Goal: Transaction & Acquisition: Subscribe to service/newsletter

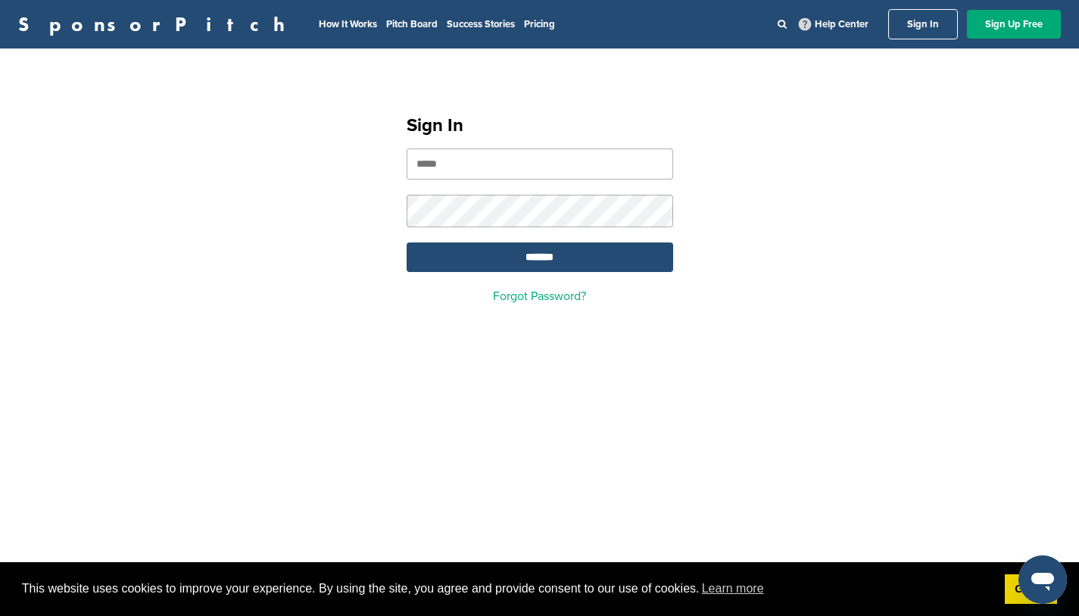
click at [481, 162] on input "email" at bounding box center [540, 163] width 267 height 31
click at [652, 164] on input "email" at bounding box center [540, 163] width 267 height 31
type input "*"
click at [1006, 24] on link "Sign Up Free" at bounding box center [1014, 24] width 94 height 29
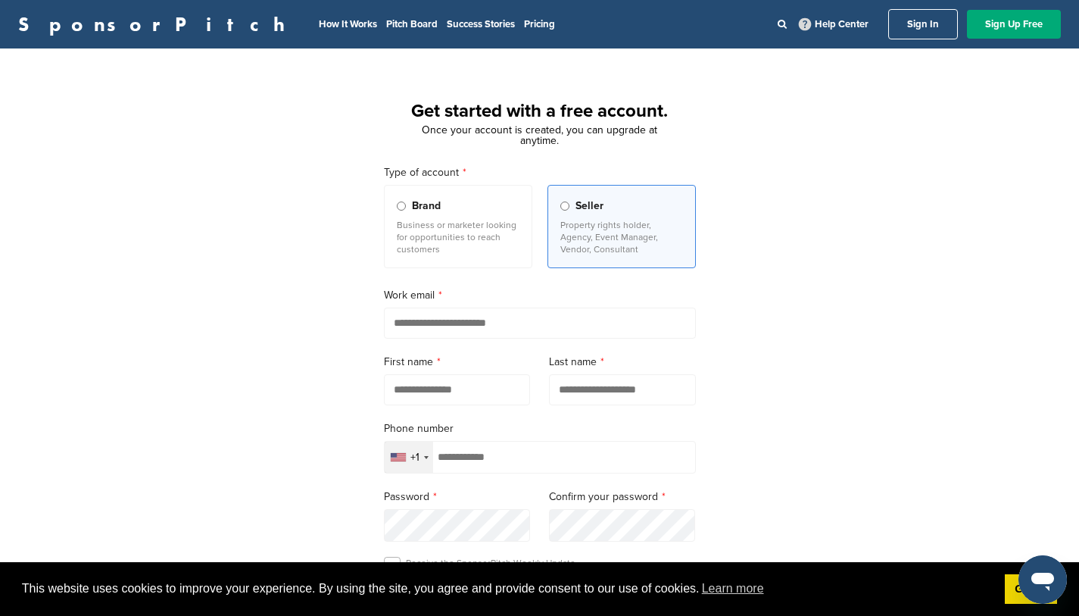
click at [448, 333] on input "email" at bounding box center [540, 322] width 312 height 31
type input "**********"
type input "*******"
type input "*****"
type input "**********"
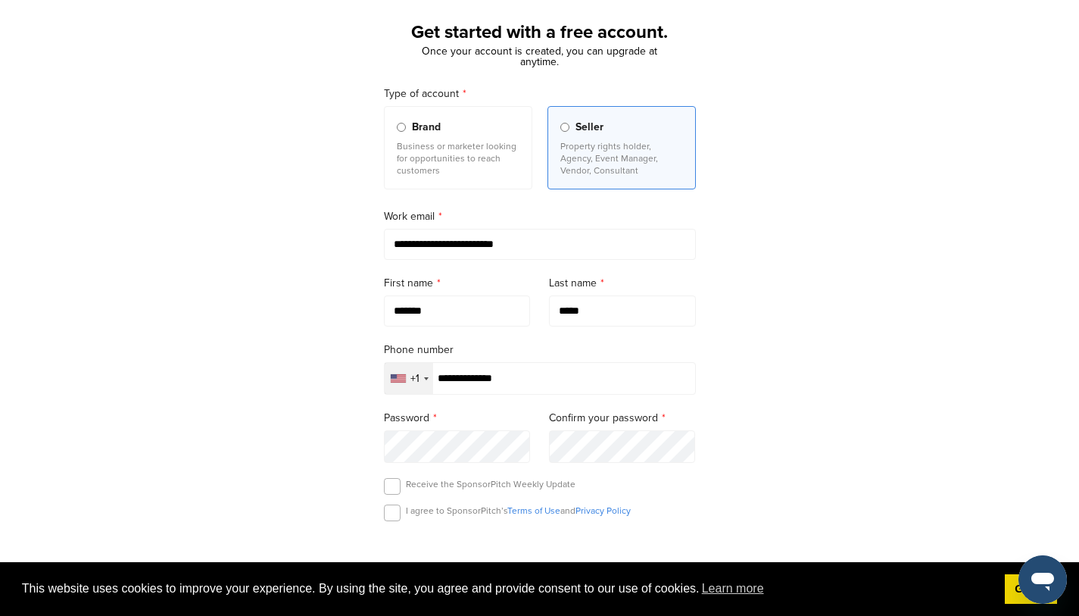
scroll to position [88, 0]
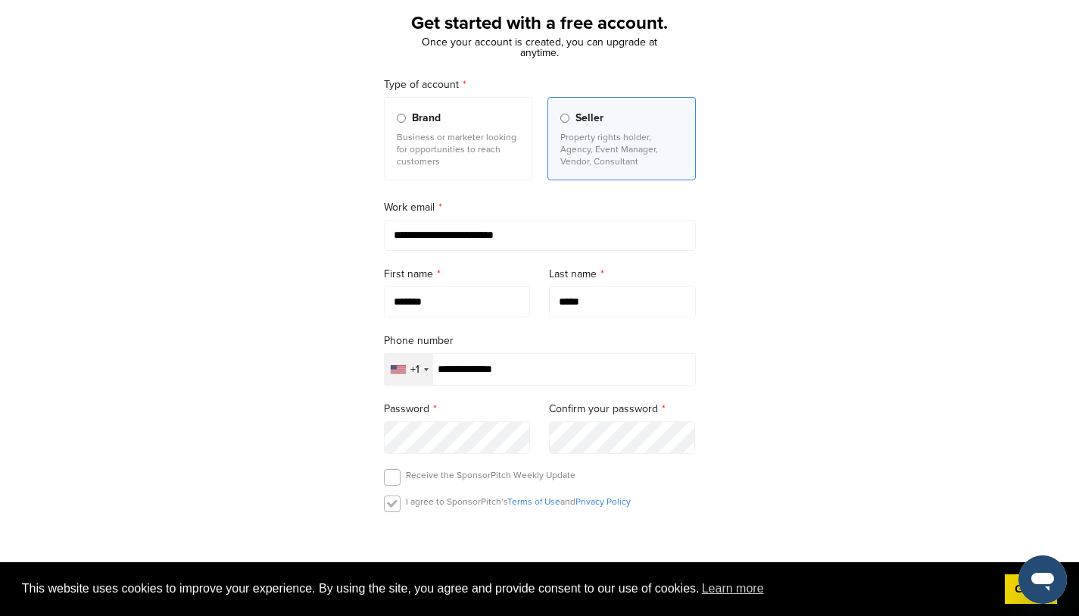
click at [394, 511] on label at bounding box center [392, 503] width 17 height 17
click at [392, 481] on label at bounding box center [392, 477] width 17 height 17
click at [391, 485] on label at bounding box center [392, 477] width 17 height 17
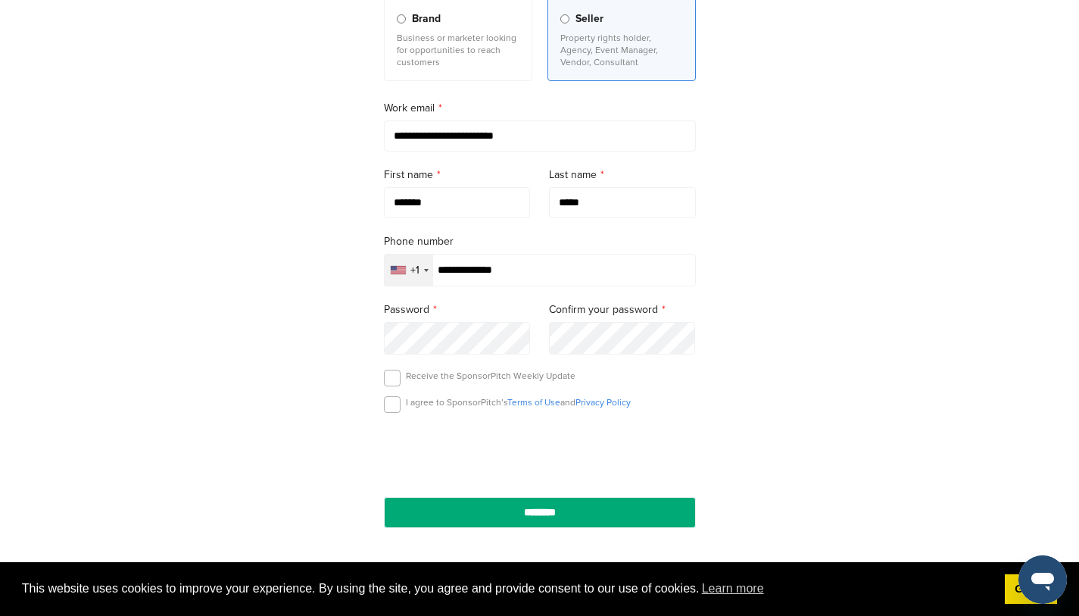
scroll to position [193, 0]
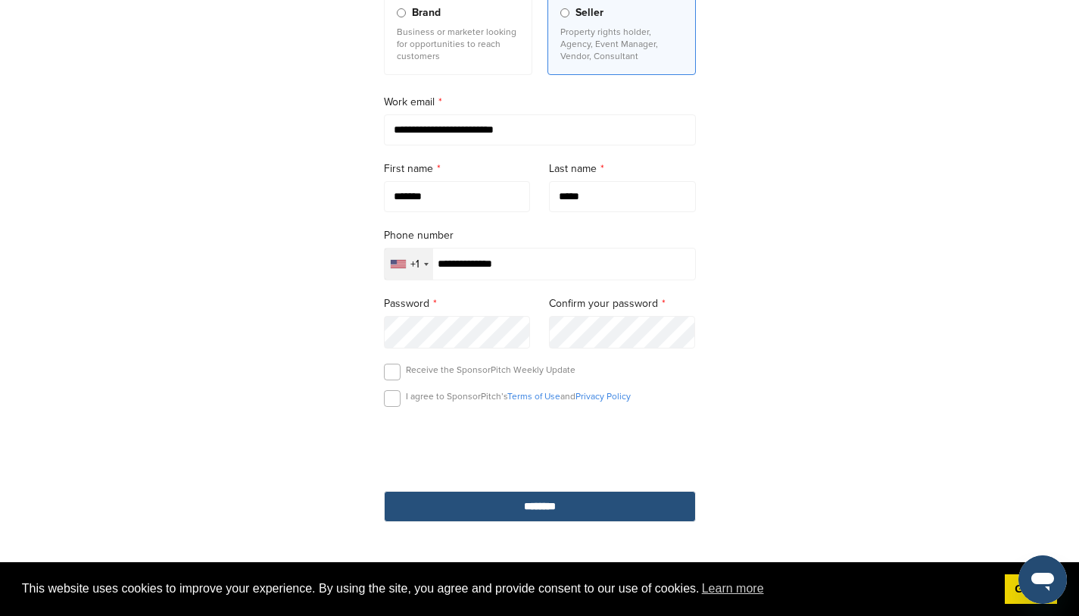
click at [512, 520] on input "********" at bounding box center [540, 506] width 312 height 31
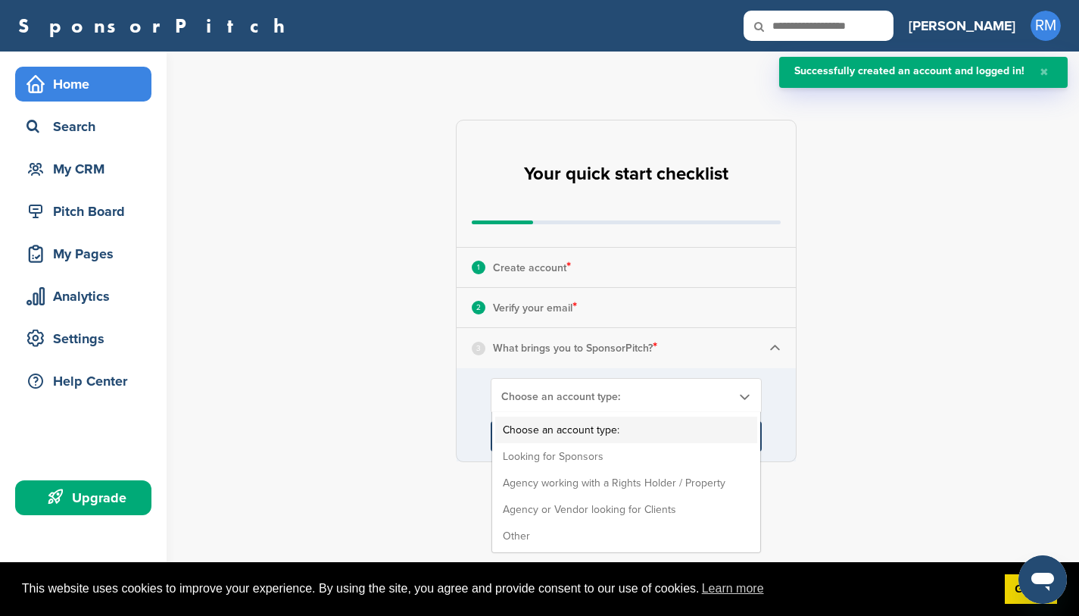
click at [613, 393] on span "Choose an account type:" at bounding box center [616, 396] width 230 height 13
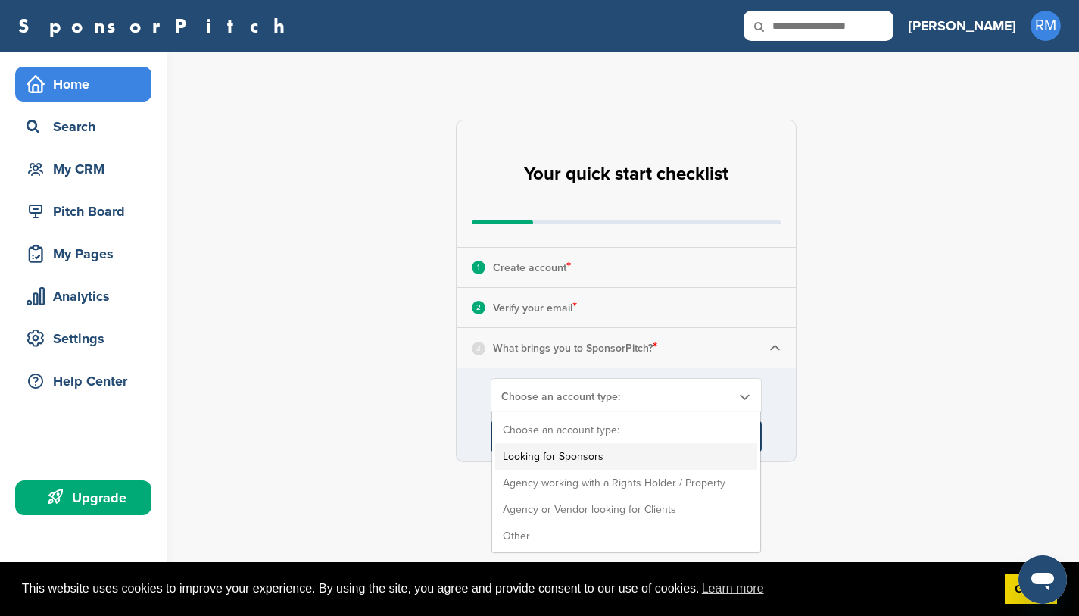
click at [575, 457] on li "Looking for Sponsors" at bounding box center [626, 456] width 262 height 27
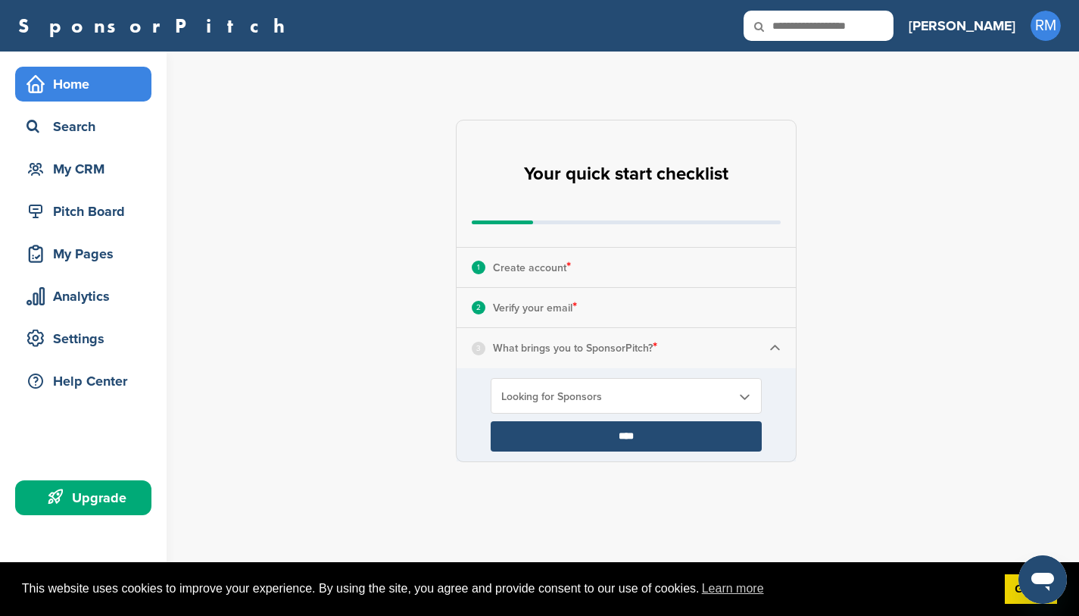
click at [603, 443] on input "****" at bounding box center [626, 436] width 271 height 30
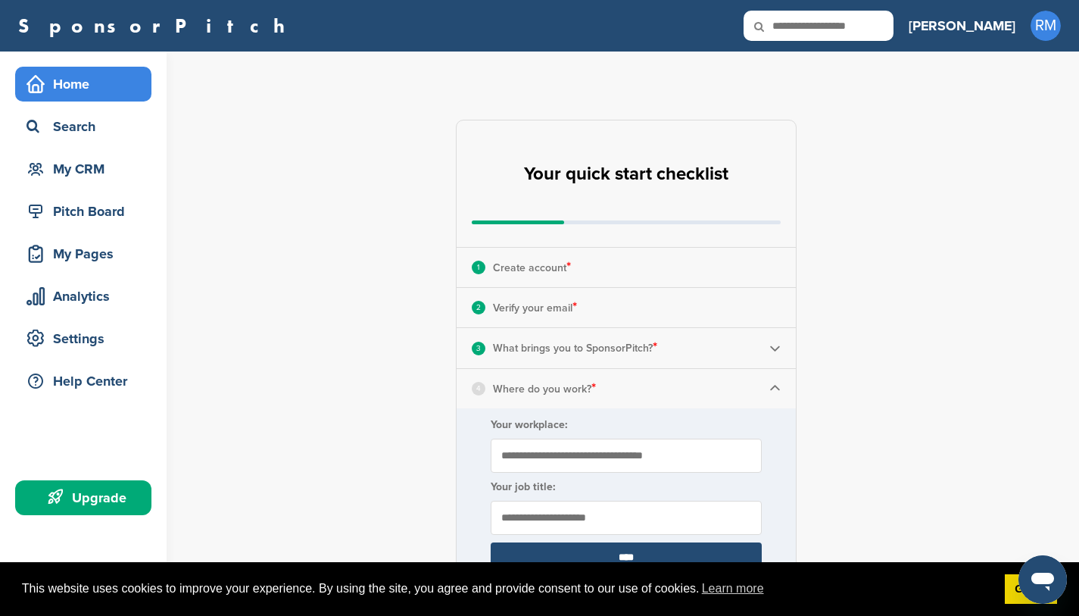
click at [622, 456] on input "Your workplace:" at bounding box center [626, 455] width 271 height 34
type input "**********"
click at [635, 513] on input "text" at bounding box center [626, 518] width 271 height 34
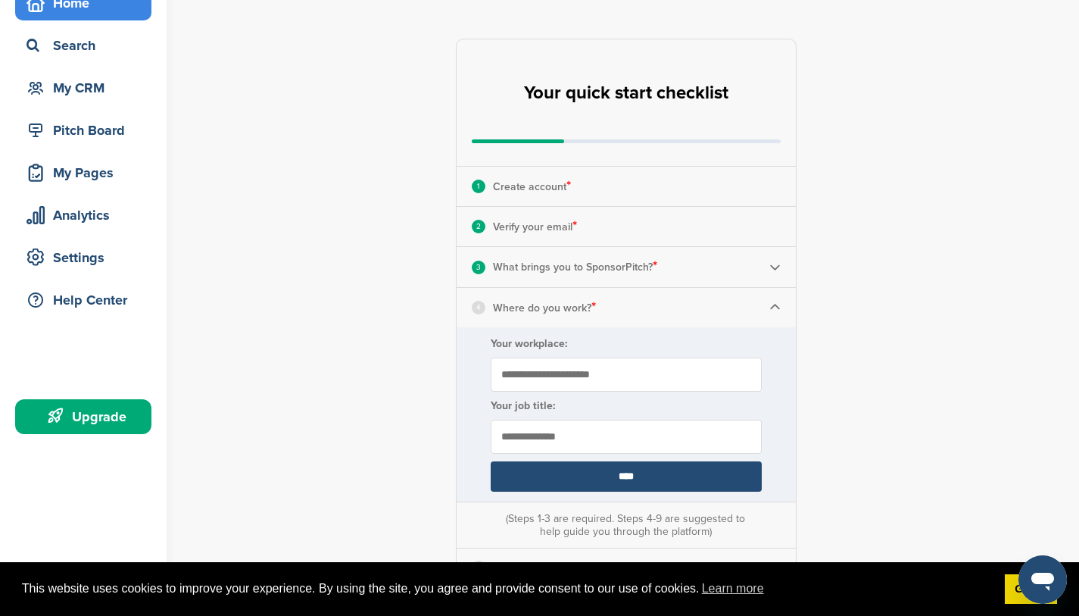
scroll to position [256, 0]
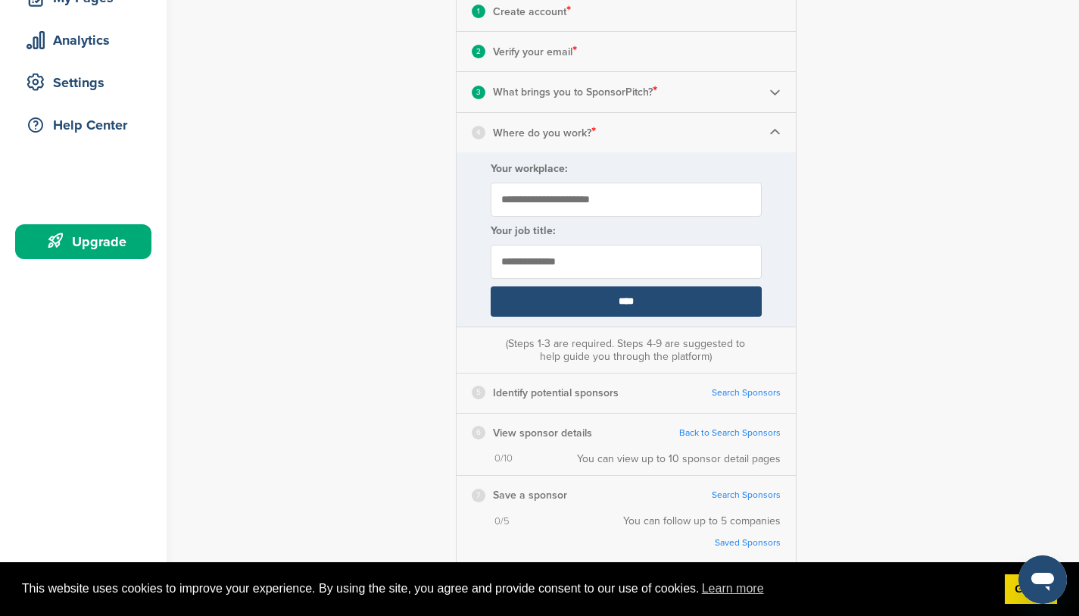
type input "**********"
click at [636, 297] on input "****" at bounding box center [626, 301] width 271 height 30
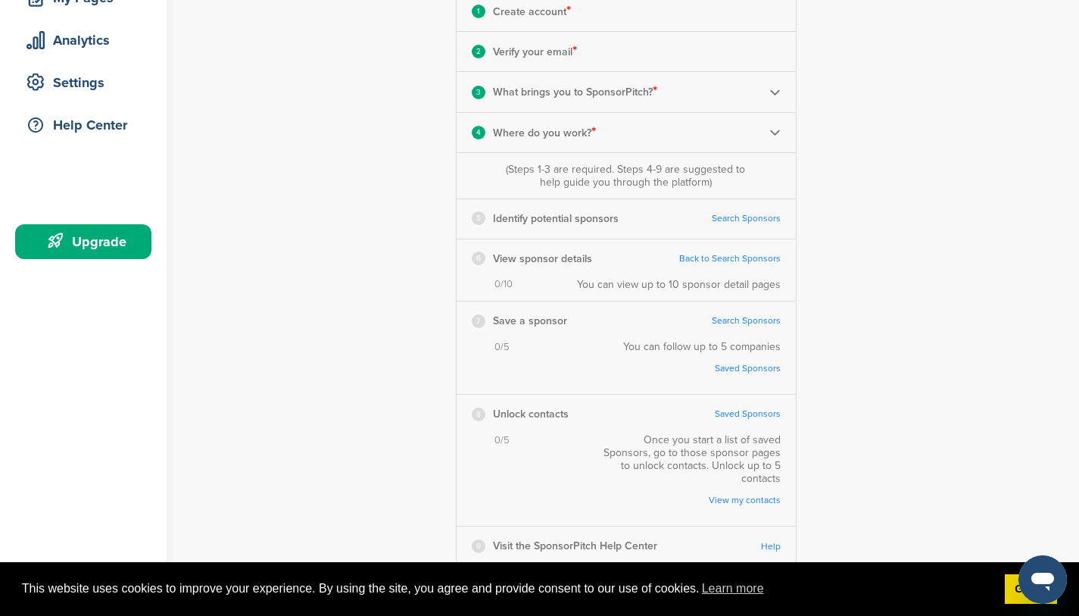
click at [722, 218] on link "Search Sponsors" at bounding box center [746, 218] width 69 height 11
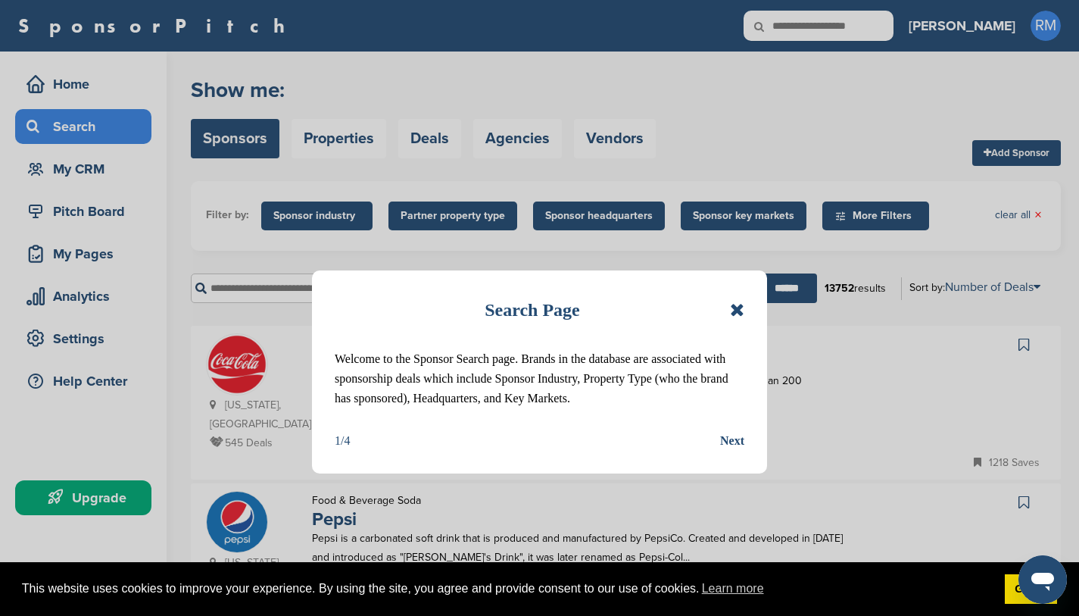
click at [734, 442] on div "Next" at bounding box center [732, 441] width 24 height 20
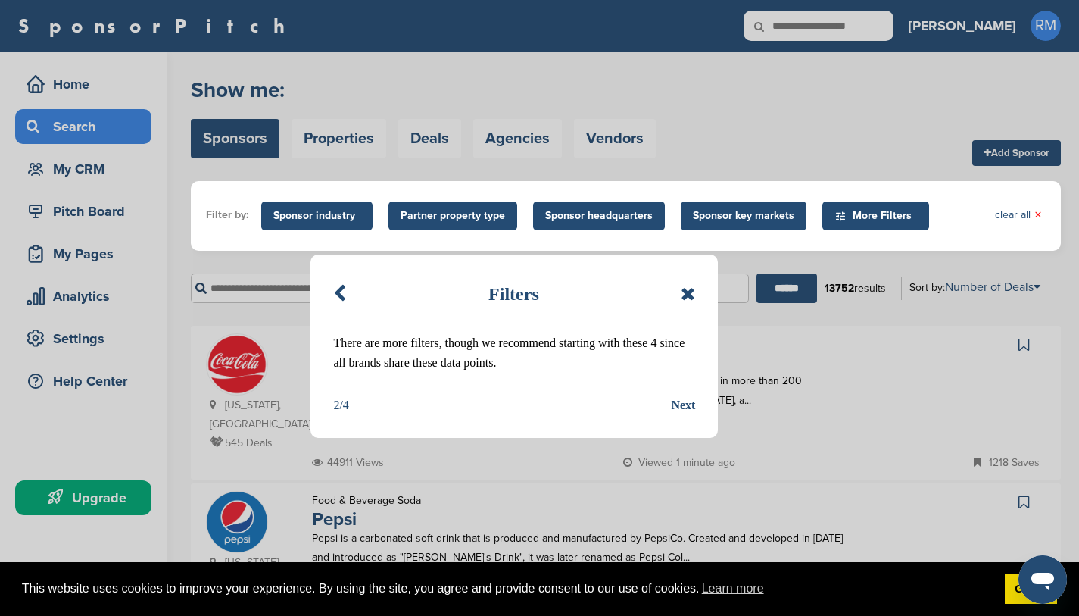
click at [681, 403] on div "Next" at bounding box center [683, 405] width 24 height 20
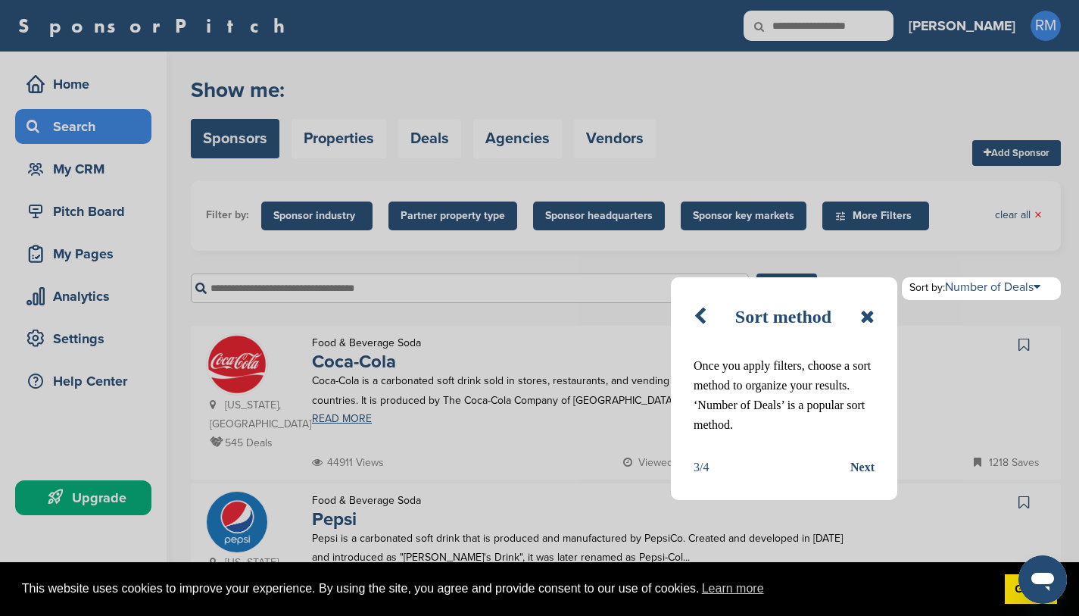
click at [860, 463] on div "Next" at bounding box center [862, 467] width 24 height 20
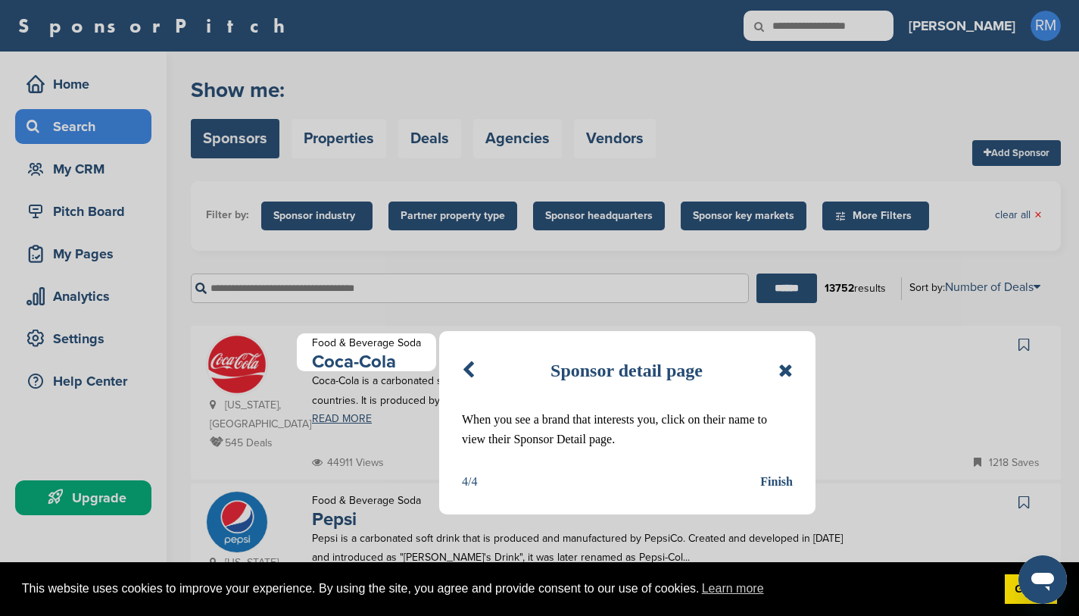
click at [769, 479] on div "Finish" at bounding box center [776, 482] width 33 height 20
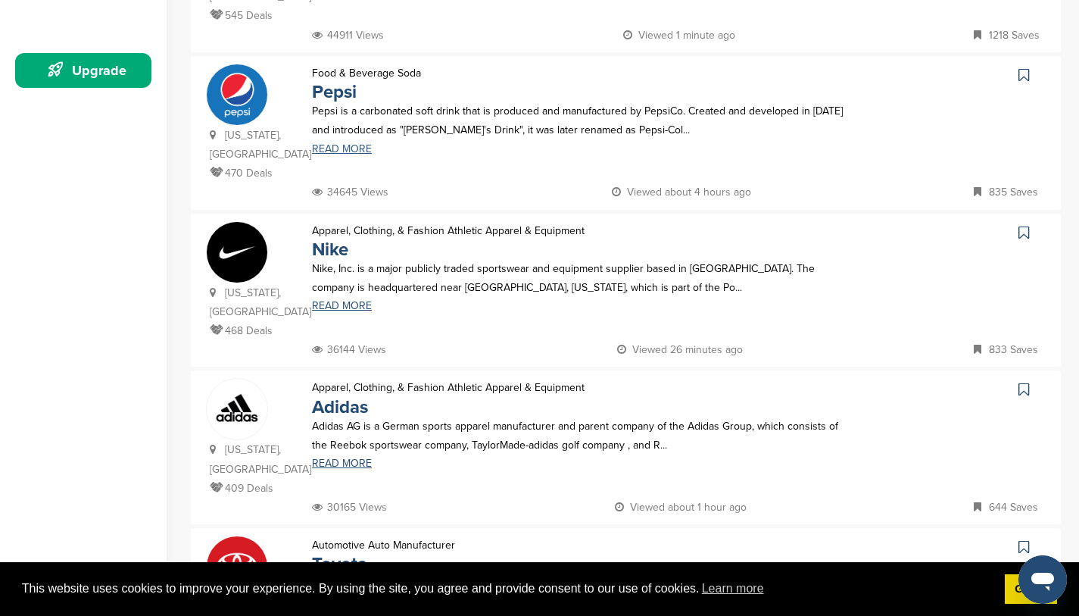
scroll to position [450, 0]
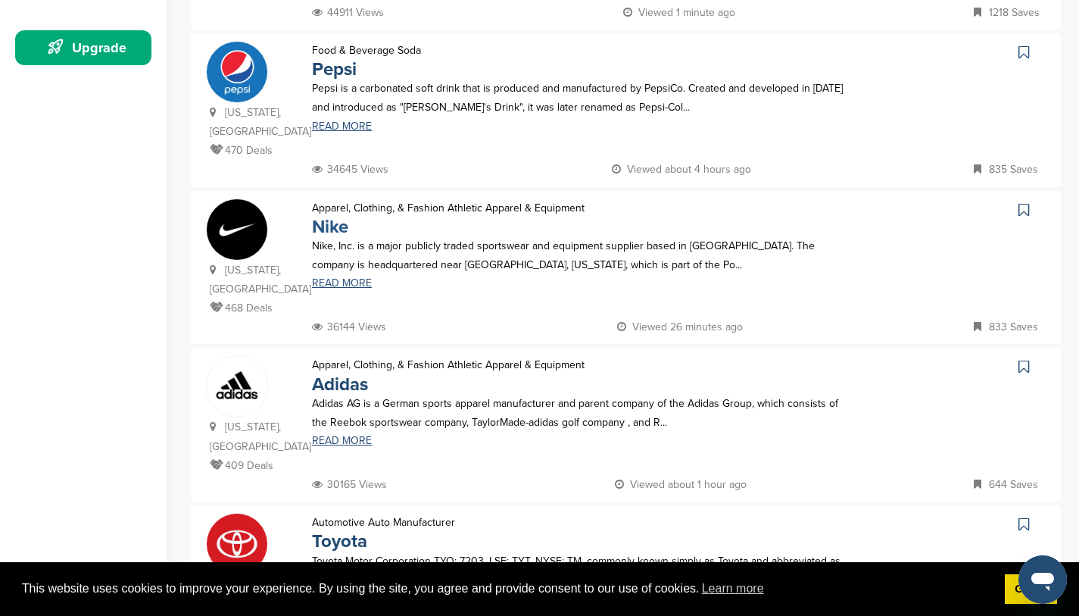
click at [325, 216] on link "Nike" at bounding box center [330, 227] width 36 height 22
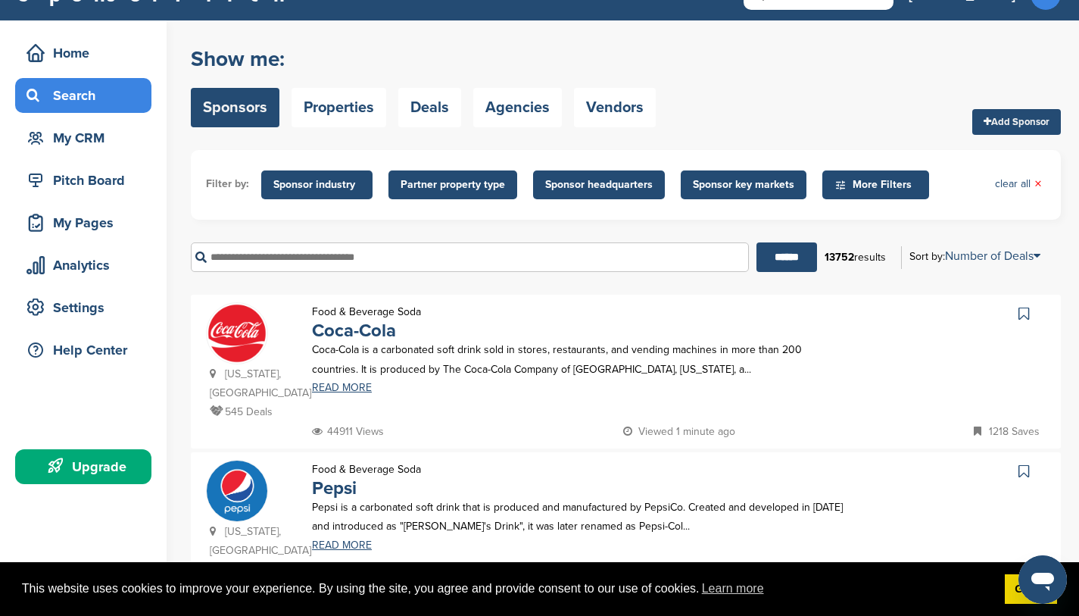
scroll to position [0, 0]
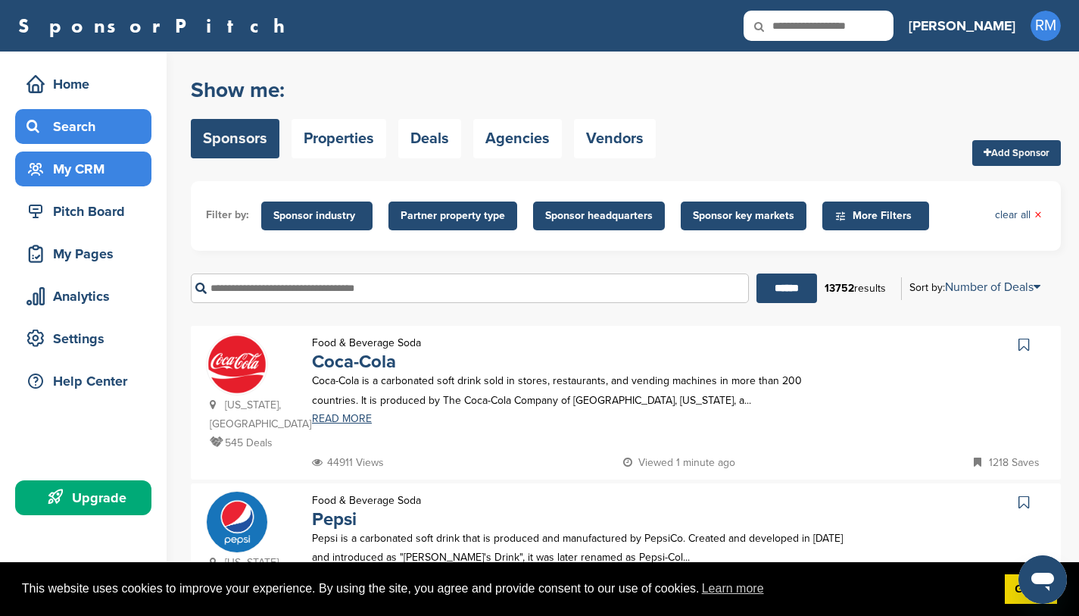
click at [74, 164] on div "My CRM" at bounding box center [87, 168] width 129 height 27
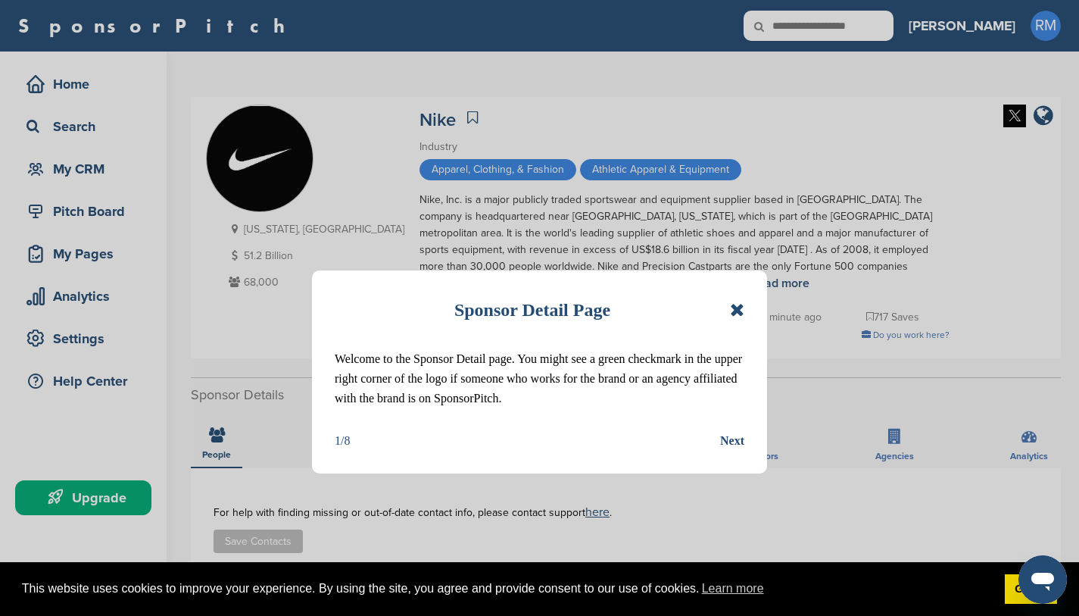
click at [741, 310] on icon at bounding box center [737, 310] width 14 height 18
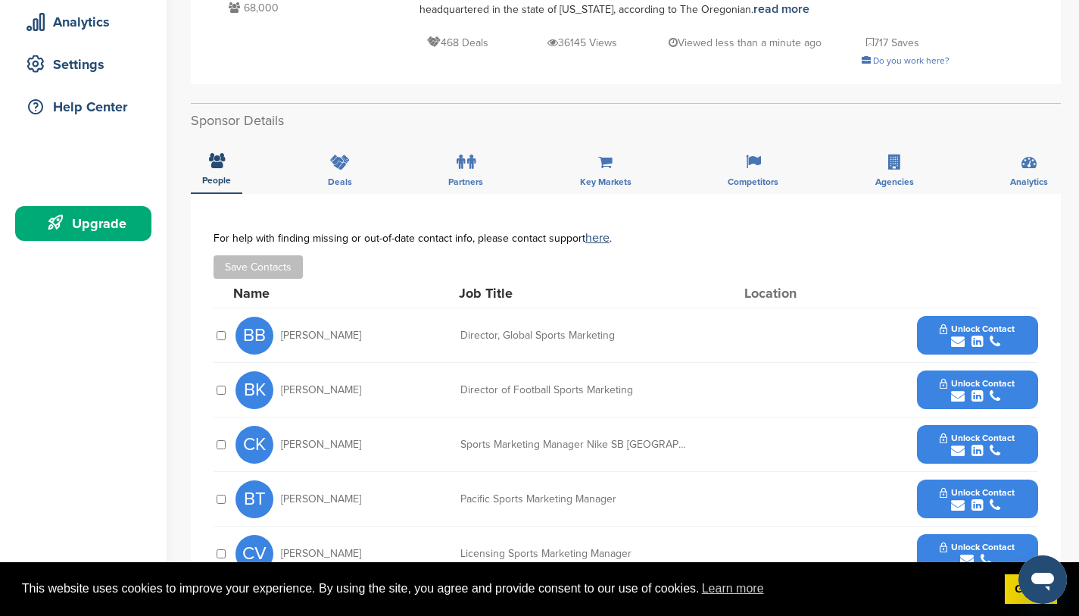
scroll to position [277, 0]
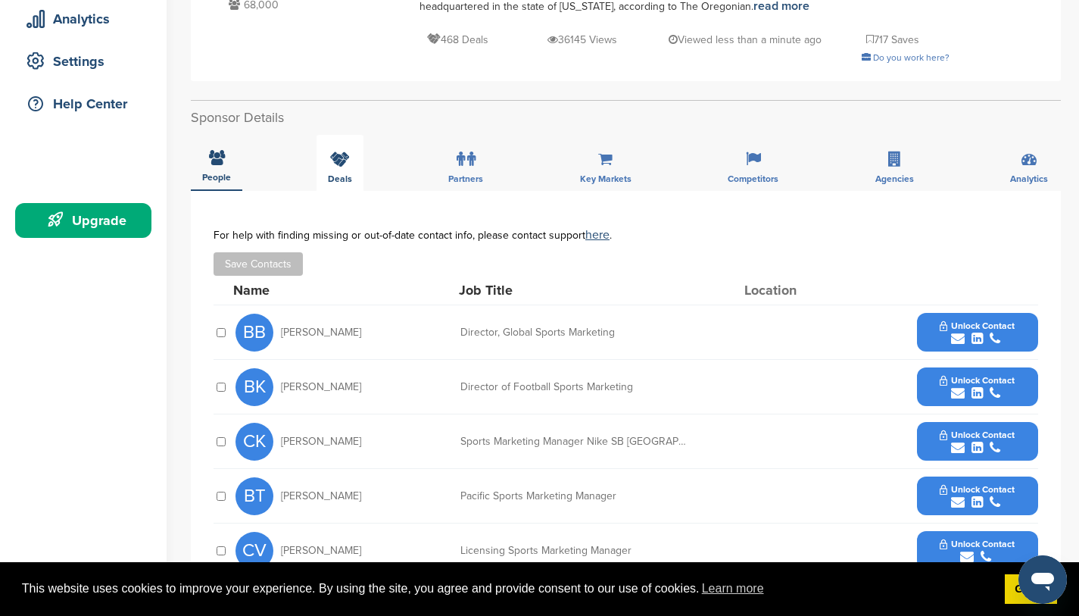
click at [343, 161] on icon at bounding box center [340, 158] width 20 height 15
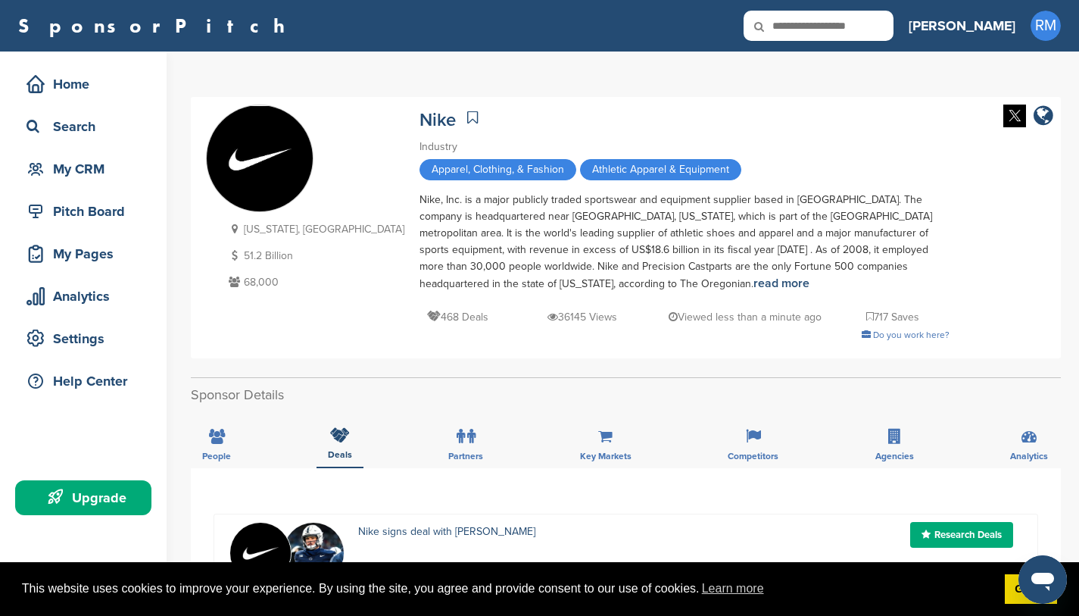
scroll to position [0, 0]
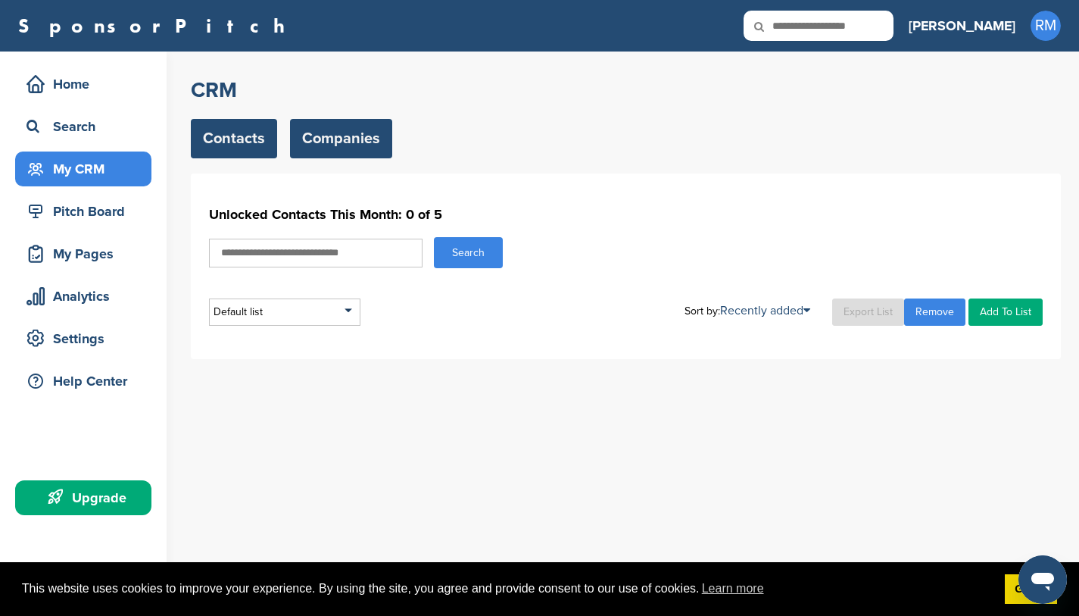
click at [326, 148] on link "Companies" at bounding box center [341, 138] width 102 height 39
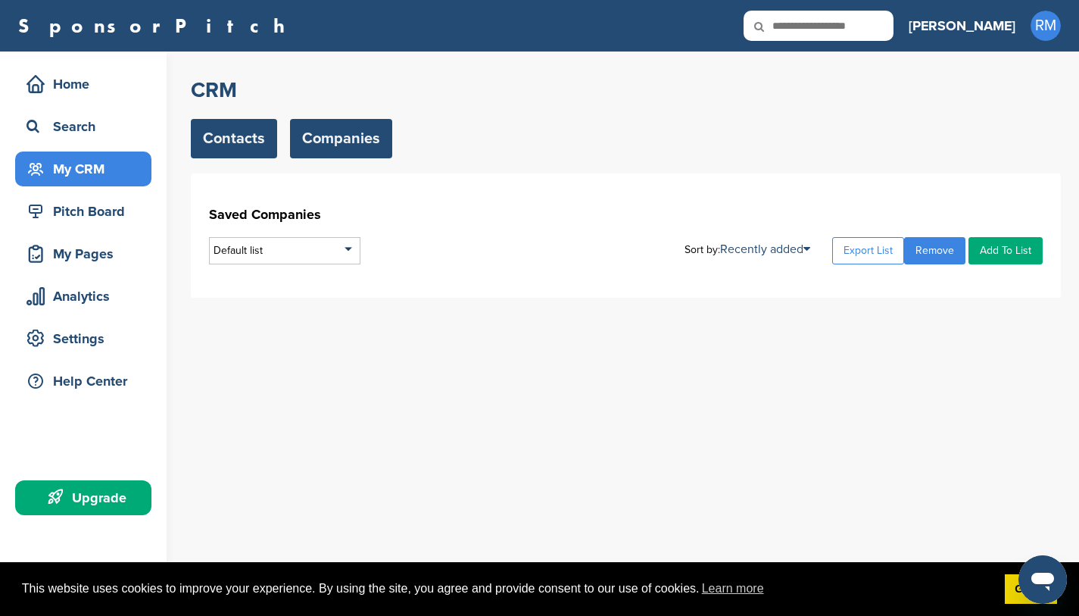
click at [234, 142] on link "Contacts" at bounding box center [234, 138] width 86 height 39
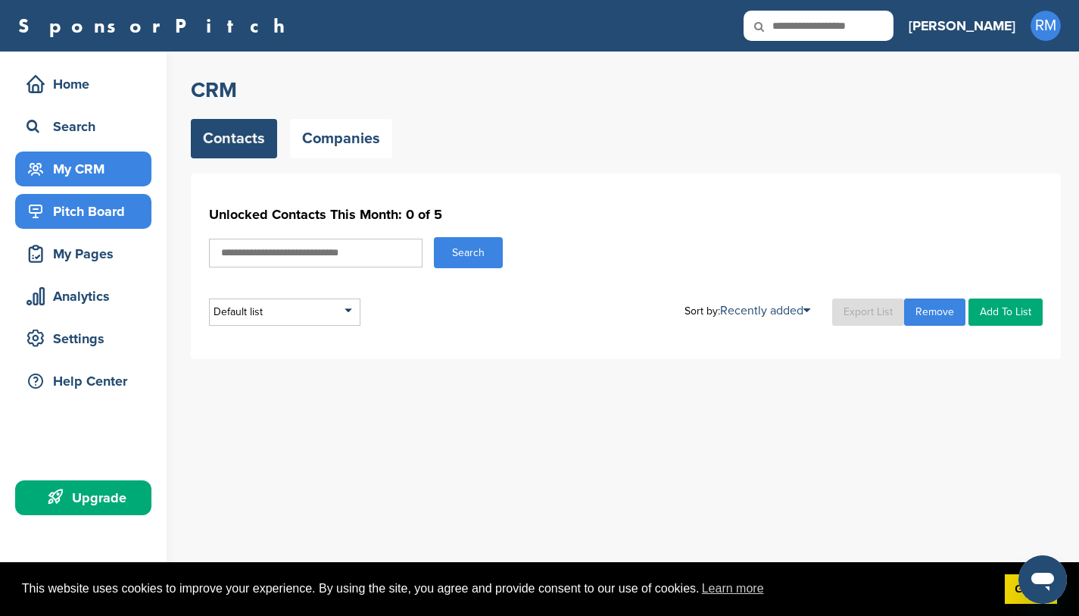
click at [42, 215] on icon at bounding box center [36, 211] width 18 height 18
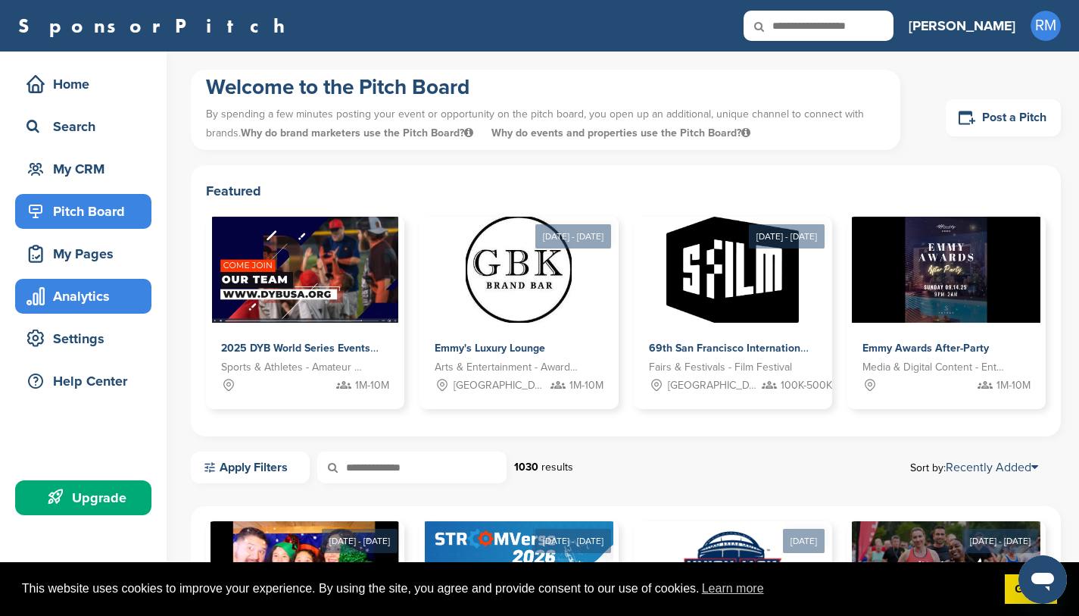
click at [98, 292] on div "Analytics" at bounding box center [87, 295] width 129 height 27
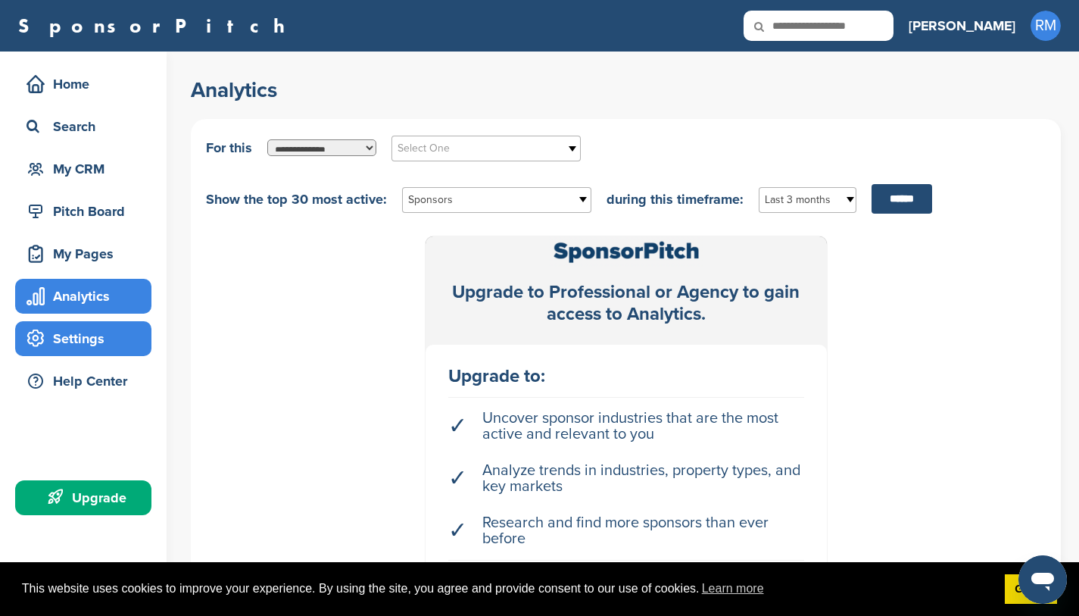
click at [95, 339] on div "Settings" at bounding box center [87, 338] width 129 height 27
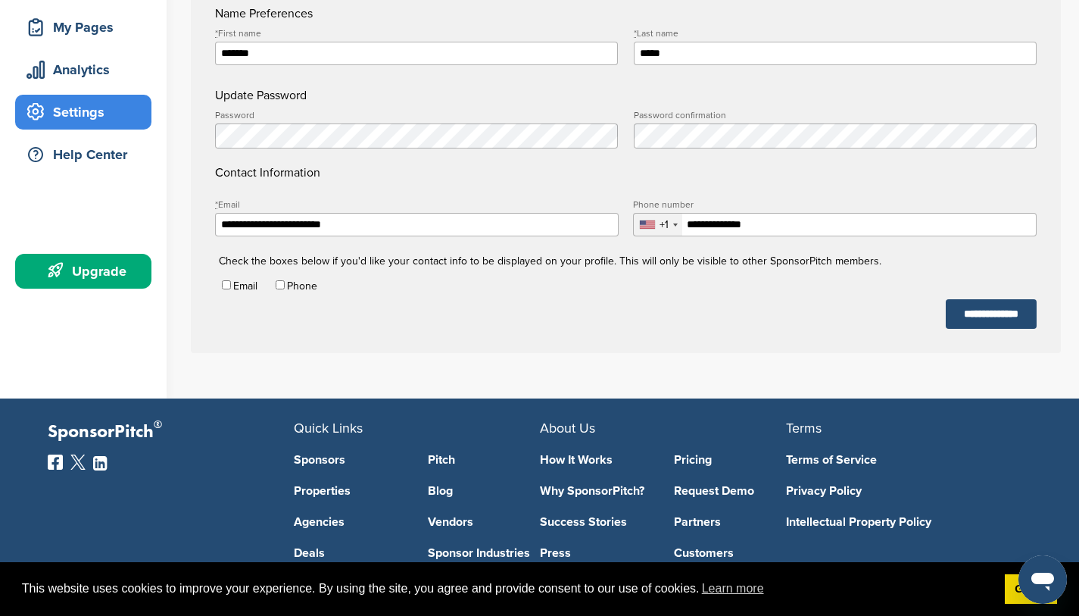
scroll to position [228, 0]
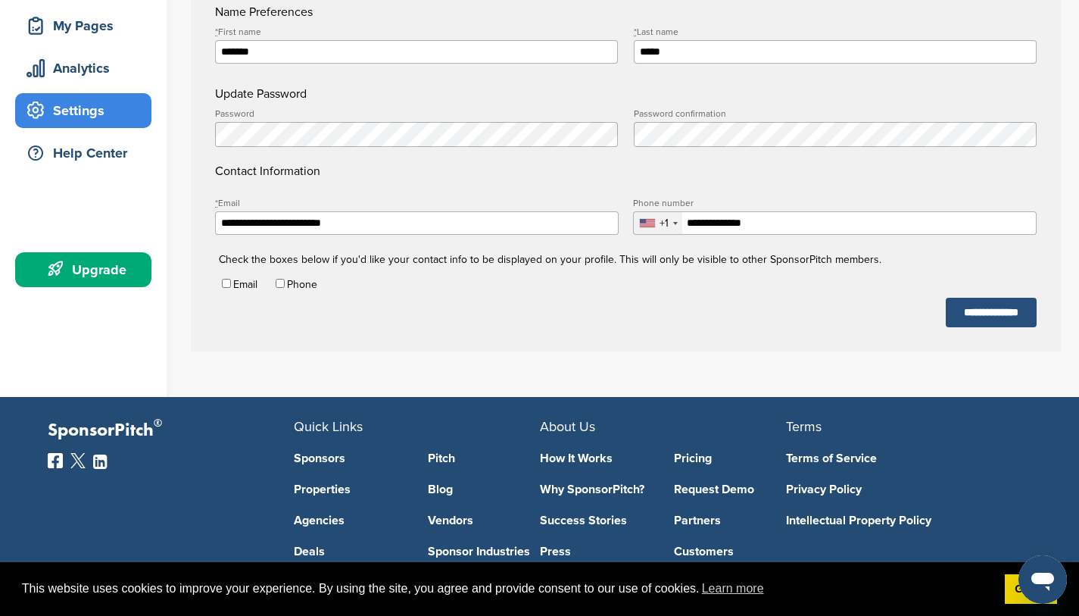
click at [957, 327] on input "**********" at bounding box center [991, 313] width 91 height 30
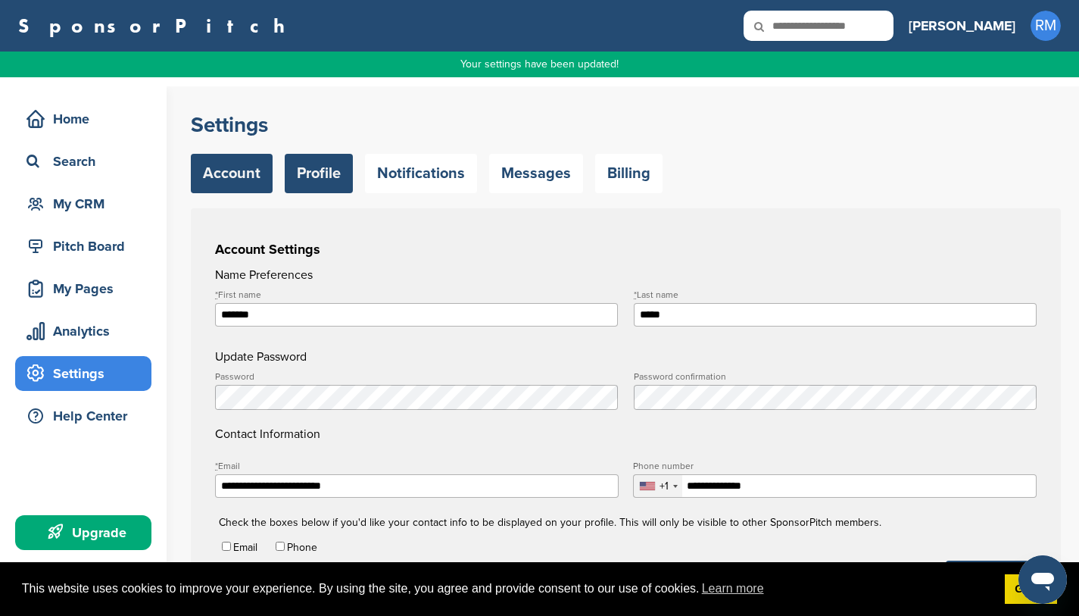
click at [328, 171] on link "Profile" at bounding box center [319, 173] width 68 height 39
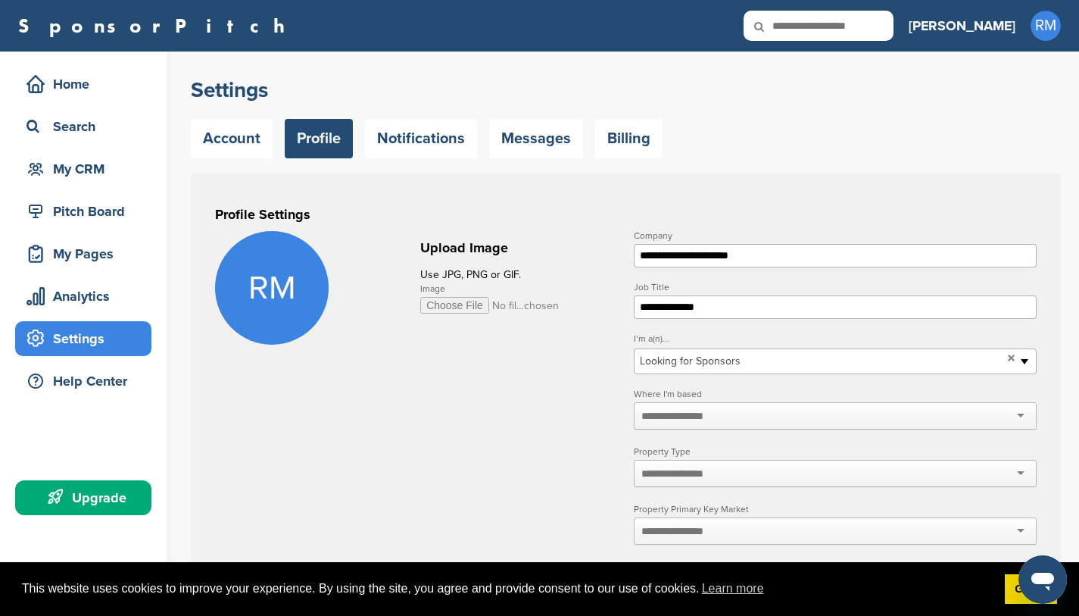
click at [437, 307] on input "Image" at bounding box center [489, 305] width 139 height 17
type input "**********"
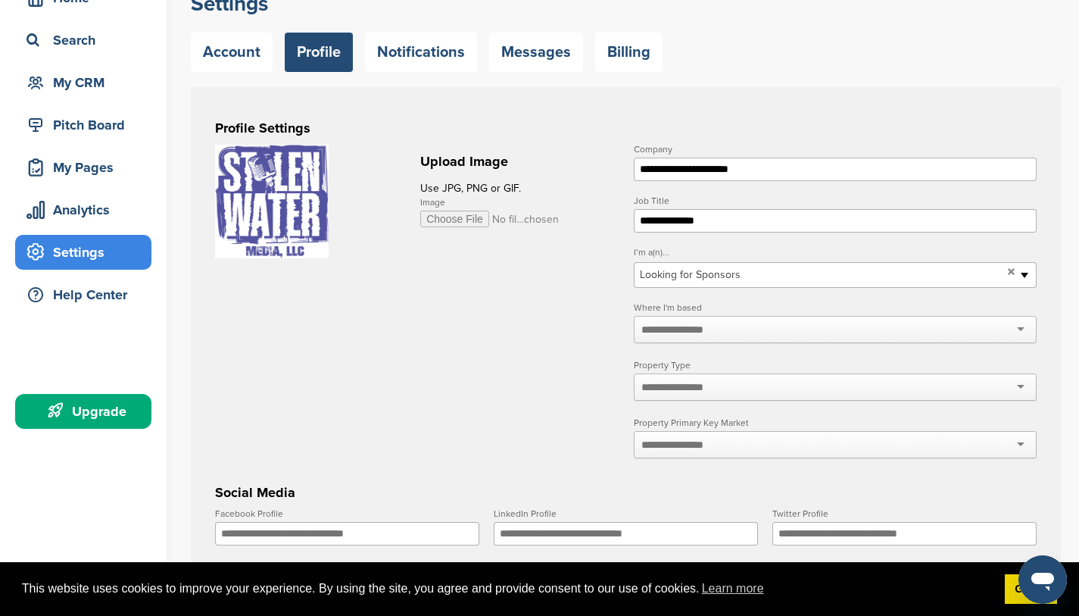
scroll to position [139, 0]
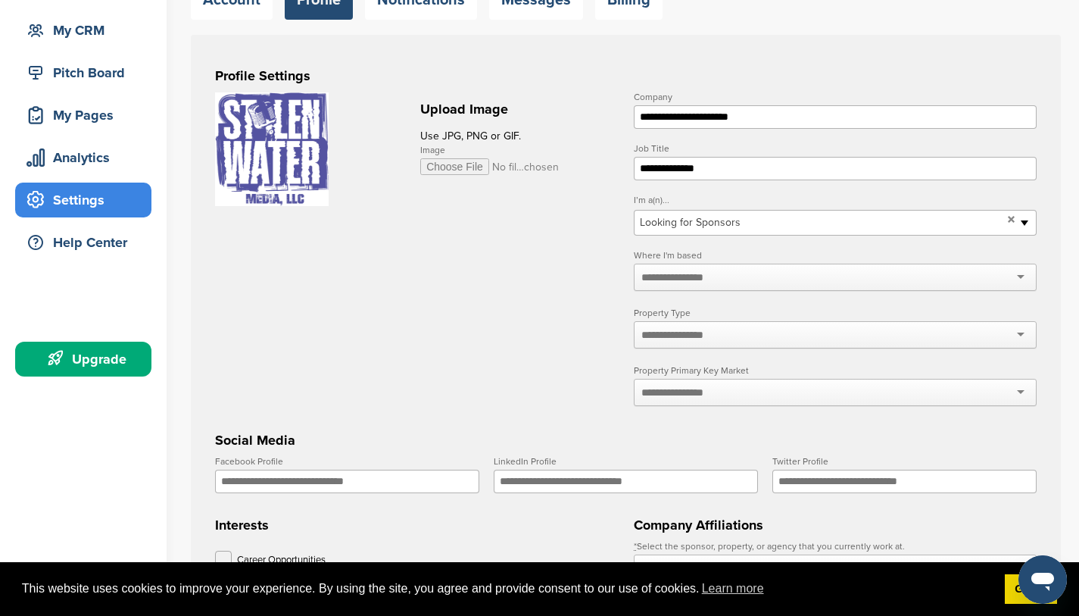
click at [717, 284] on input "text" at bounding box center [681, 277] width 80 height 14
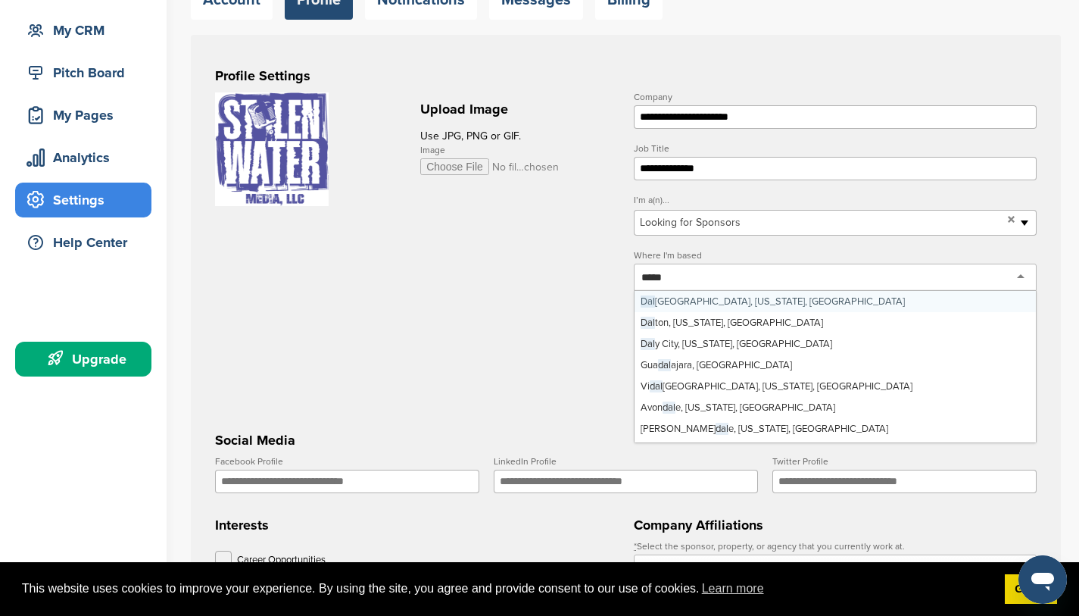
type input "******"
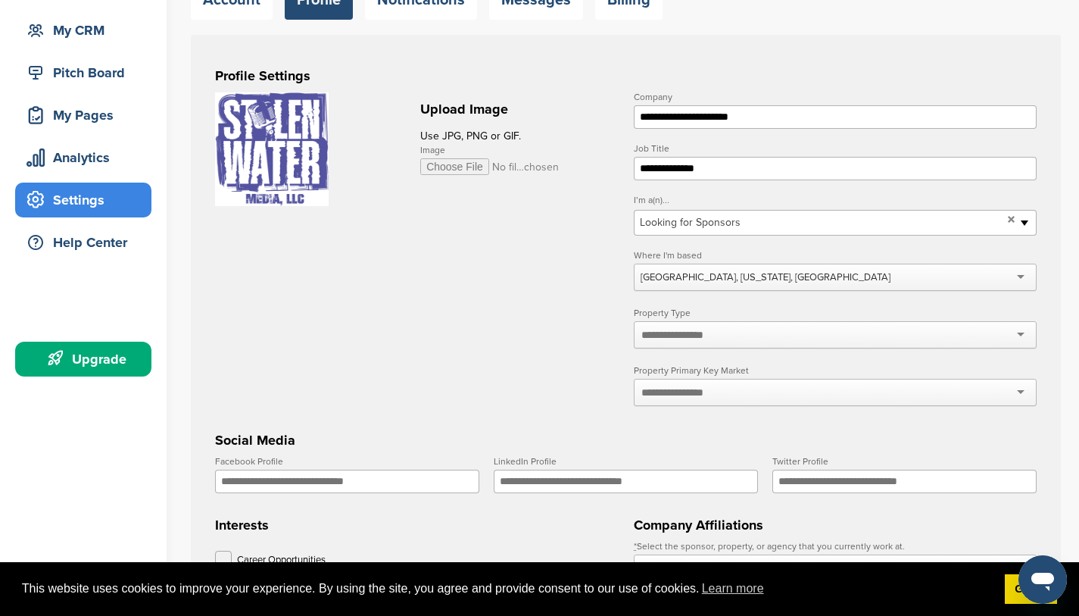
scroll to position [0, 0]
click at [712, 342] on input "text" at bounding box center [681, 335] width 80 height 14
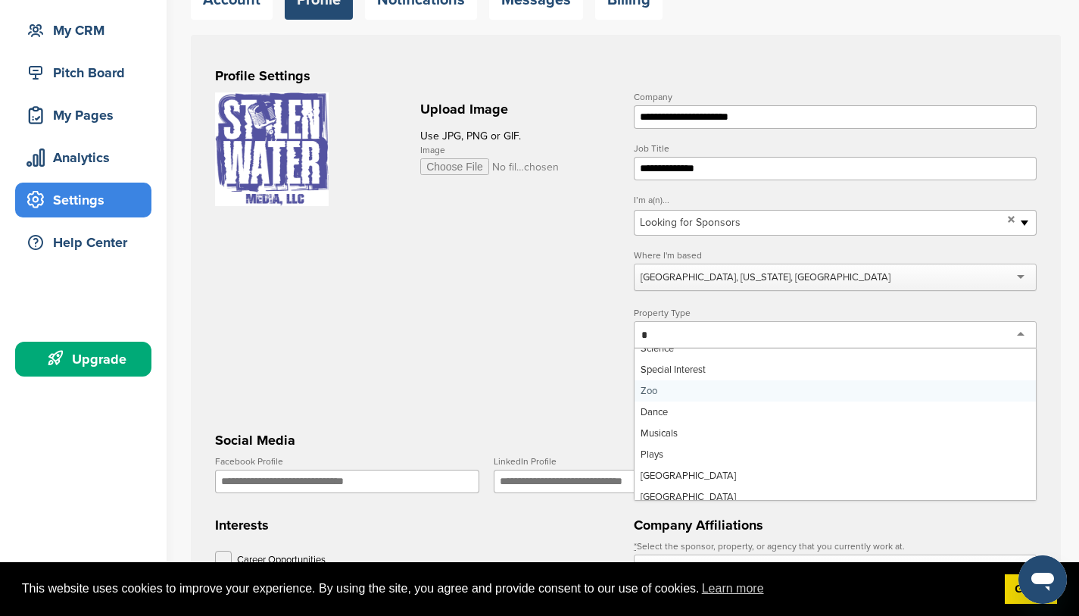
scroll to position [23, 0]
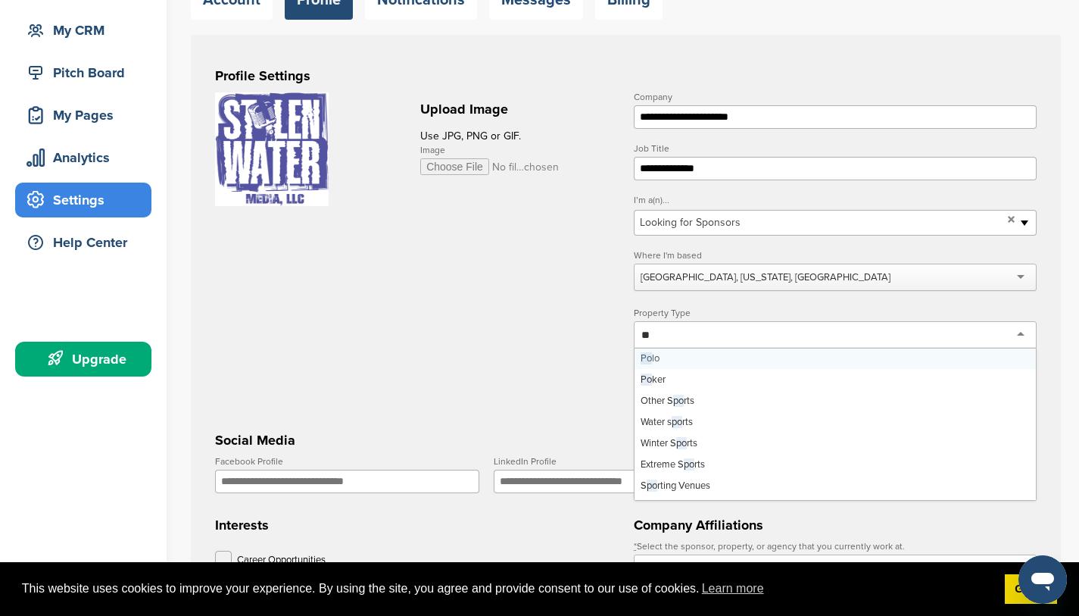
type input "***"
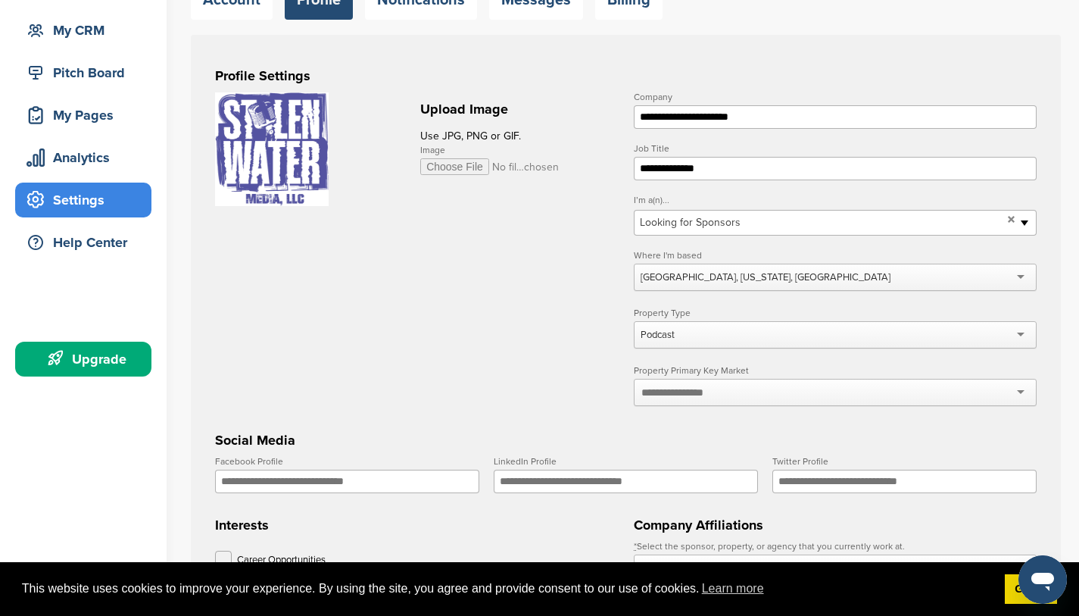
scroll to position [0, 0]
click at [715, 399] on input "text" at bounding box center [681, 392] width 80 height 14
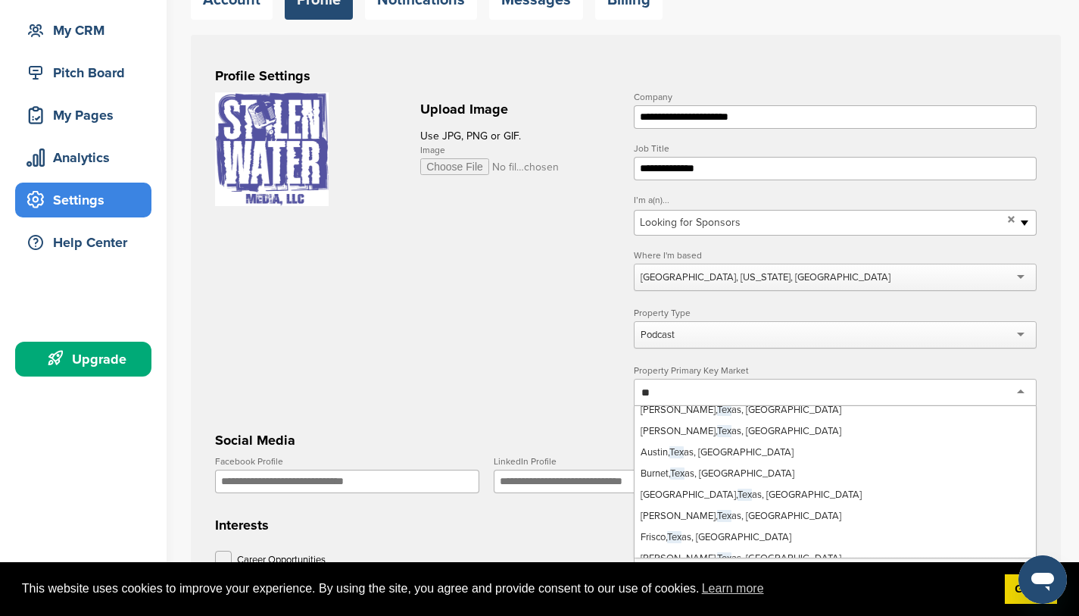
type input "*"
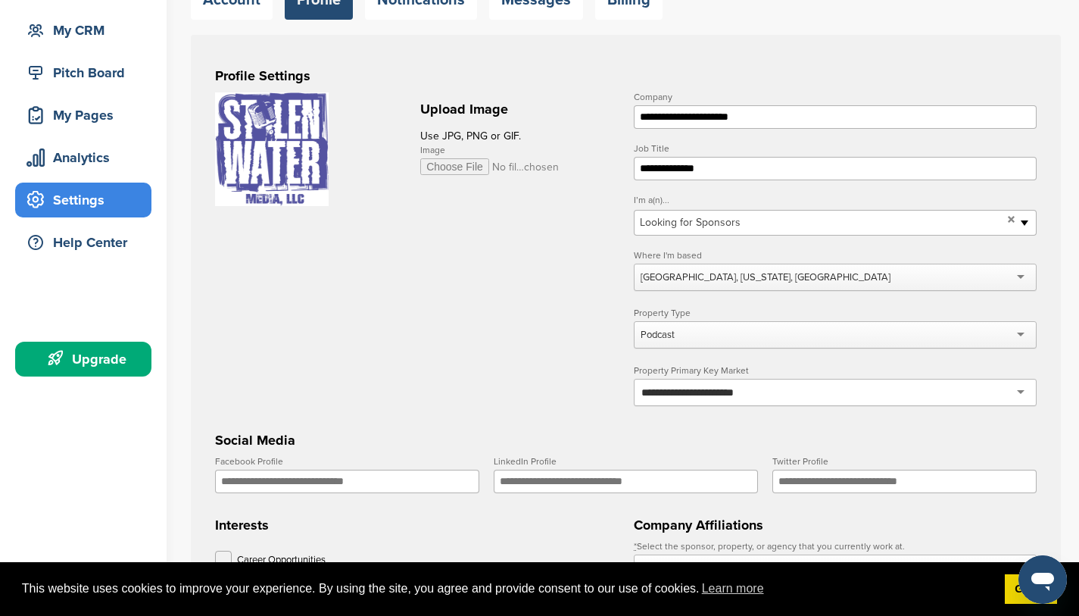
click at [796, 406] on div "**********" at bounding box center [835, 392] width 403 height 27
type input "**********"
click at [443, 493] on input "Facebook Profile" at bounding box center [347, 481] width 264 height 23
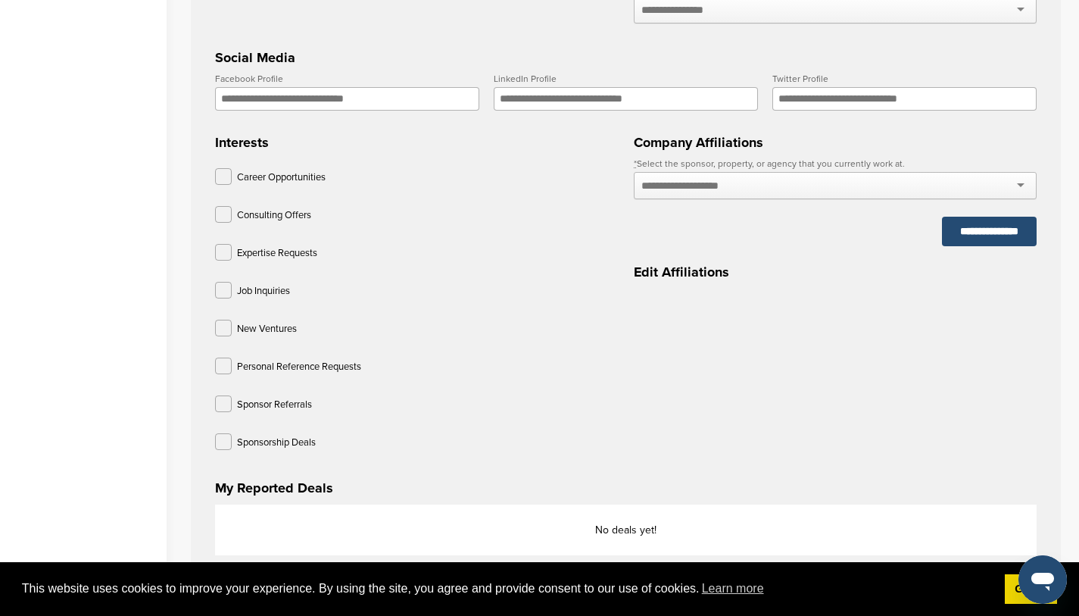
scroll to position [526, 0]
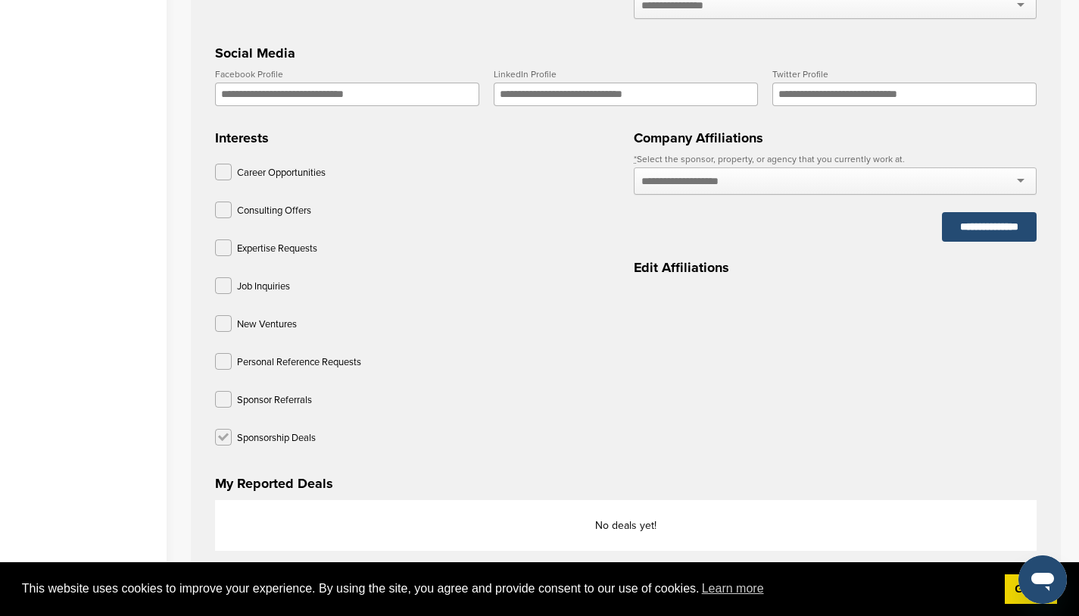
click at [226, 445] on label at bounding box center [223, 437] width 17 height 17
click at [785, 195] on div at bounding box center [835, 180] width 403 height 27
click at [1022, 195] on div at bounding box center [835, 180] width 403 height 27
click at [1025, 195] on div at bounding box center [835, 180] width 403 height 27
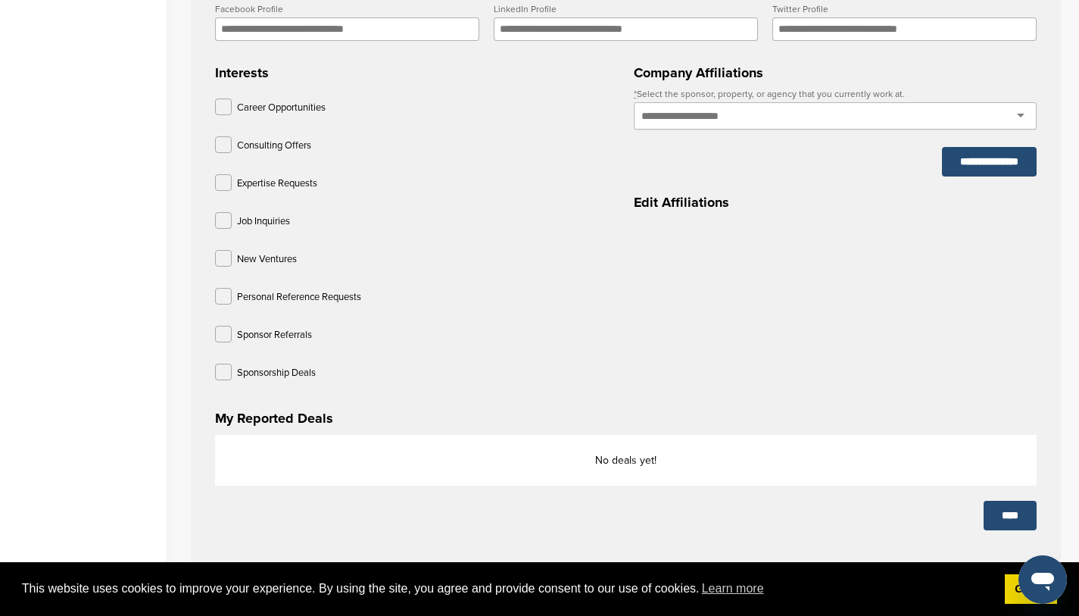
scroll to position [524, 0]
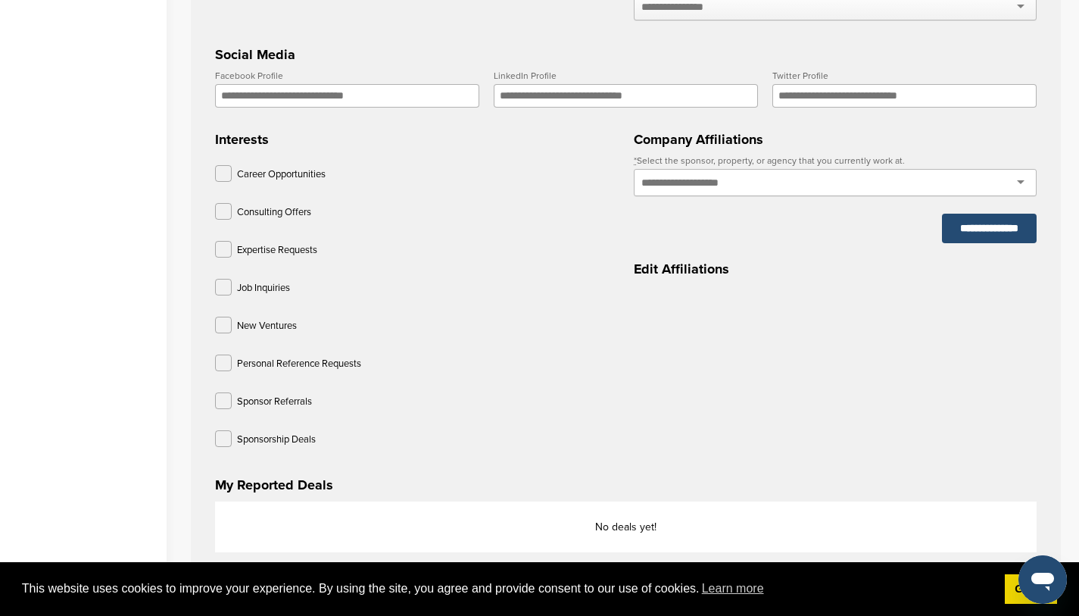
click at [392, 108] on input "Facebook Profile" at bounding box center [347, 95] width 264 height 23
type input "**********"
click at [792, 108] on input "Twitter Profile" at bounding box center [904, 95] width 264 height 23
type input "********"
click at [546, 108] on input "LinkedIn Profile" at bounding box center [626, 95] width 264 height 23
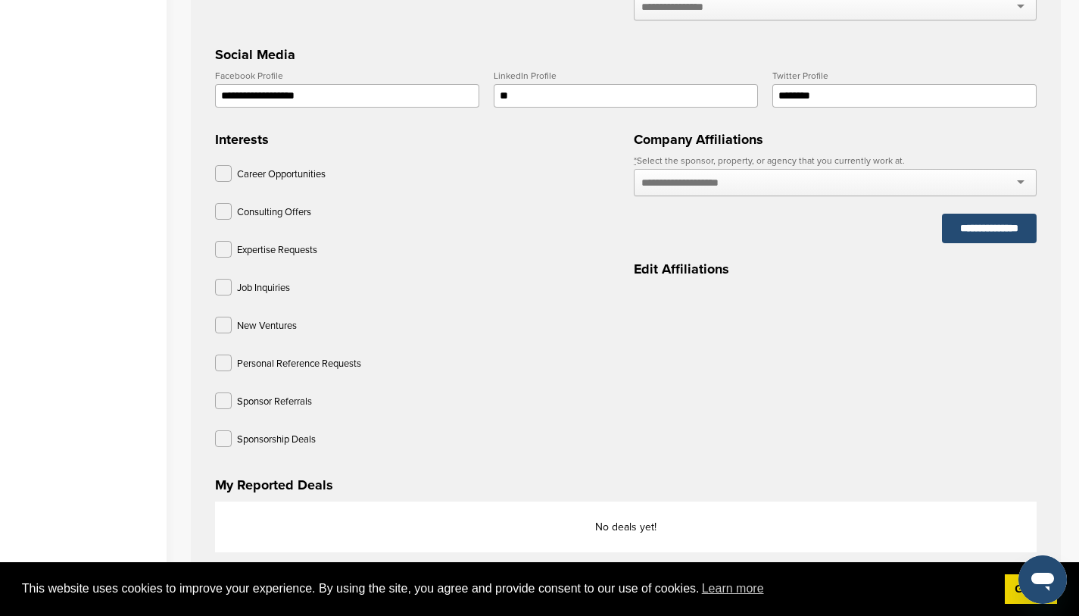
type input "*"
paste input "**********"
type input "**********"
click at [344, 108] on input "**********" at bounding box center [347, 95] width 264 height 23
drag, startPoint x: 326, startPoint y: 111, endPoint x: 215, endPoint y: 111, distance: 111.3
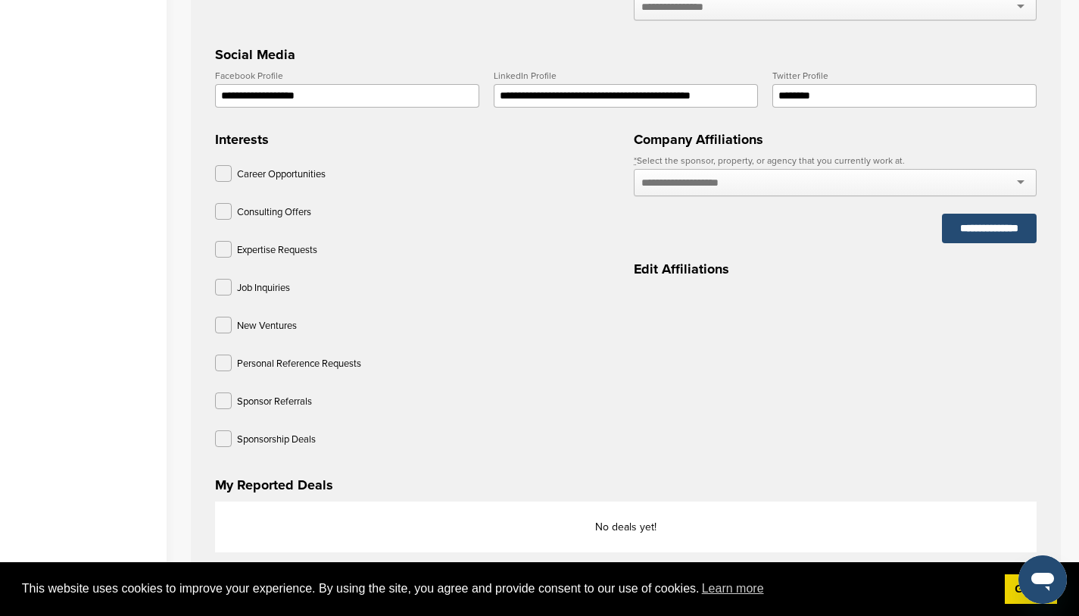
click at [215, 108] on input "**********" at bounding box center [347, 95] width 264 height 23
paste input "**********"
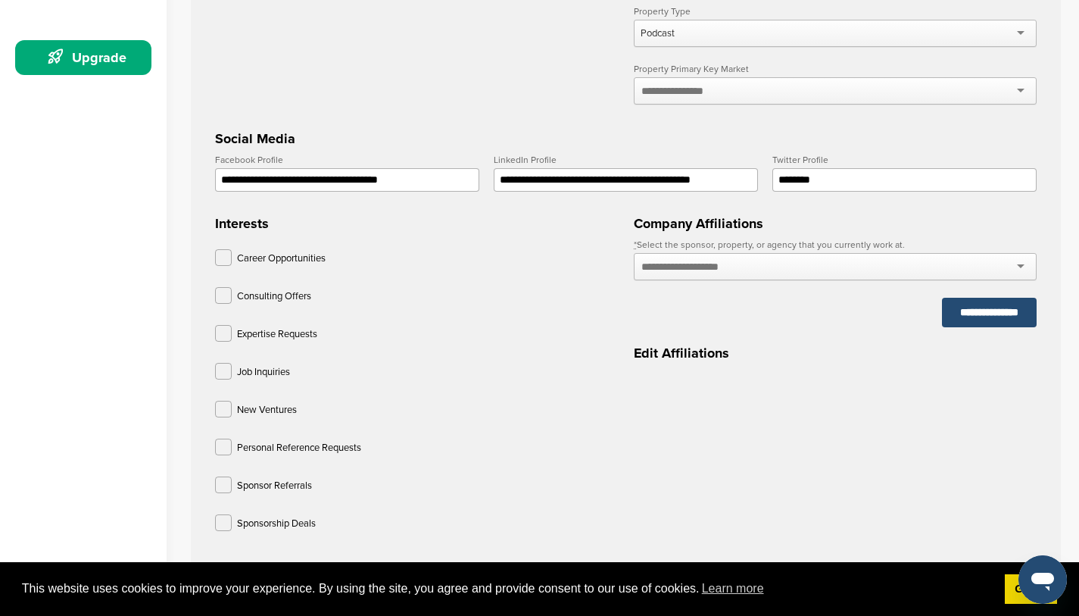
scroll to position [397, 0]
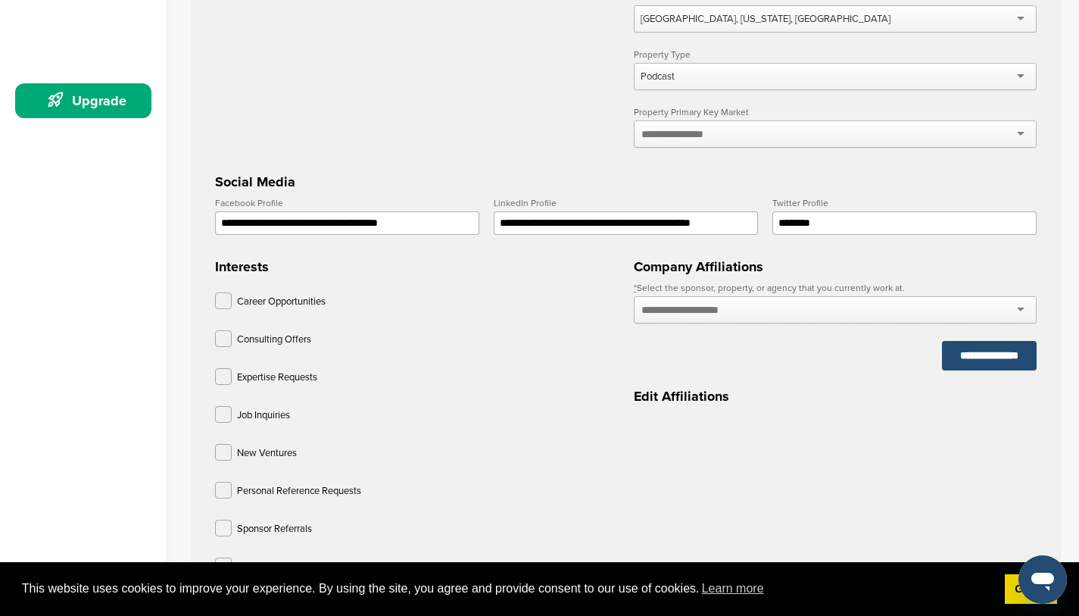
type input "**********"
click at [906, 235] on input "********" at bounding box center [904, 222] width 264 height 23
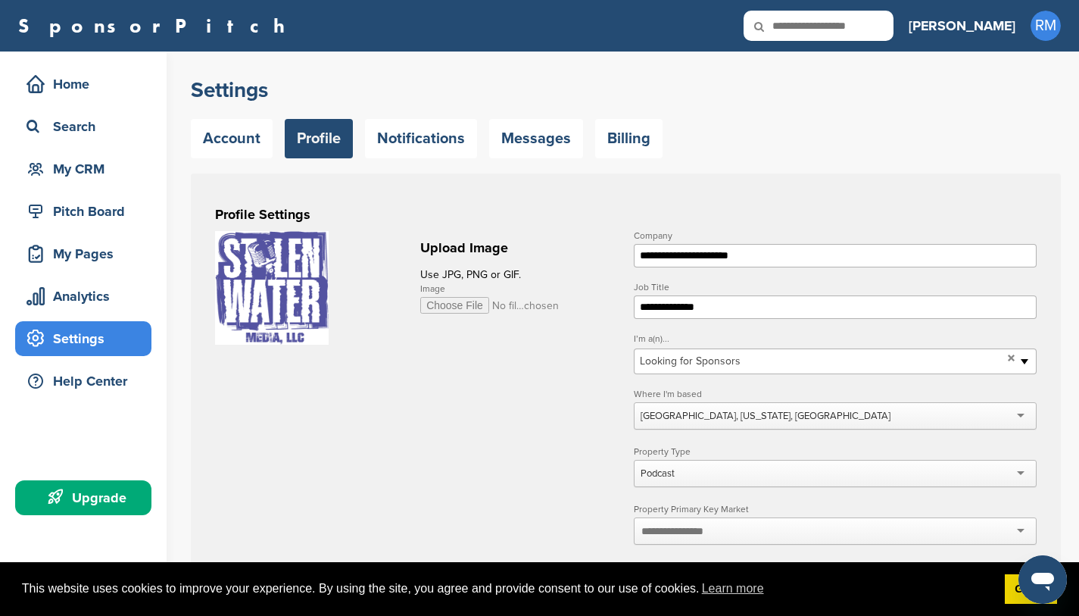
scroll to position [0, 0]
type input "**********"
click at [409, 129] on link "Notifications" at bounding box center [421, 138] width 112 height 39
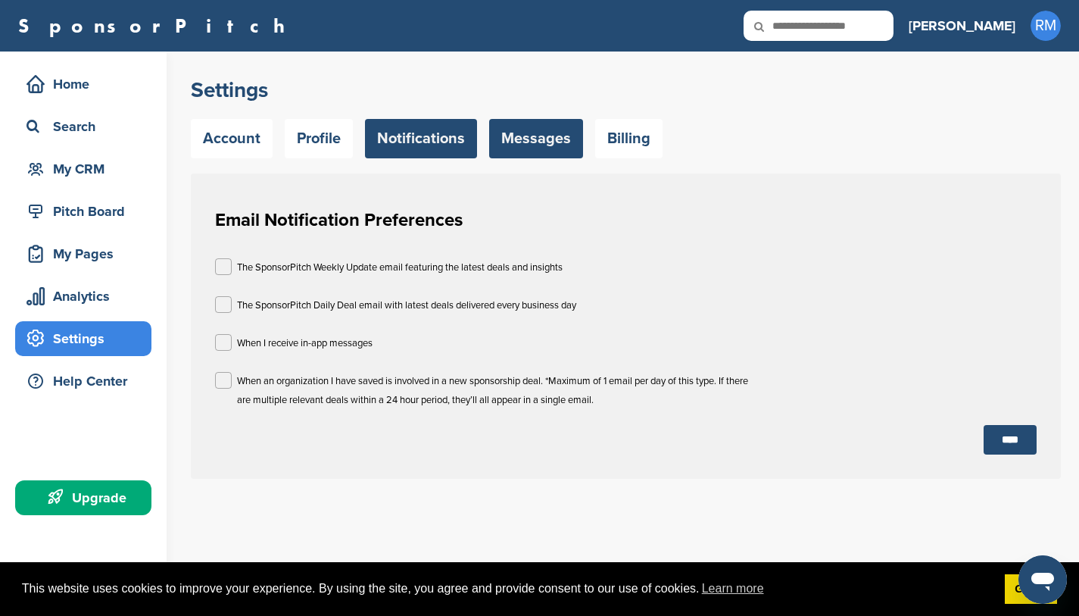
click at [547, 136] on link "Messages" at bounding box center [536, 138] width 94 height 39
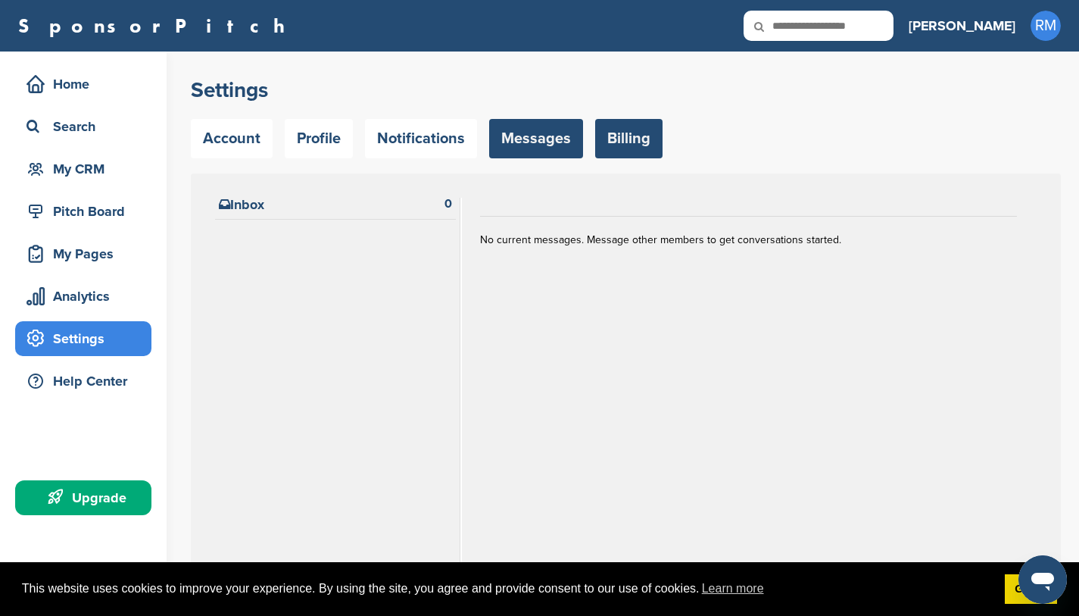
click at [635, 141] on link "Billing" at bounding box center [628, 138] width 67 height 39
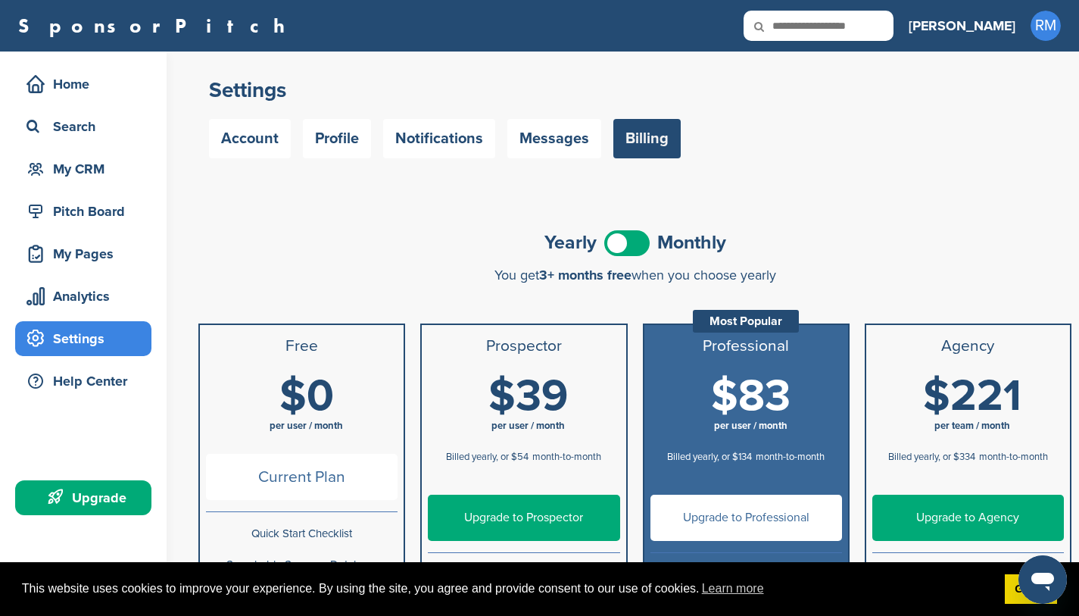
click at [641, 245] on span at bounding box center [626, 243] width 45 height 26
click at [501, 515] on link "Upgrade to Prospector" at bounding box center [524, 518] width 192 height 46
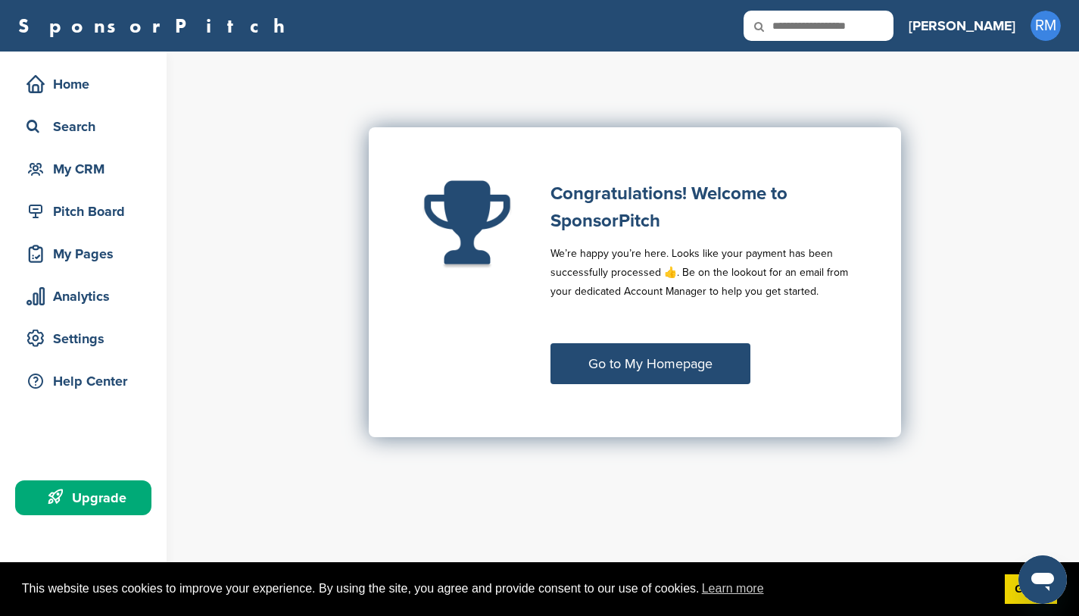
click at [666, 369] on link "Go to My Homepage" at bounding box center [651, 363] width 200 height 41
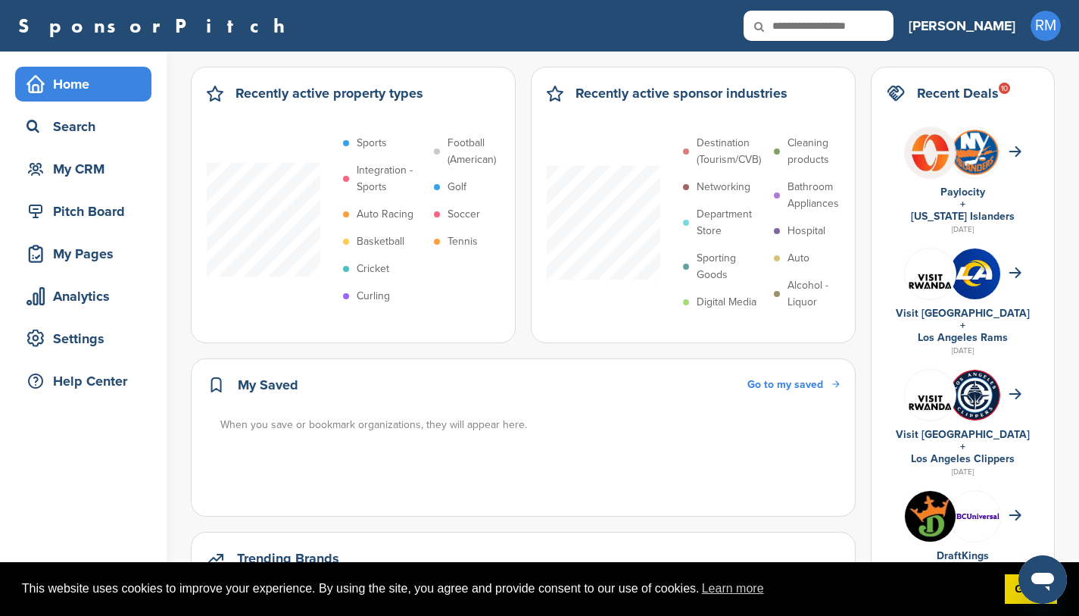
click at [437, 151] on span at bounding box center [437, 151] width 6 height 6
click at [438, 161] on li "Football (American)" at bounding box center [475, 151] width 83 height 33
click at [779, 152] on span at bounding box center [777, 151] width 6 height 6
click at [780, 149] on span at bounding box center [777, 151] width 6 height 6
click at [86, 129] on div "Search" at bounding box center [87, 126] width 129 height 27
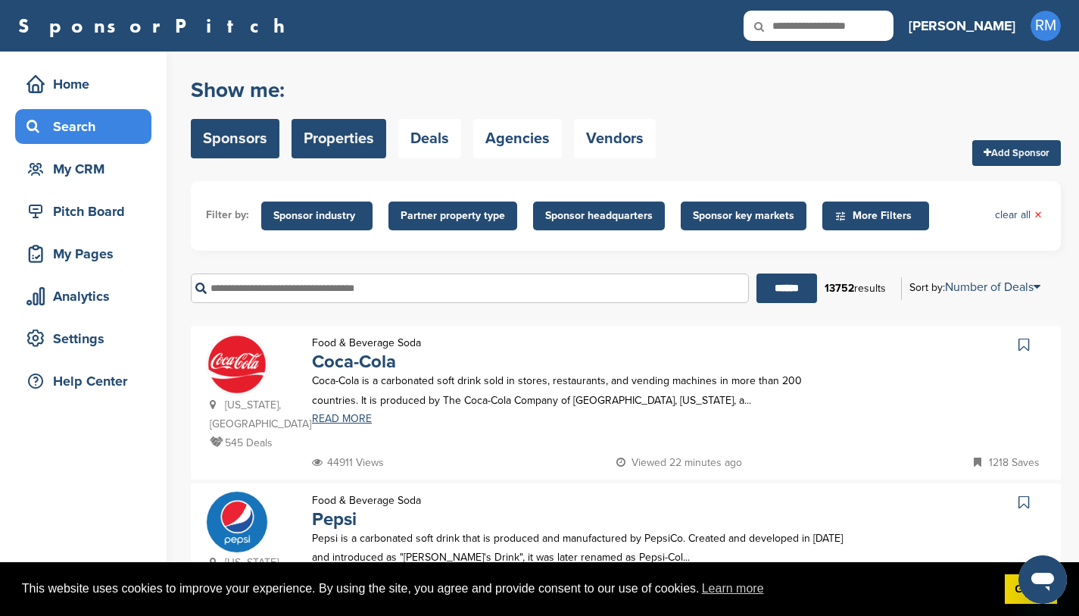
click at [307, 143] on link "Properties" at bounding box center [339, 138] width 95 height 39
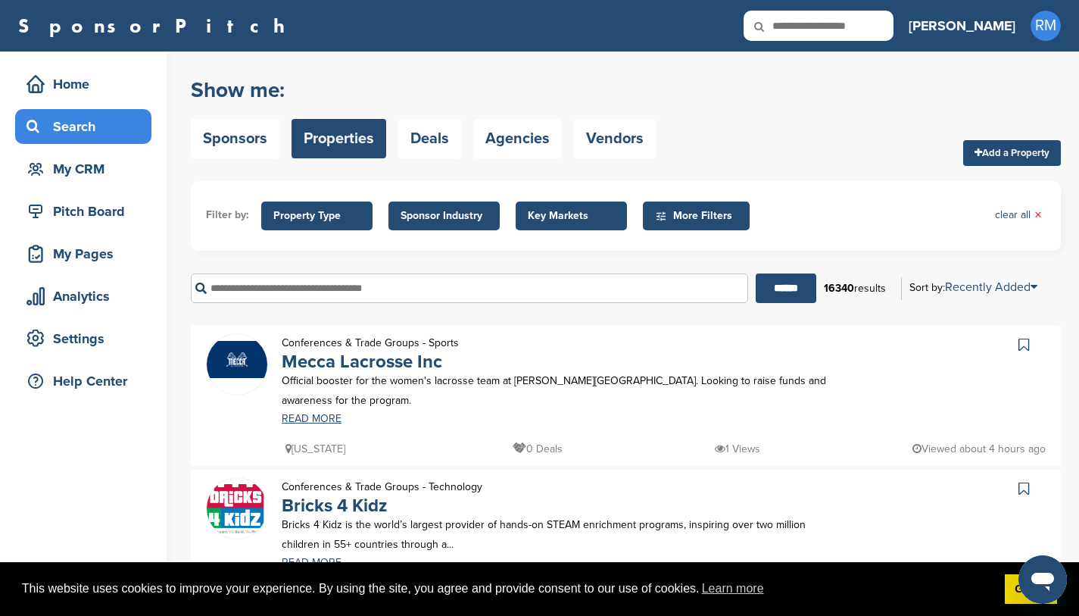
click at [426, 218] on span "Sponsor Industry" at bounding box center [444, 215] width 87 height 17
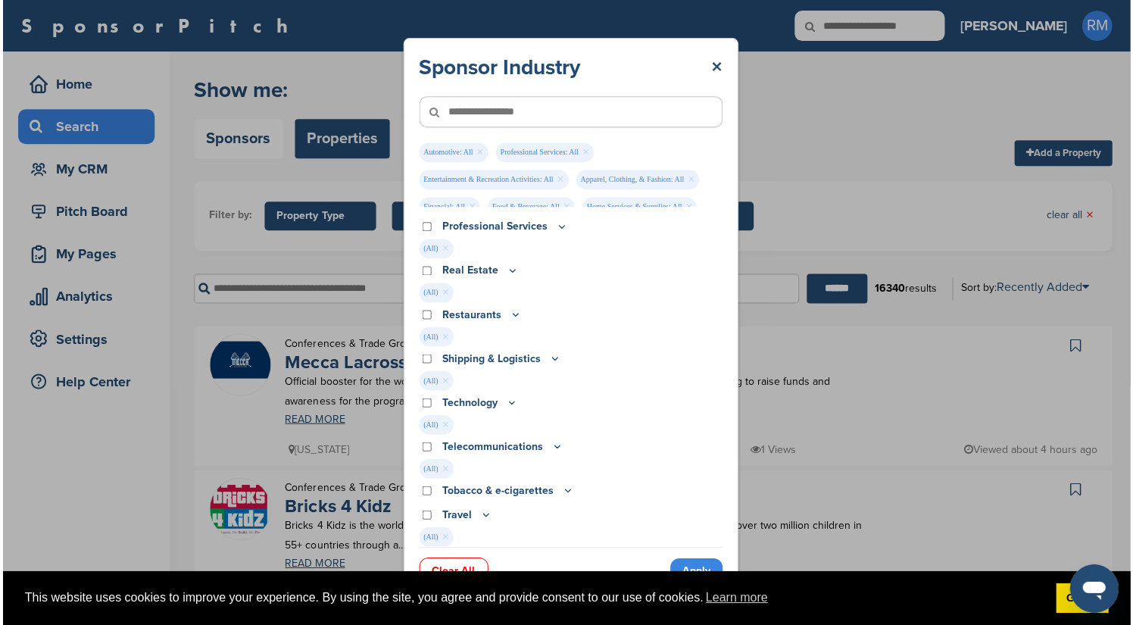
scroll to position [881, 0]
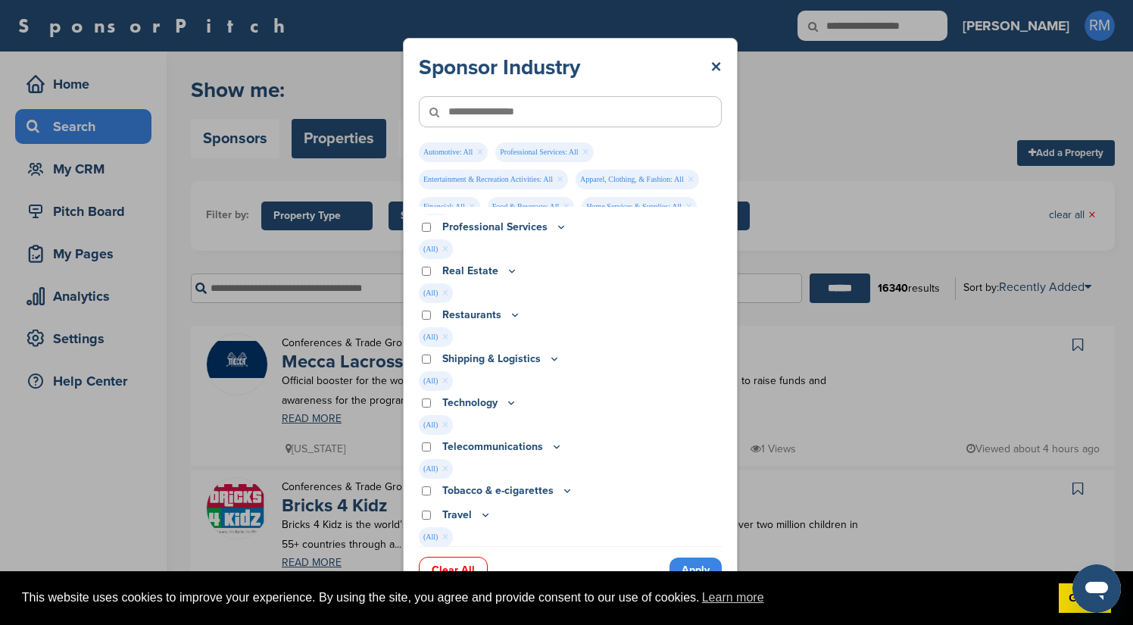
drag, startPoint x: 672, startPoint y: 62, endPoint x: 670, endPoint y: 35, distance: 27.3
click at [670, 35] on div "Sponsor Industry × Automotive: All × Professional Services: All × Entertainment…" at bounding box center [570, 316] width 1140 height 632
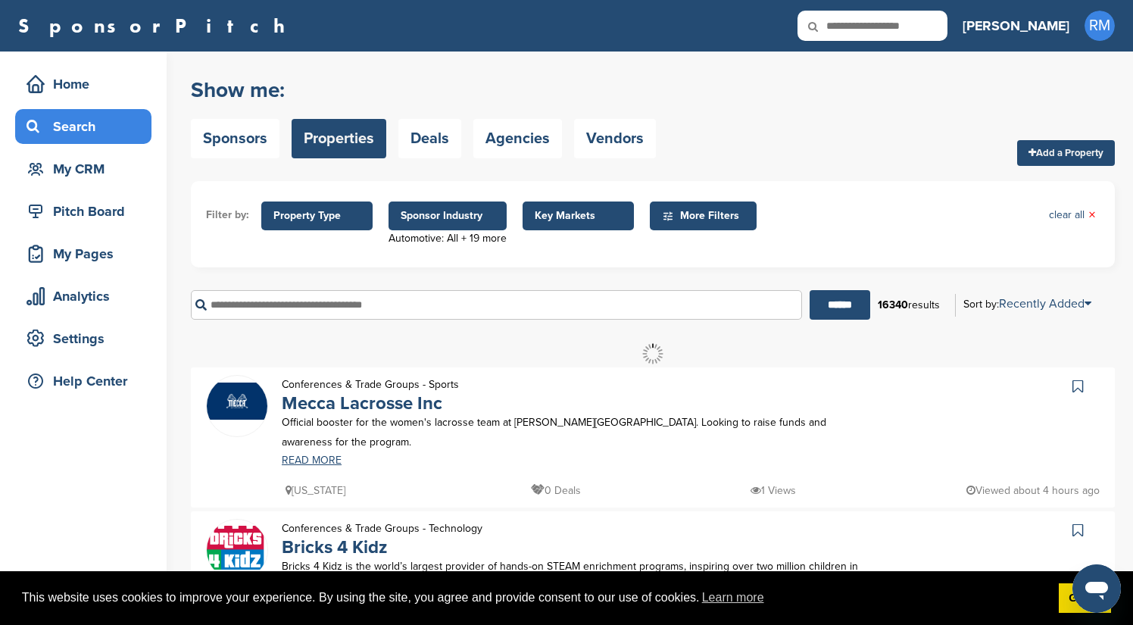
click at [470, 211] on span "Sponsor Industry" at bounding box center [448, 215] width 94 height 17
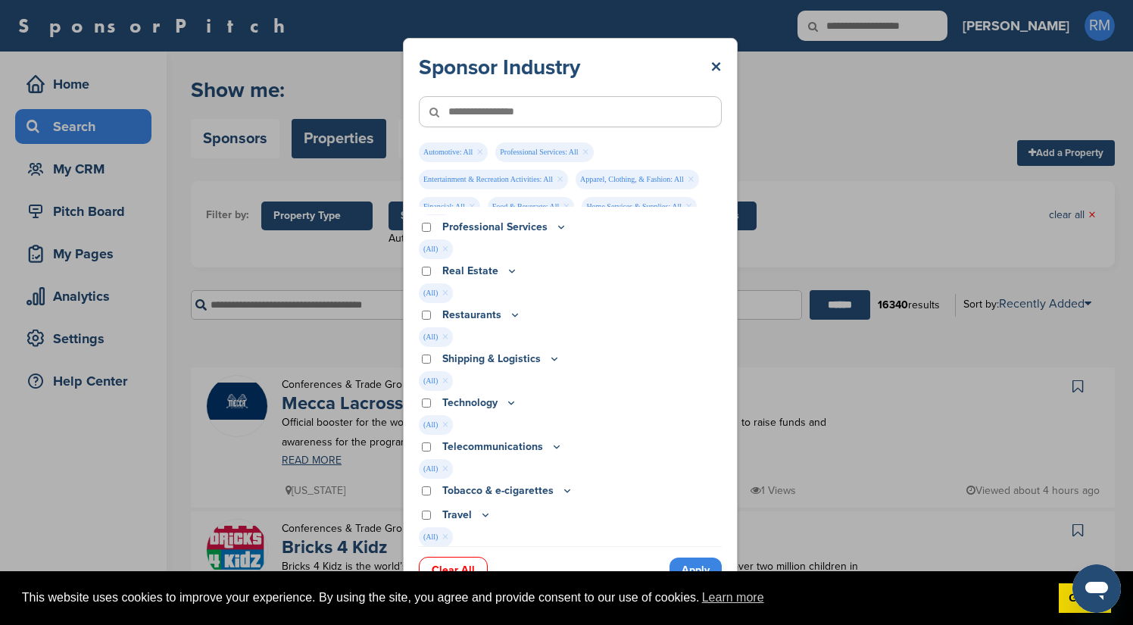
click at [685, 562] on link "Apply" at bounding box center [695, 569] width 52 height 25
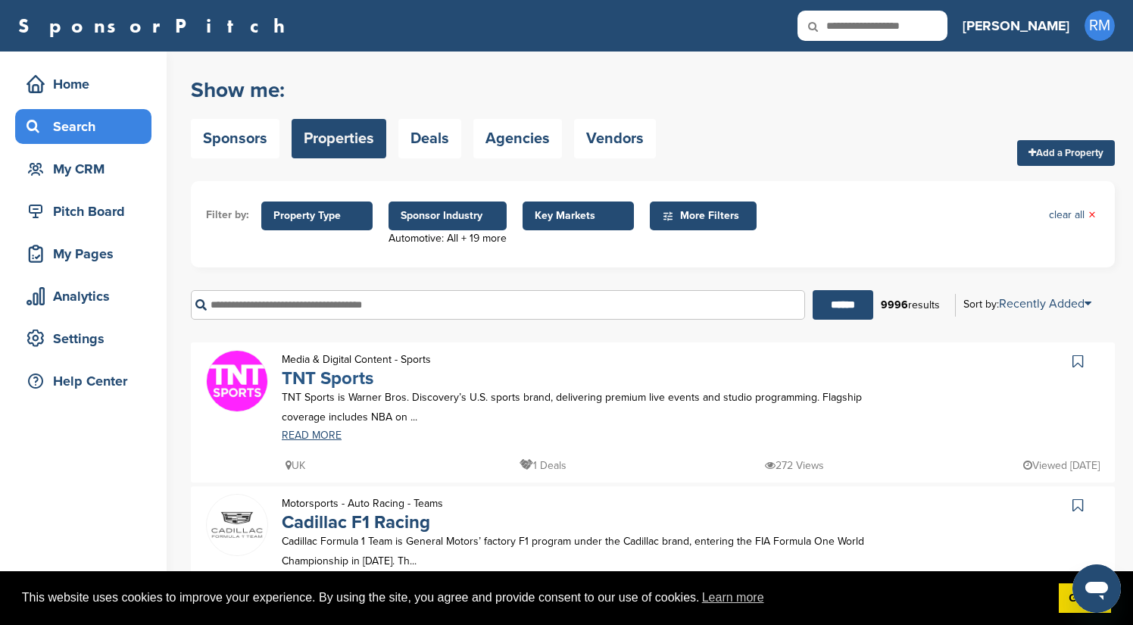
click at [325, 379] on link "TNT Sports" at bounding box center [328, 378] width 92 height 22
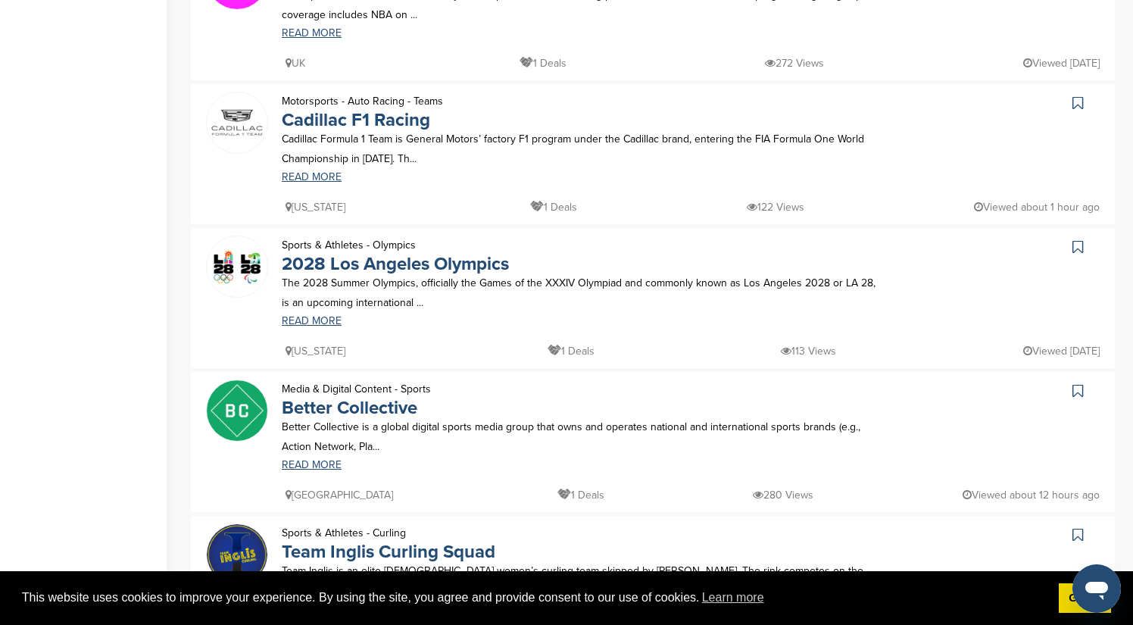
scroll to position [414, 0]
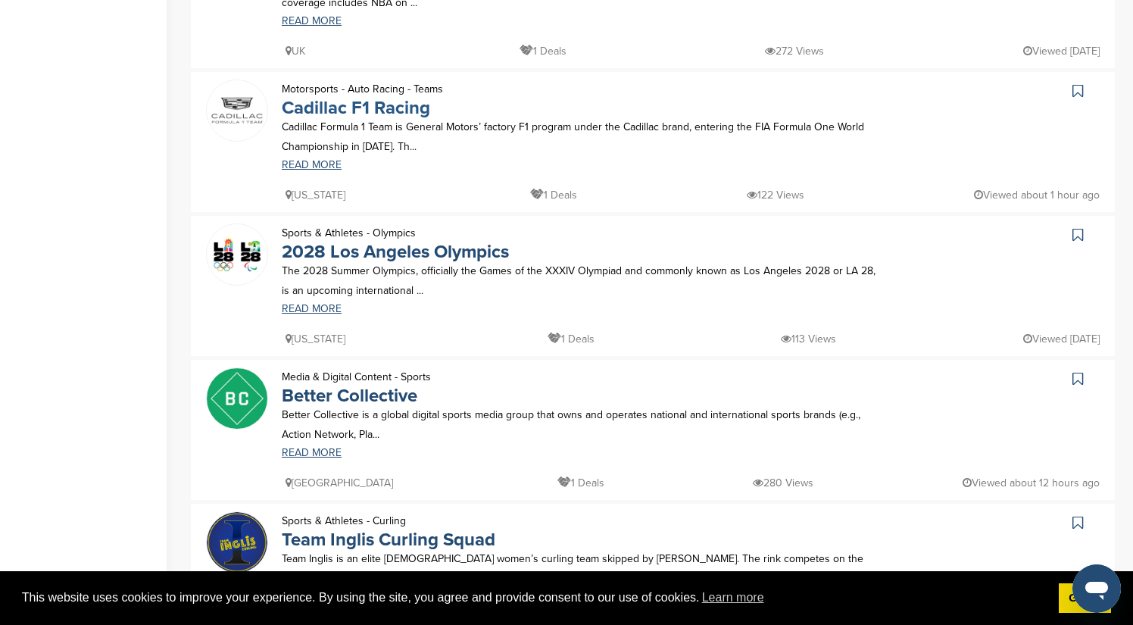
click at [387, 109] on link "Cadillac F1 Racing" at bounding box center [356, 108] width 148 height 22
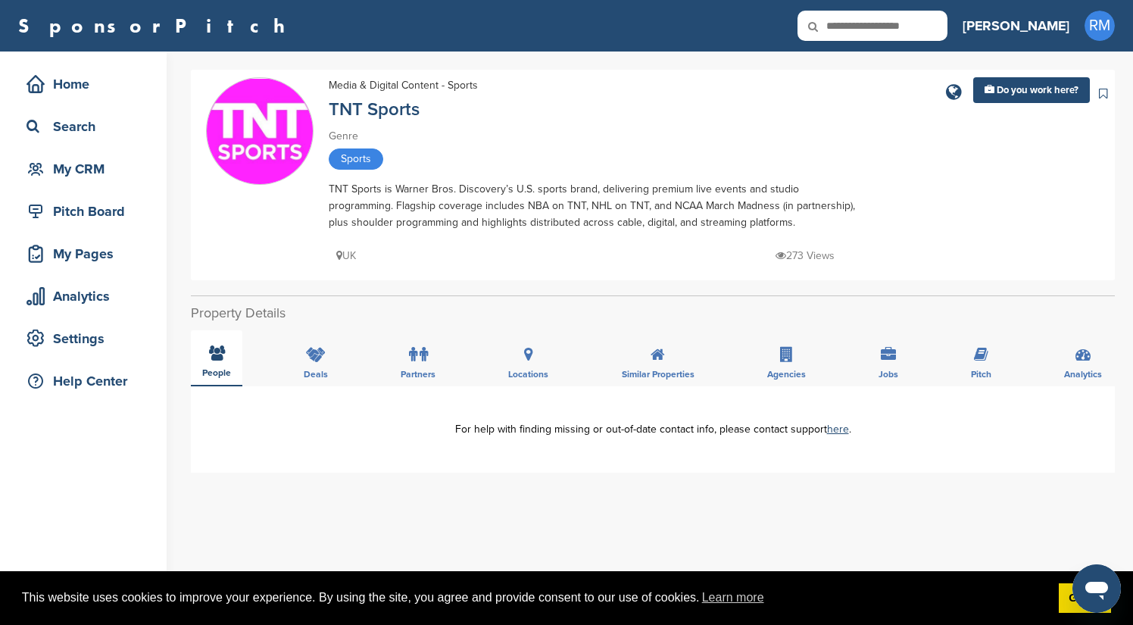
click at [216, 357] on icon at bounding box center [217, 352] width 16 height 15
click at [310, 370] on span "Deals" at bounding box center [316, 374] width 24 height 9
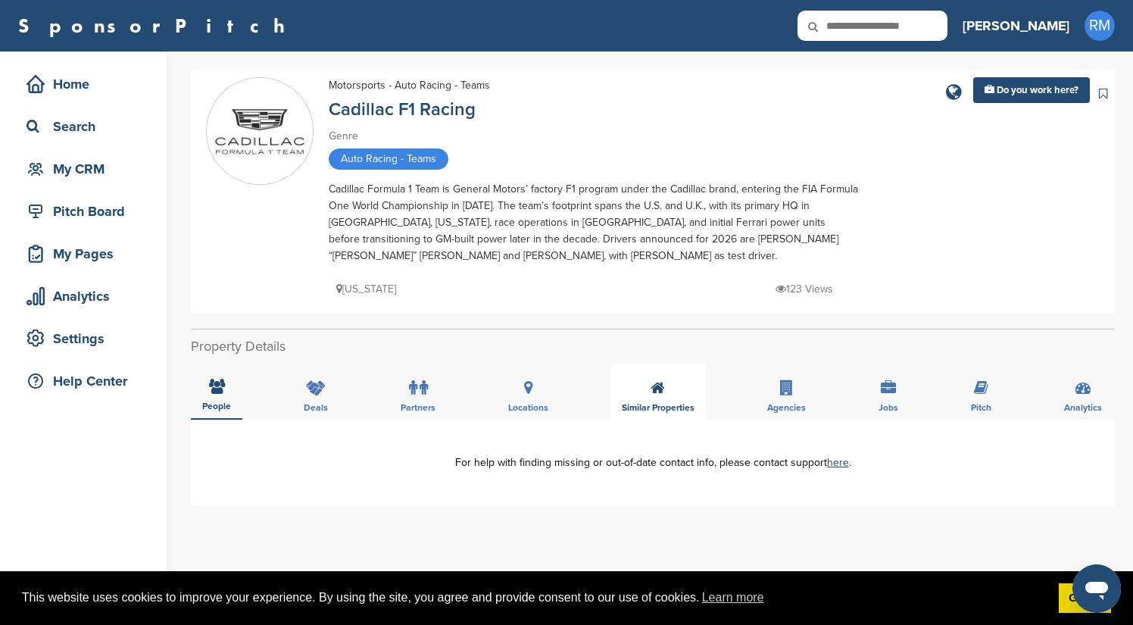
click at [664, 396] on div "Similar Properties" at bounding box center [657, 391] width 95 height 56
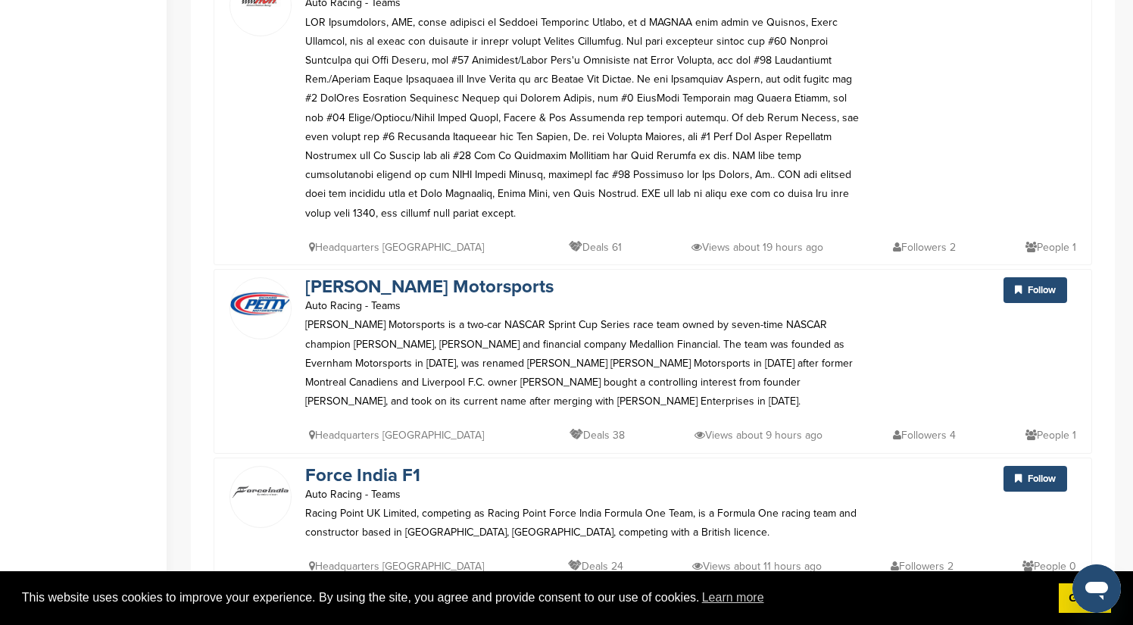
scroll to position [518, 0]
click at [455, 276] on link "[PERSON_NAME] Motorsports" at bounding box center [429, 287] width 248 height 22
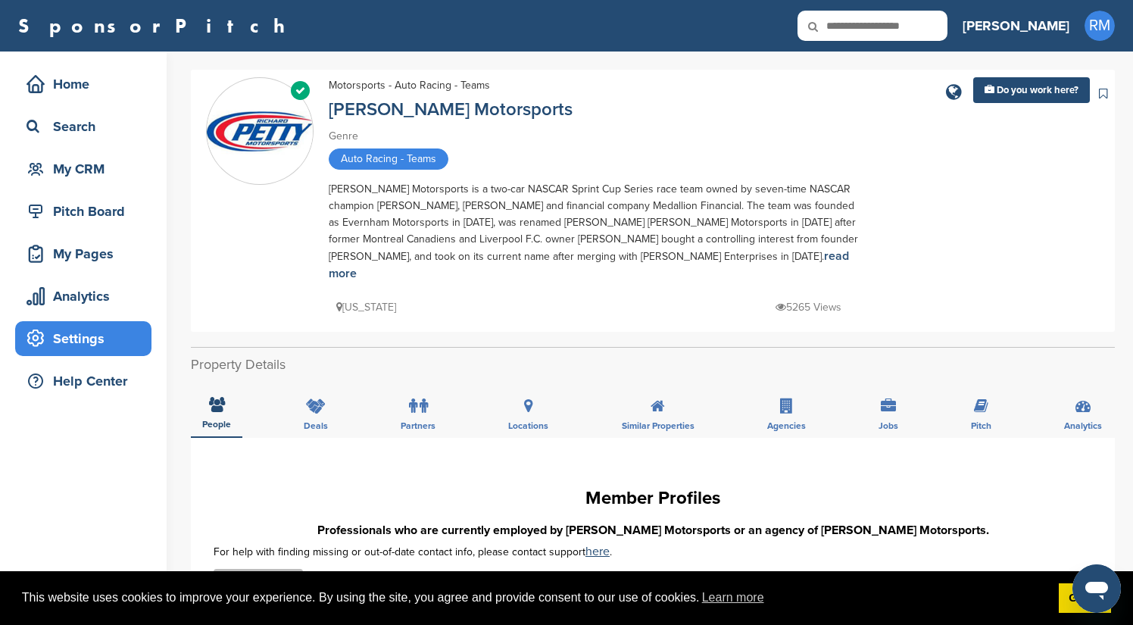
click at [78, 338] on div "Settings" at bounding box center [87, 338] width 129 height 27
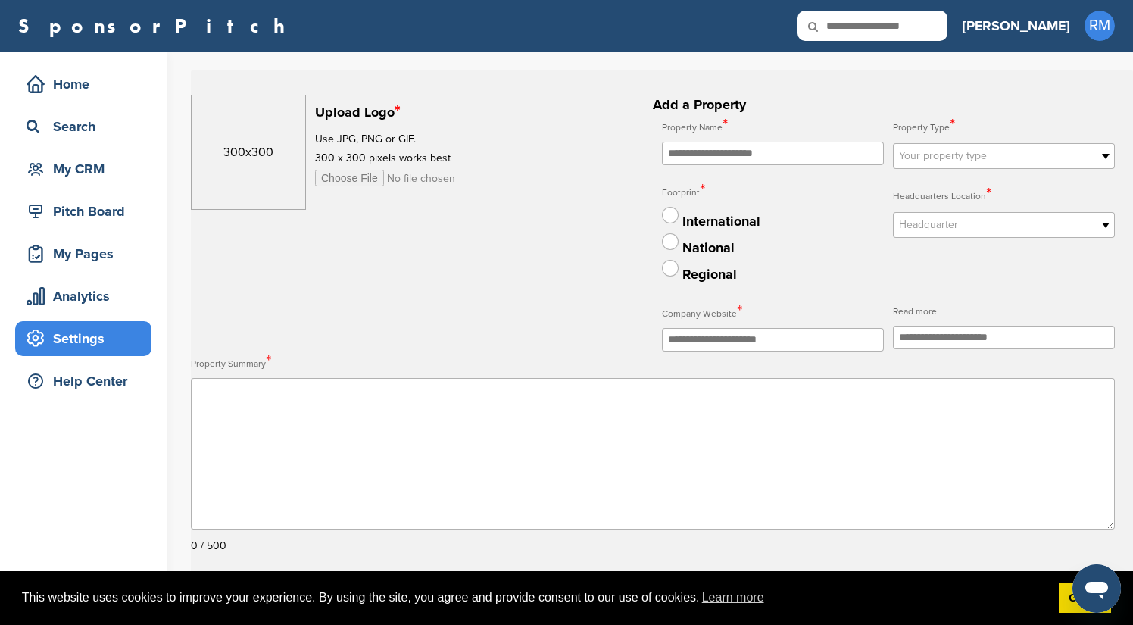
click at [83, 338] on div "Settings" at bounding box center [87, 338] width 129 height 27
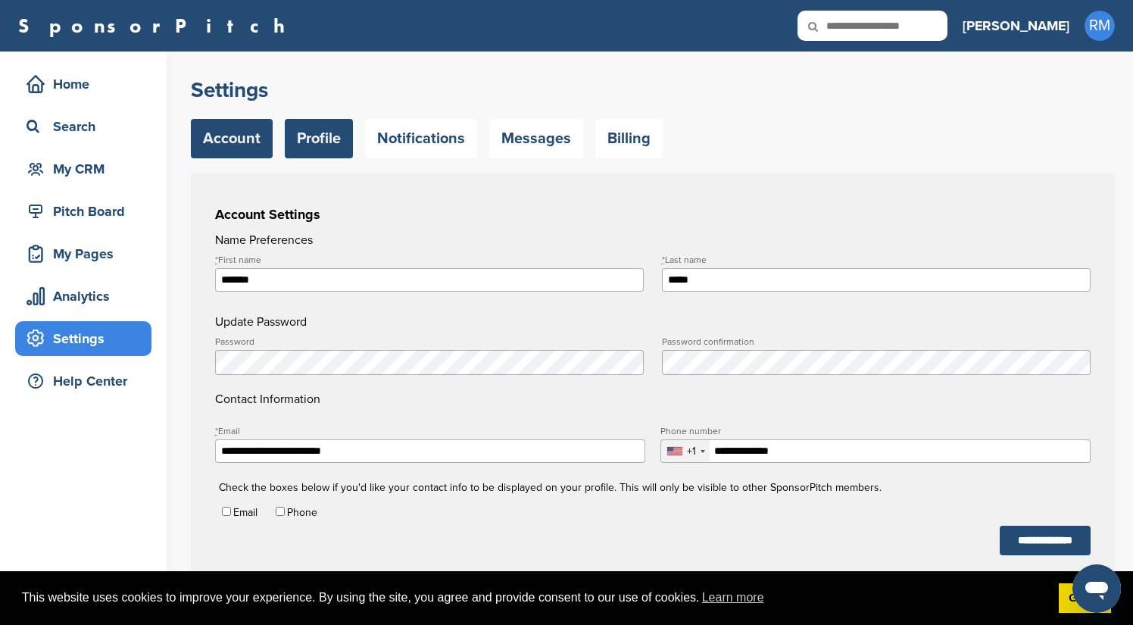
click at [329, 141] on link "Profile" at bounding box center [319, 138] width 68 height 39
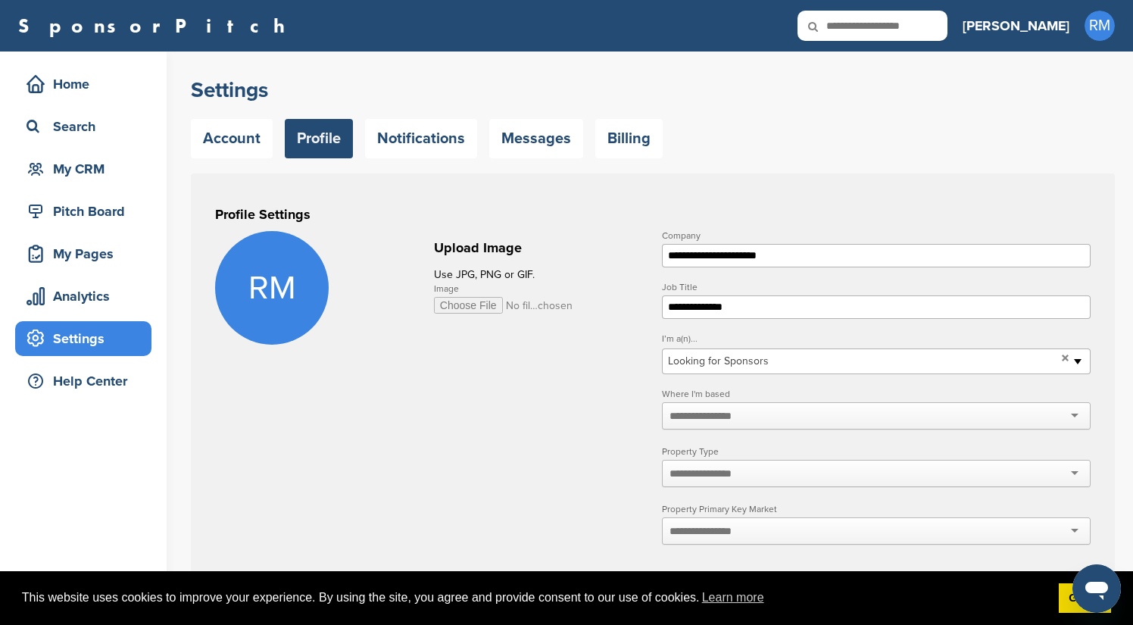
click at [468, 305] on input "Image" at bounding box center [503, 305] width 139 height 17
type input "**********"
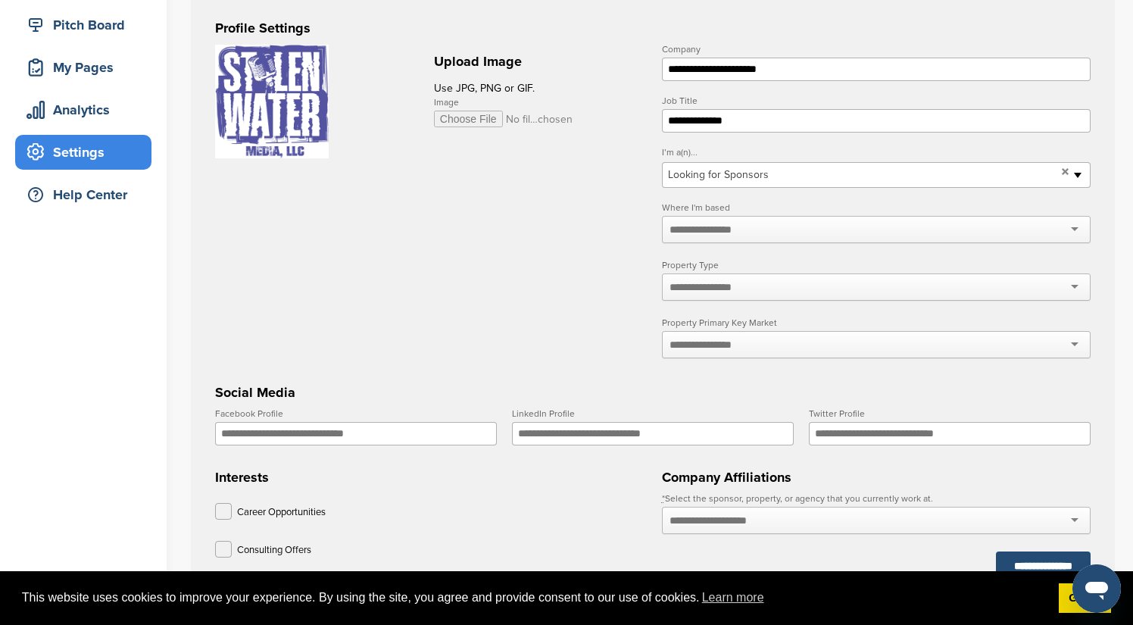
scroll to position [202, 0]
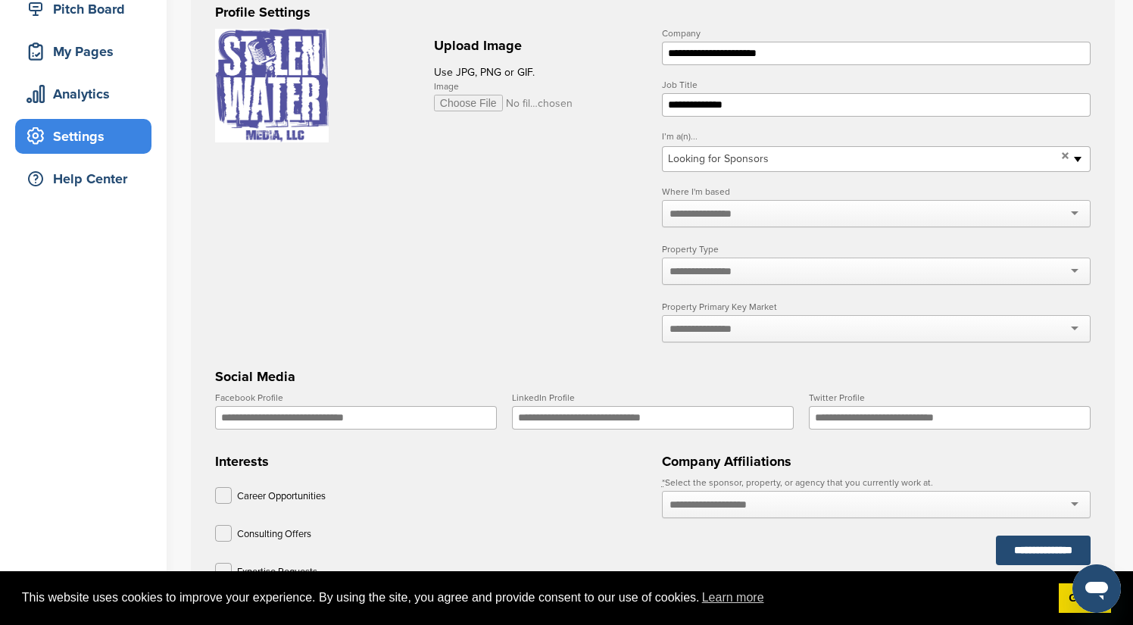
click at [1067, 227] on div at bounding box center [876, 213] width 429 height 27
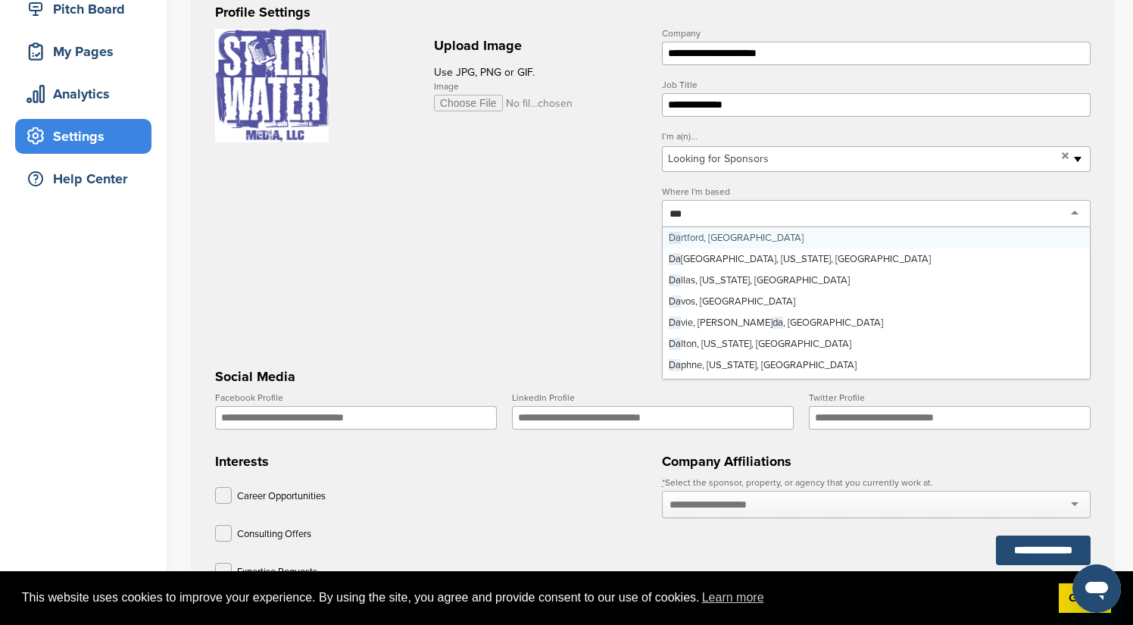
type input "****"
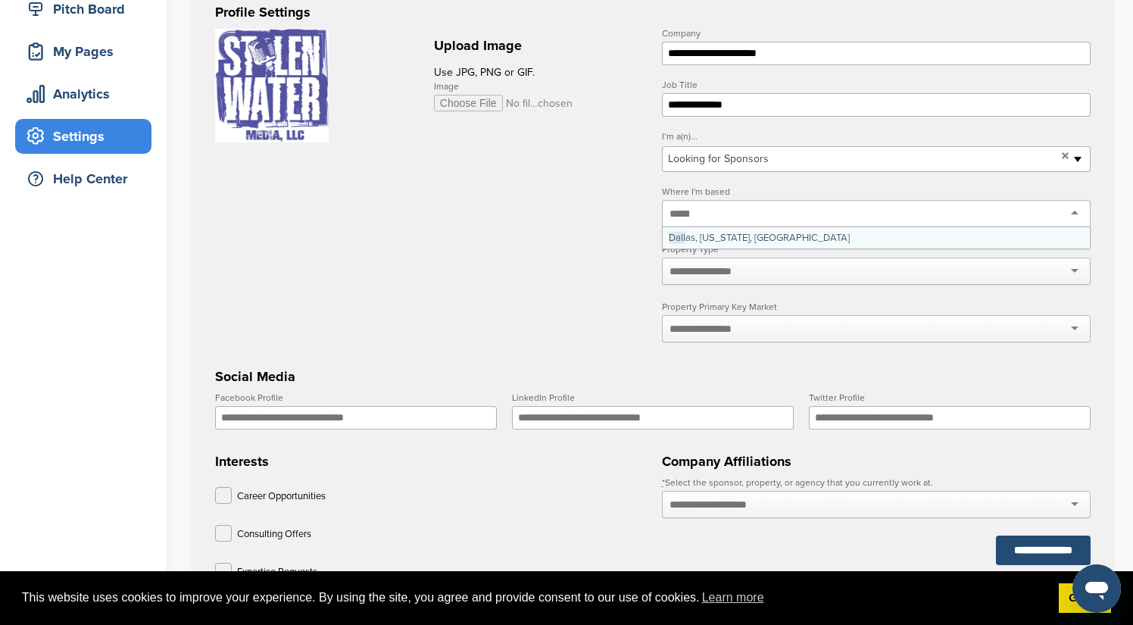
scroll to position [0, 0]
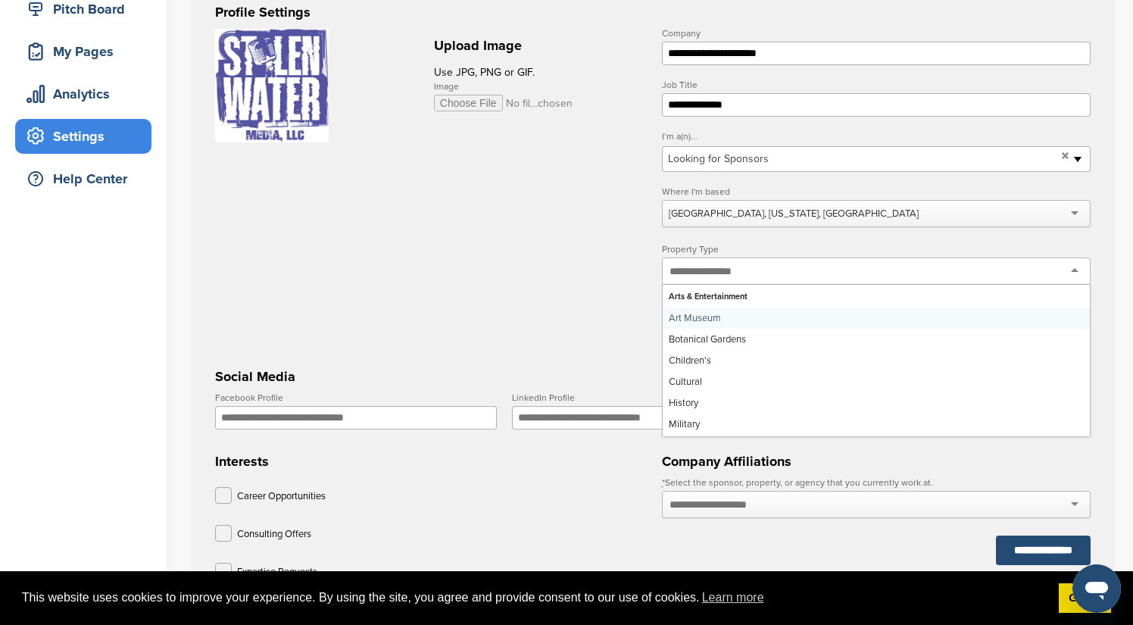
click at [984, 280] on div at bounding box center [876, 270] width 429 height 27
type input "***"
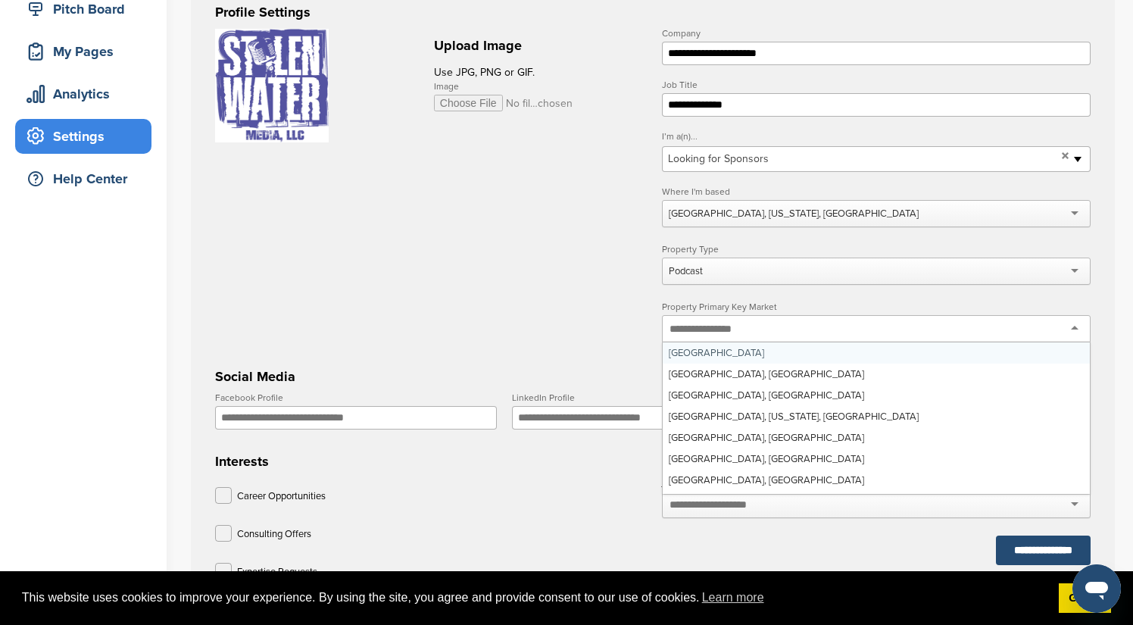
click at [938, 337] on div at bounding box center [876, 328] width 429 height 27
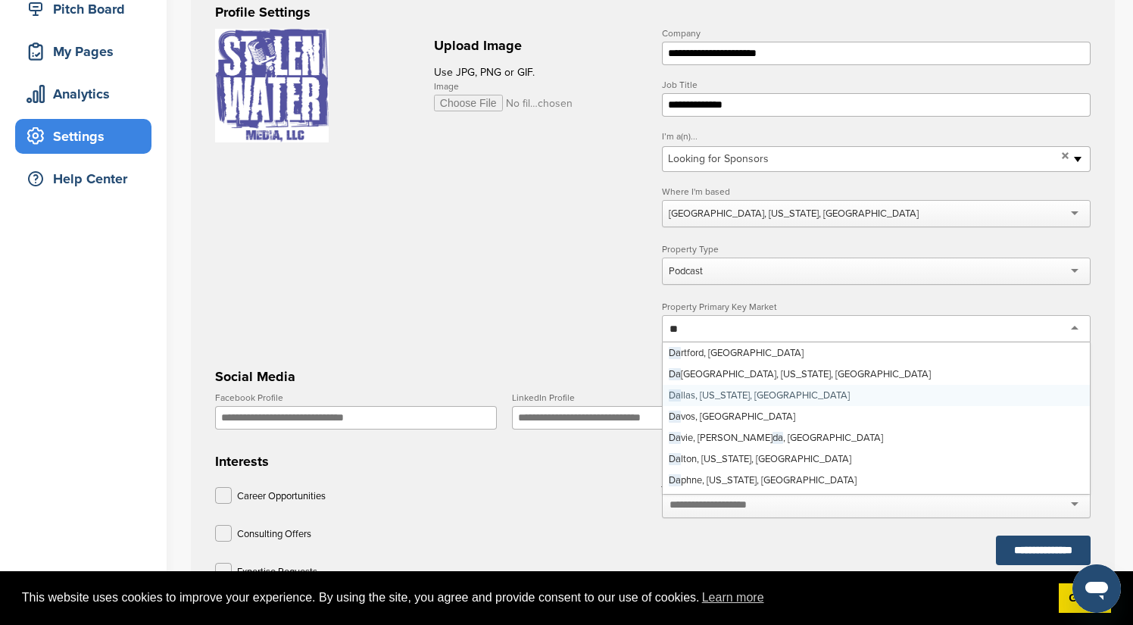
type input "*"
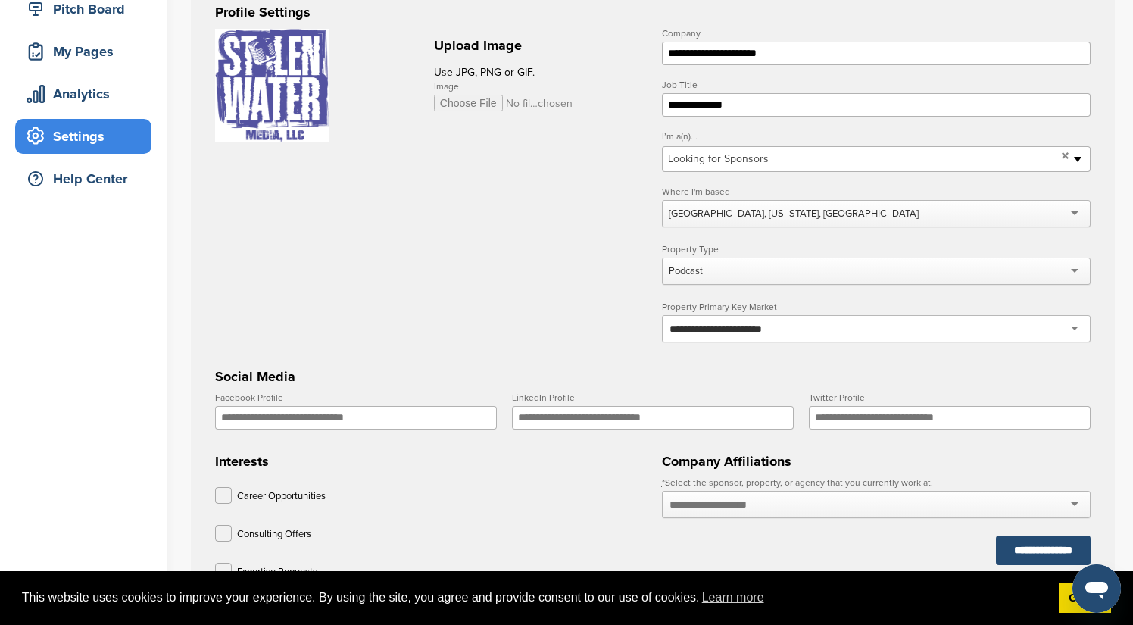
type input "**********"
click at [461, 429] on input "Facebook Profile" at bounding box center [356, 417] width 282 height 23
type input "**********"
click at [657, 429] on input "LinkedIn Profile" at bounding box center [653, 417] width 282 height 23
paste input "**********"
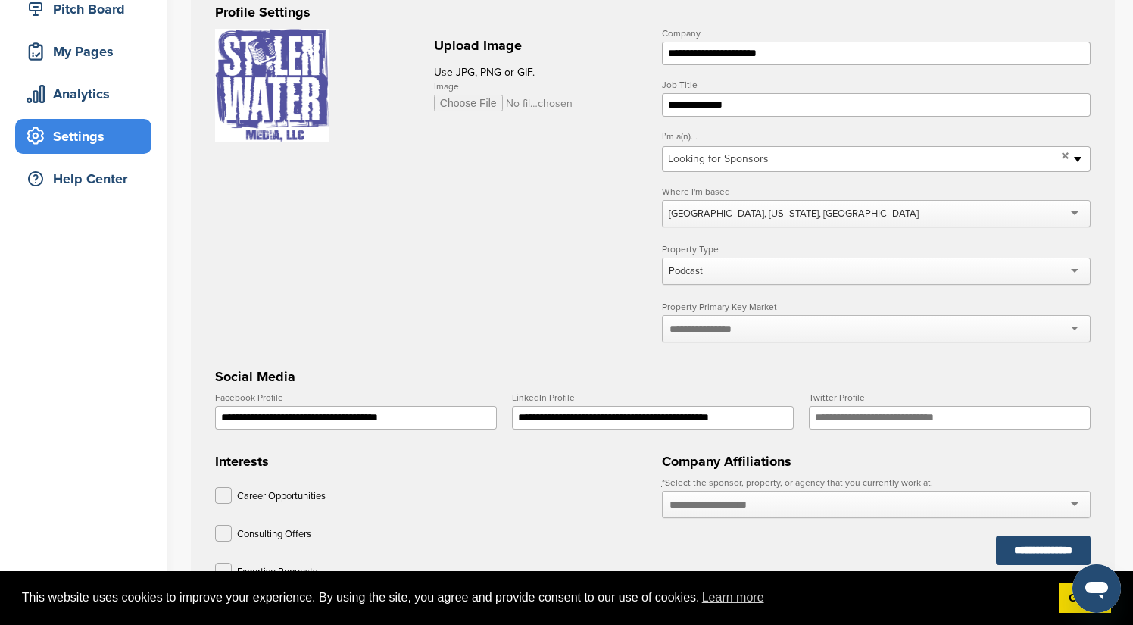
type input "**********"
click at [843, 429] on input "Twitter Profile" at bounding box center [950, 417] width 282 height 23
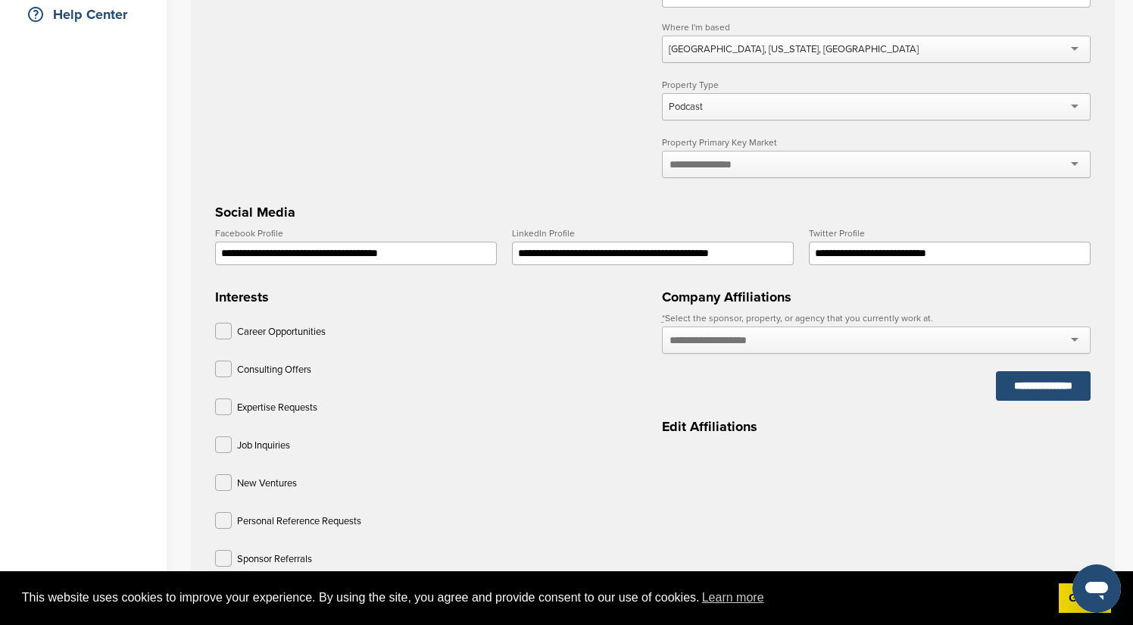
scroll to position [497, 0]
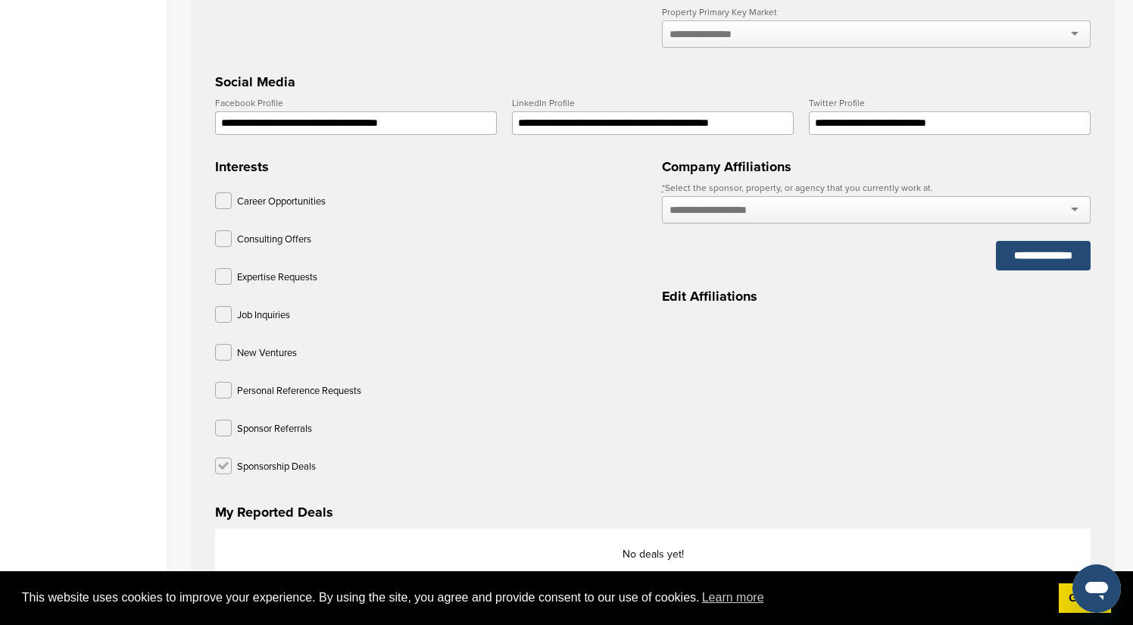
type input "**********"
click at [219, 474] on label at bounding box center [223, 465] width 17 height 17
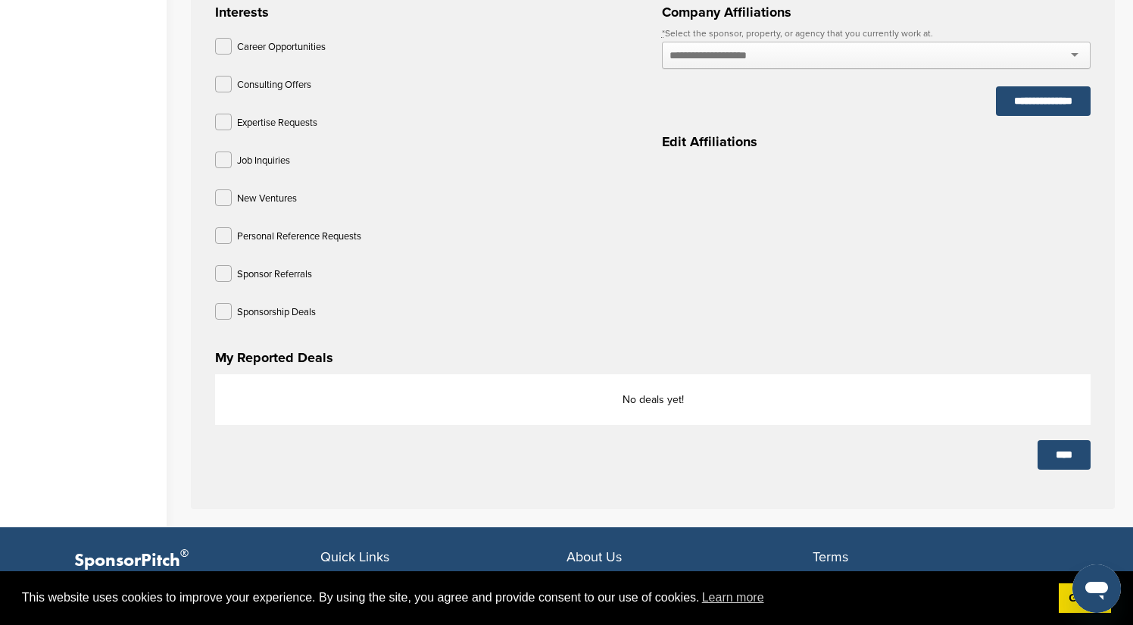
scroll to position [725, 0]
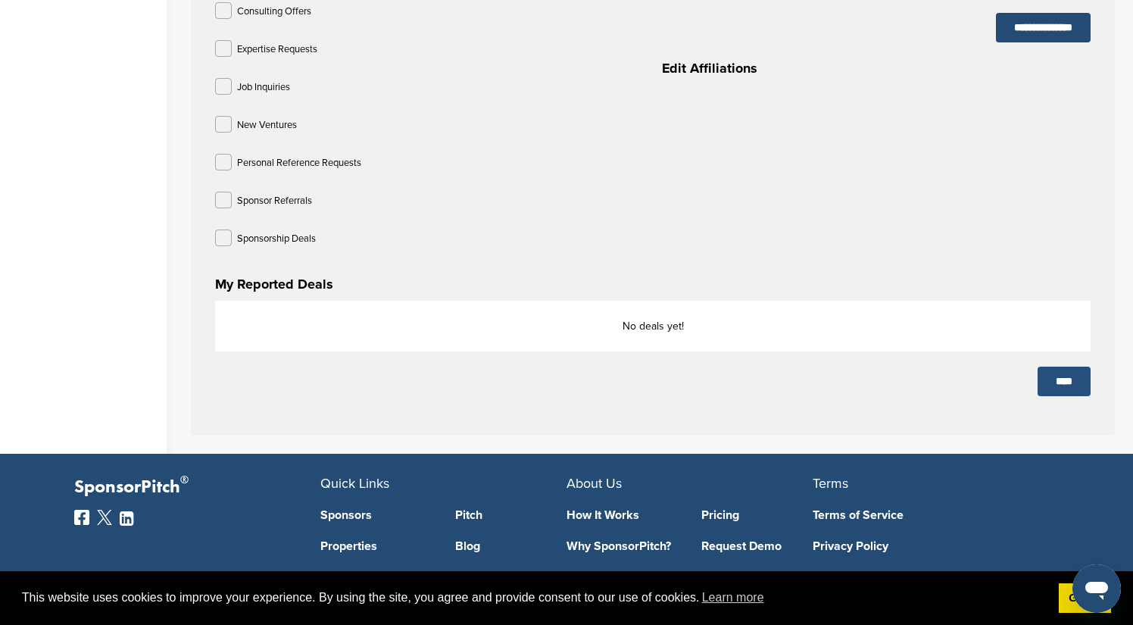
click at [1068, 396] on input "****" at bounding box center [1063, 382] width 53 height 30
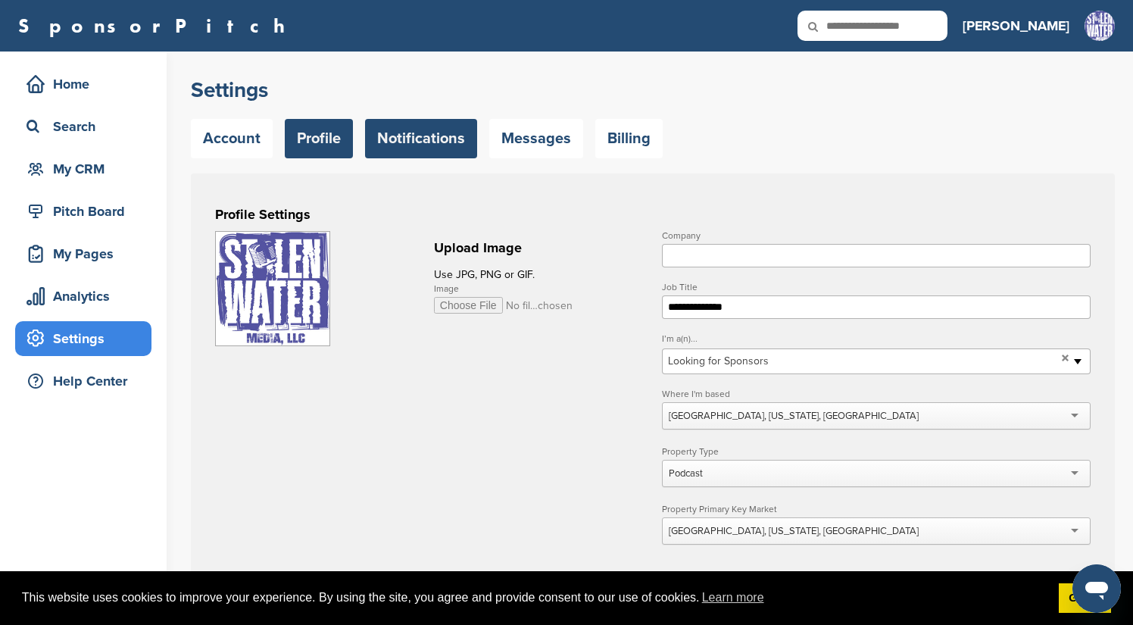
click at [471, 145] on link "Notifications" at bounding box center [421, 138] width 112 height 39
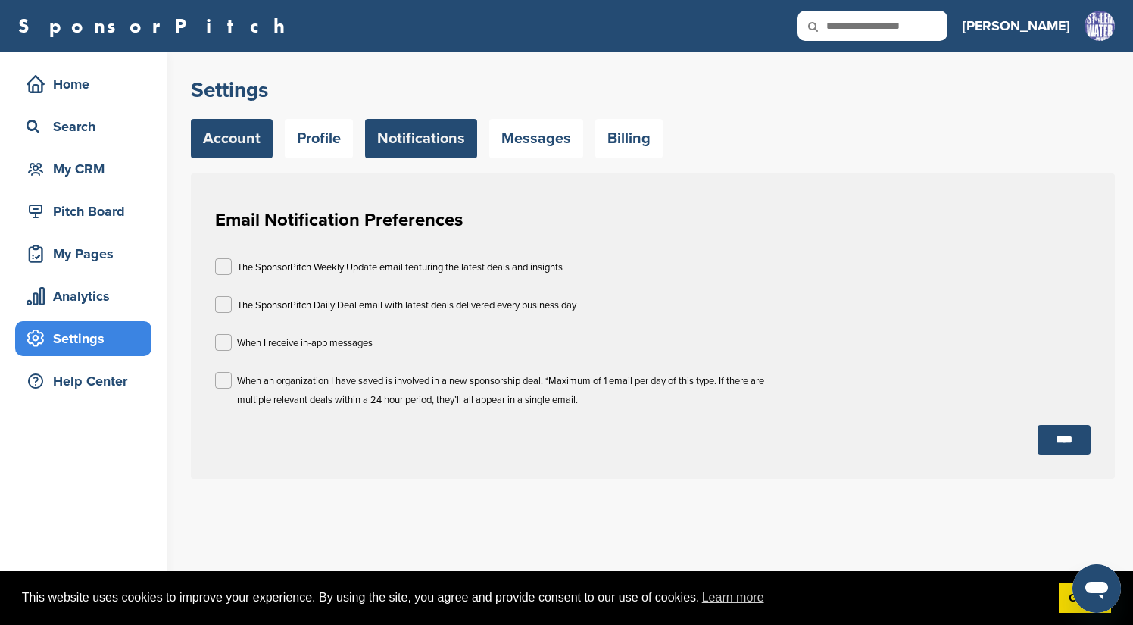
click at [213, 142] on link "Account" at bounding box center [232, 138] width 82 height 39
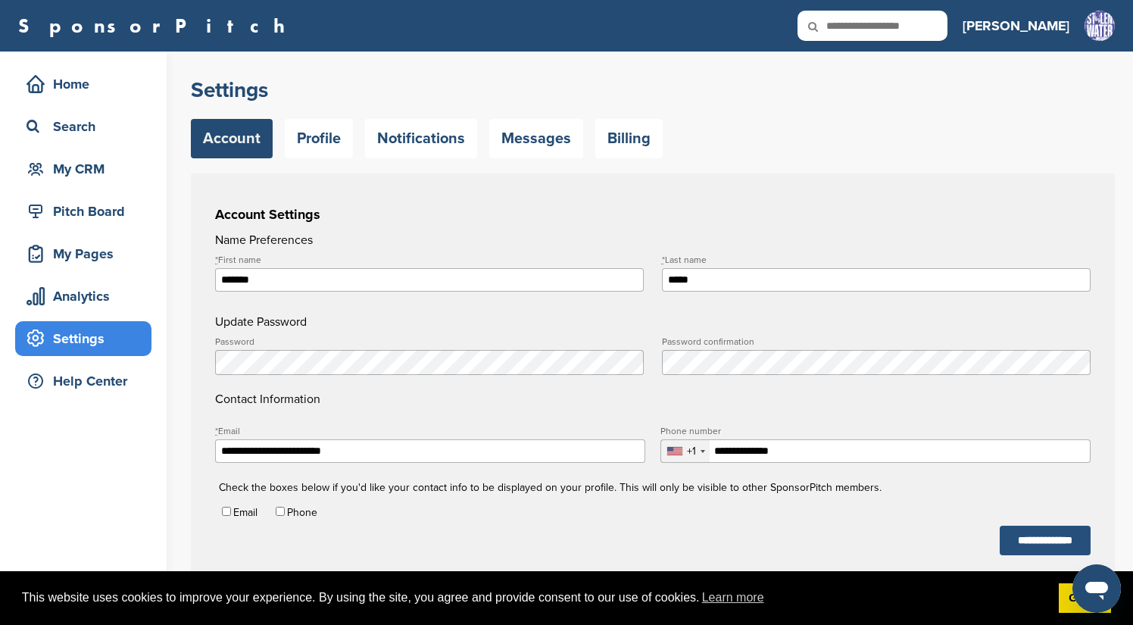
click at [1040, 555] on input "**********" at bounding box center [1045, 541] width 91 height 30
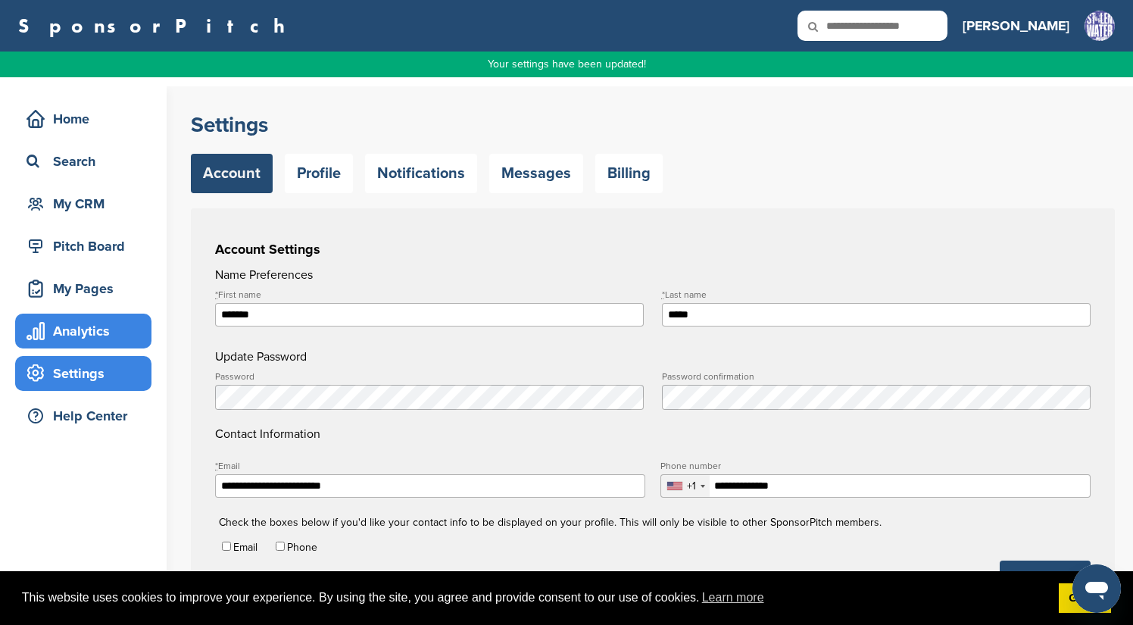
click at [69, 335] on div "Analytics" at bounding box center [87, 330] width 129 height 27
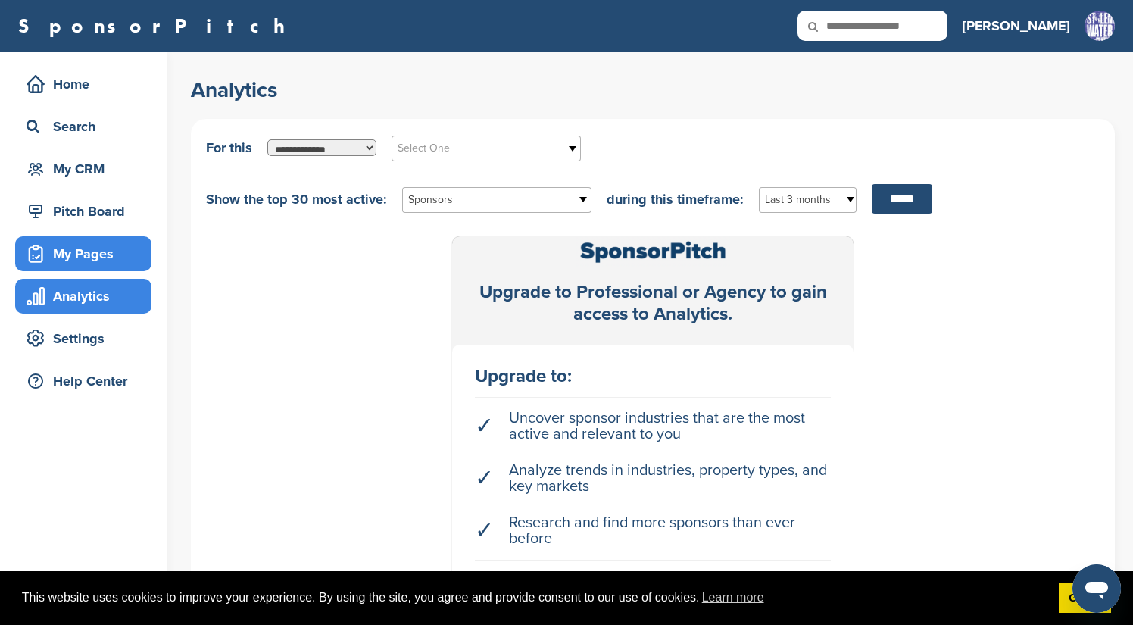
click at [59, 266] on div "My Pages" at bounding box center [87, 253] width 129 height 27
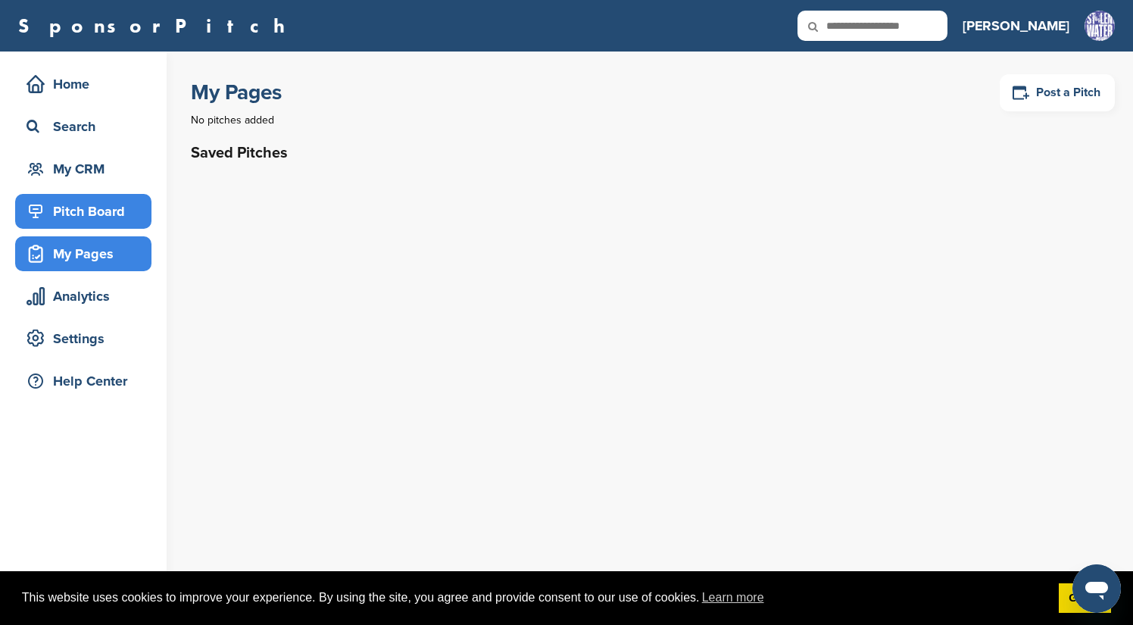
click at [61, 207] on div "Pitch Board" at bounding box center [87, 211] width 129 height 27
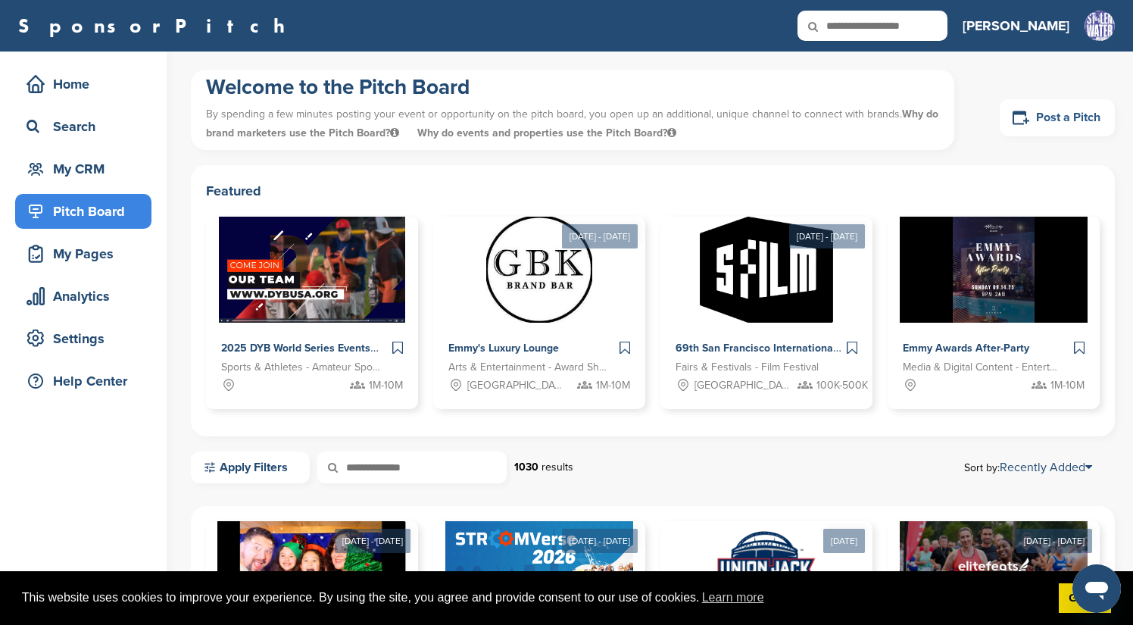
click at [1052, 120] on link "Post a Pitch" at bounding box center [1057, 117] width 115 height 37
click at [1048, 119] on link "Post a Pitch" at bounding box center [1057, 117] width 115 height 37
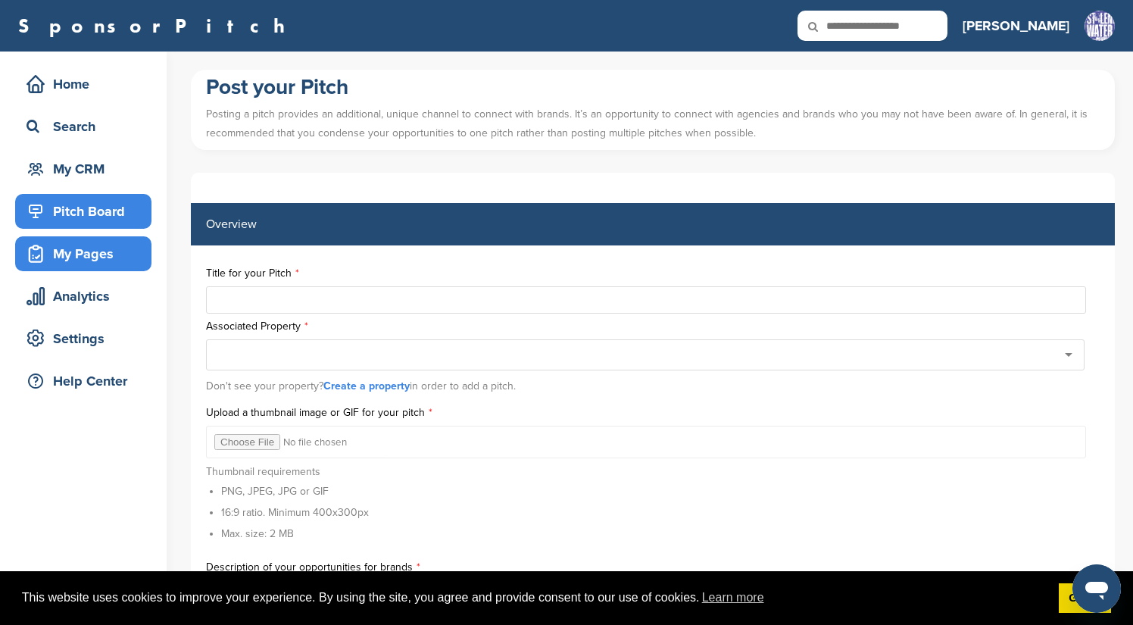
click at [62, 211] on div "Pitch Board" at bounding box center [87, 211] width 129 height 27
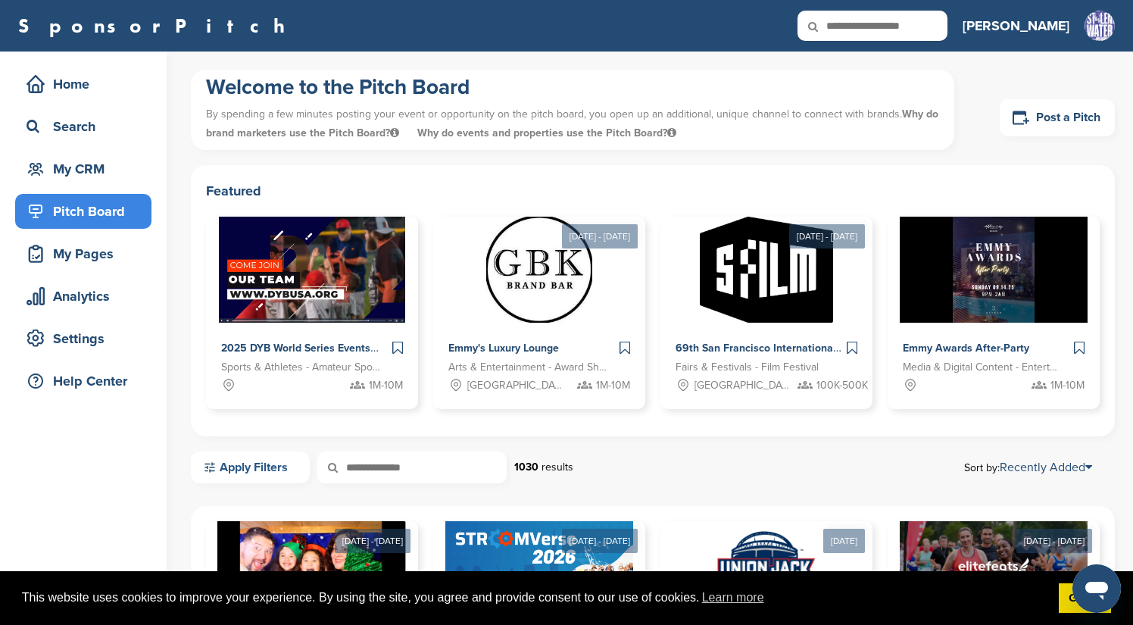
click at [259, 466] on link "Apply Filters" at bounding box center [250, 467] width 119 height 32
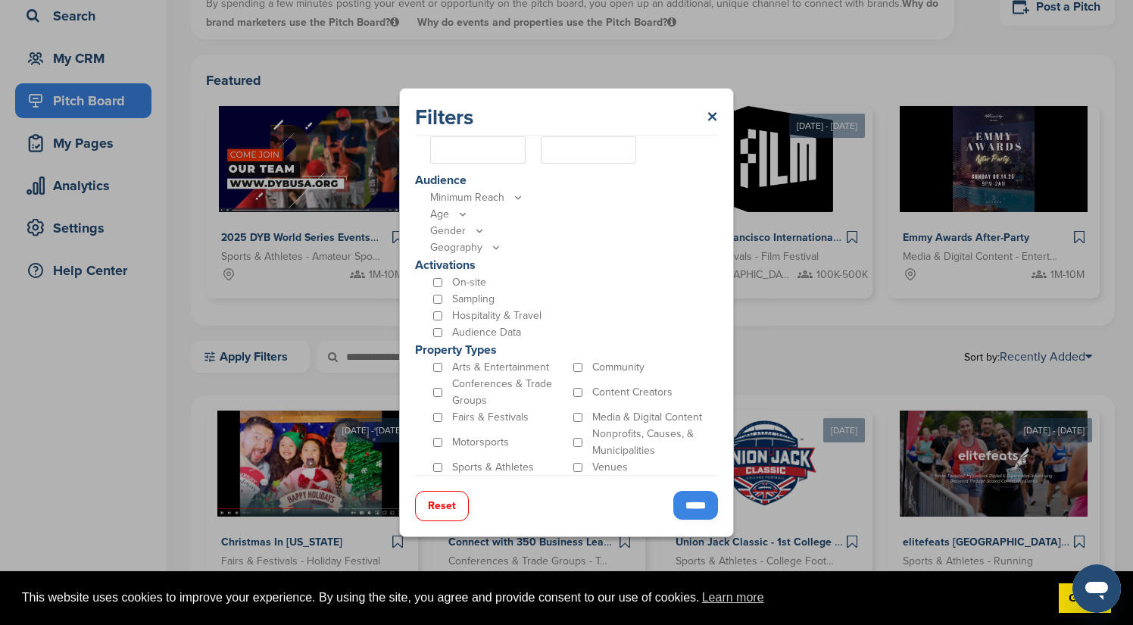
scroll to position [365, 0]
click at [699, 505] on input "*****" at bounding box center [695, 505] width 45 height 29
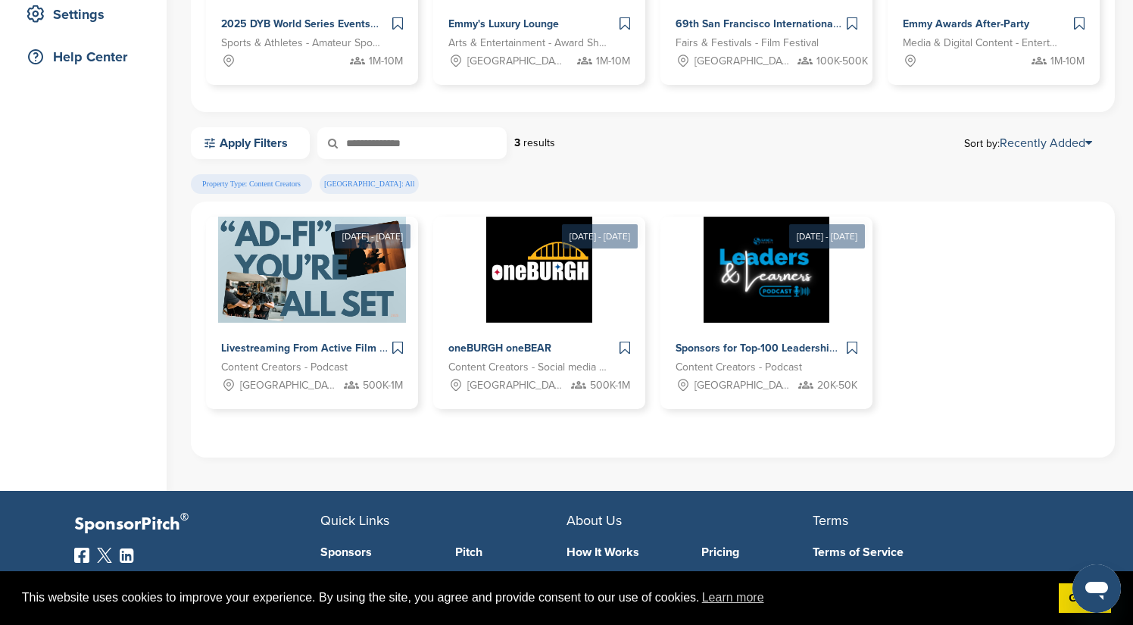
scroll to position [325, 0]
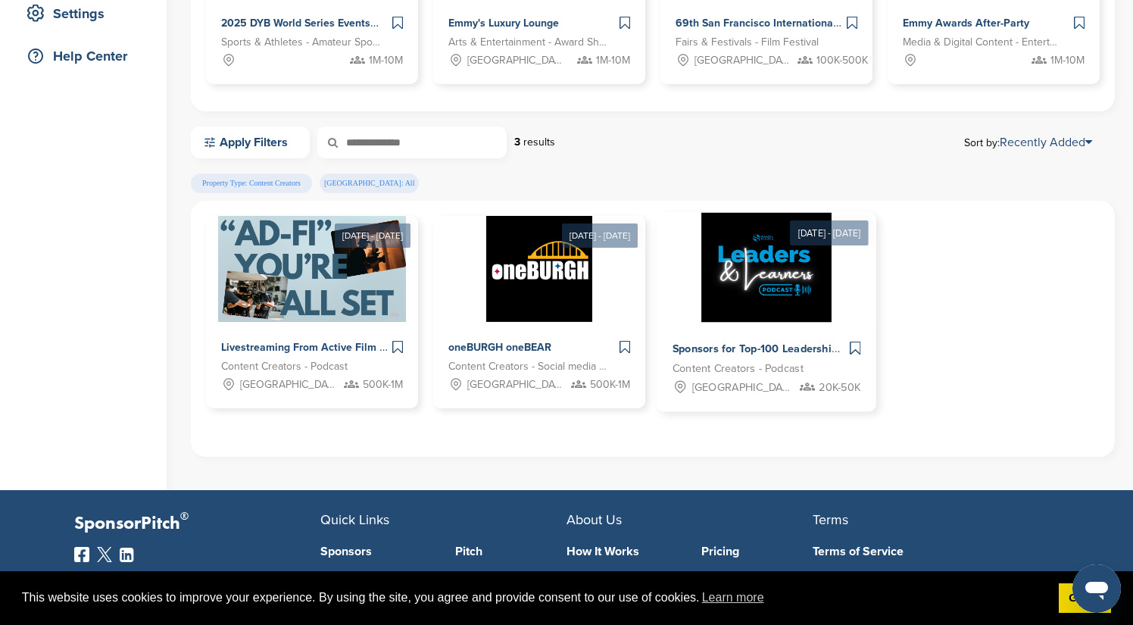
click at [752, 348] on div "Sponsors for Top-100 Leadership Podcast" at bounding box center [758, 350] width 173 height 22
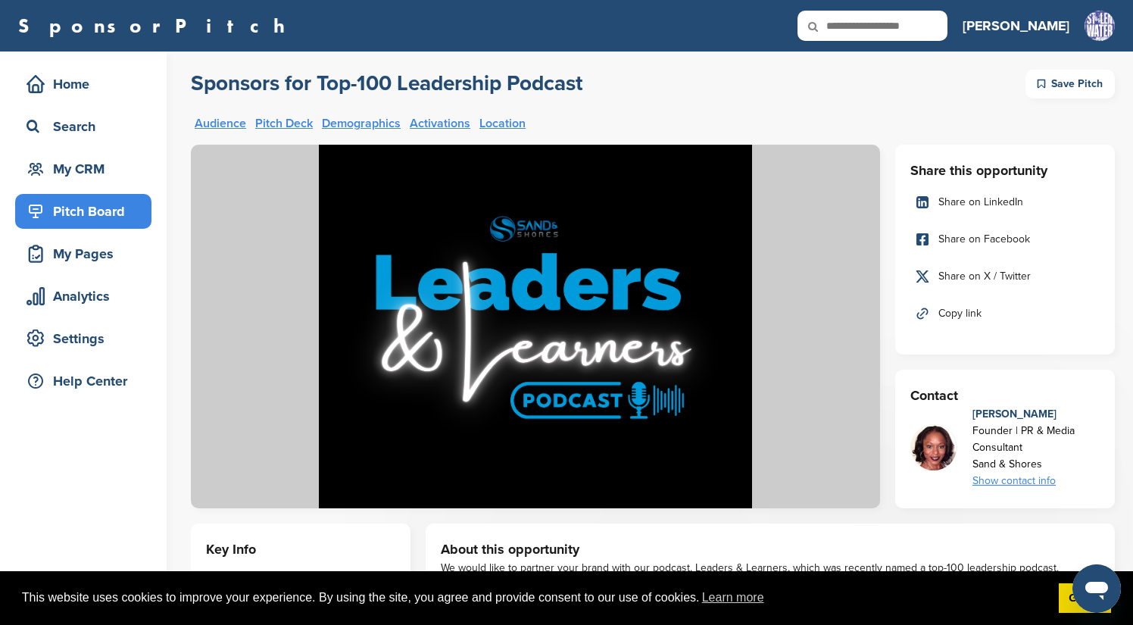
click at [224, 123] on link "Audience" at bounding box center [220, 123] width 51 height 12
click at [276, 124] on link "Pitch Deck" at bounding box center [284, 123] width 58 height 12
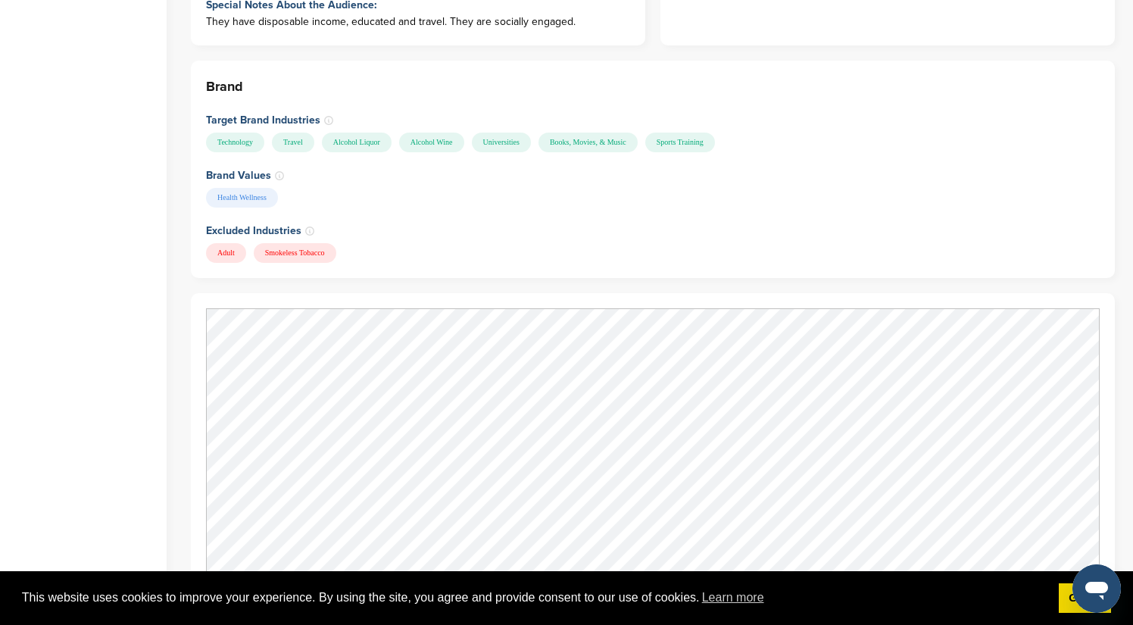
scroll to position [1958, 0]
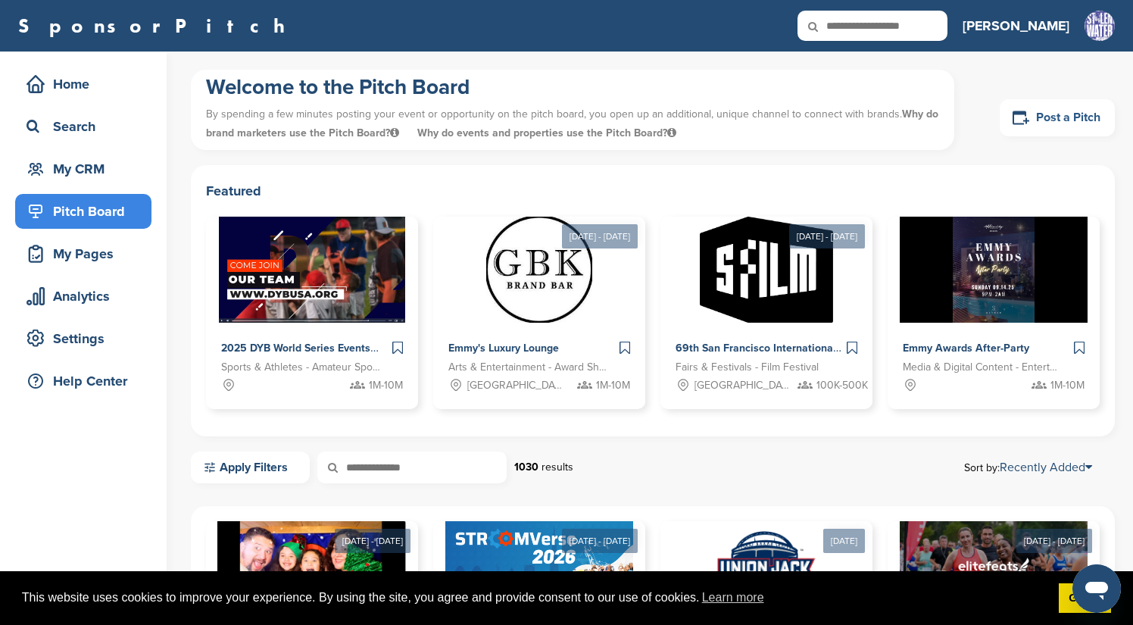
click at [1065, 116] on link "Post a Pitch" at bounding box center [1057, 117] width 115 height 37
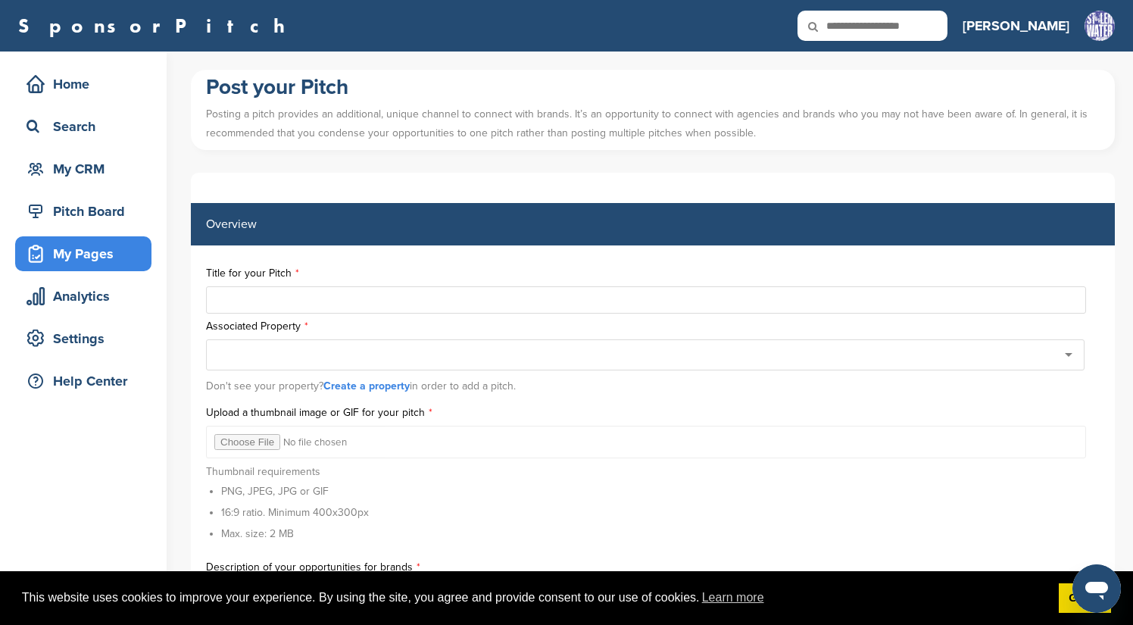
click at [285, 301] on input "text" at bounding box center [646, 299] width 880 height 27
type input "****"
click at [1070, 356] on div at bounding box center [645, 354] width 878 height 31
click at [1070, 360] on div at bounding box center [645, 354] width 878 height 31
type input "*"
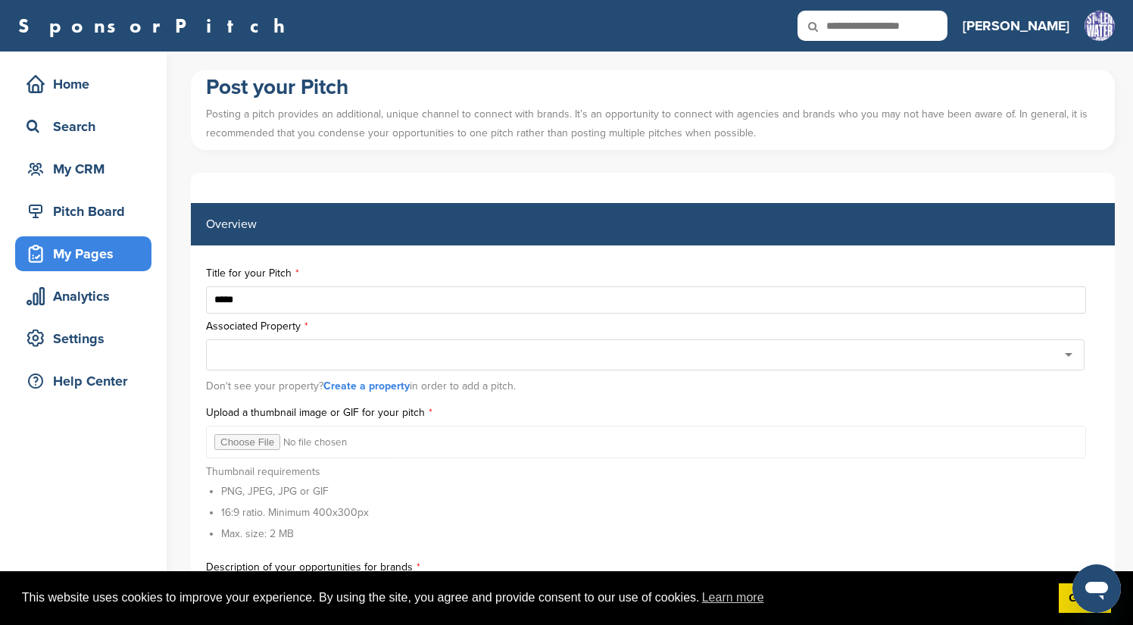
click at [311, 297] on input "****" at bounding box center [646, 299] width 880 height 27
type input "*"
paste input "**********"
drag, startPoint x: 322, startPoint y: 301, endPoint x: 414, endPoint y: 299, distance: 92.4
click at [414, 299] on input "**********" at bounding box center [646, 299] width 880 height 27
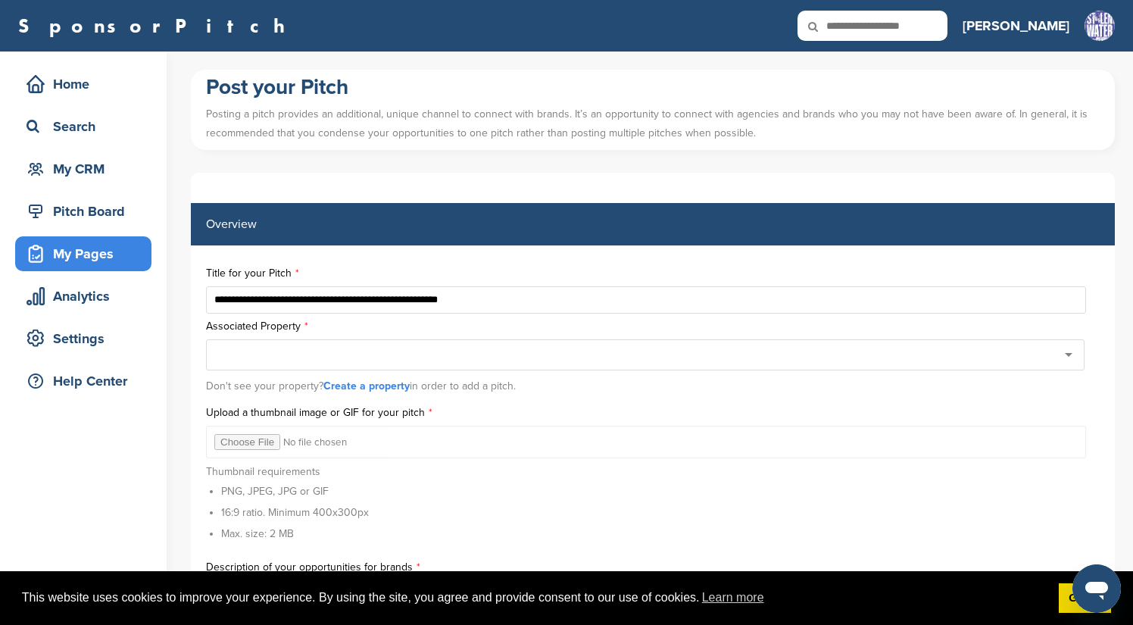
type input "**********"
click at [392, 368] on div at bounding box center [645, 354] width 878 height 31
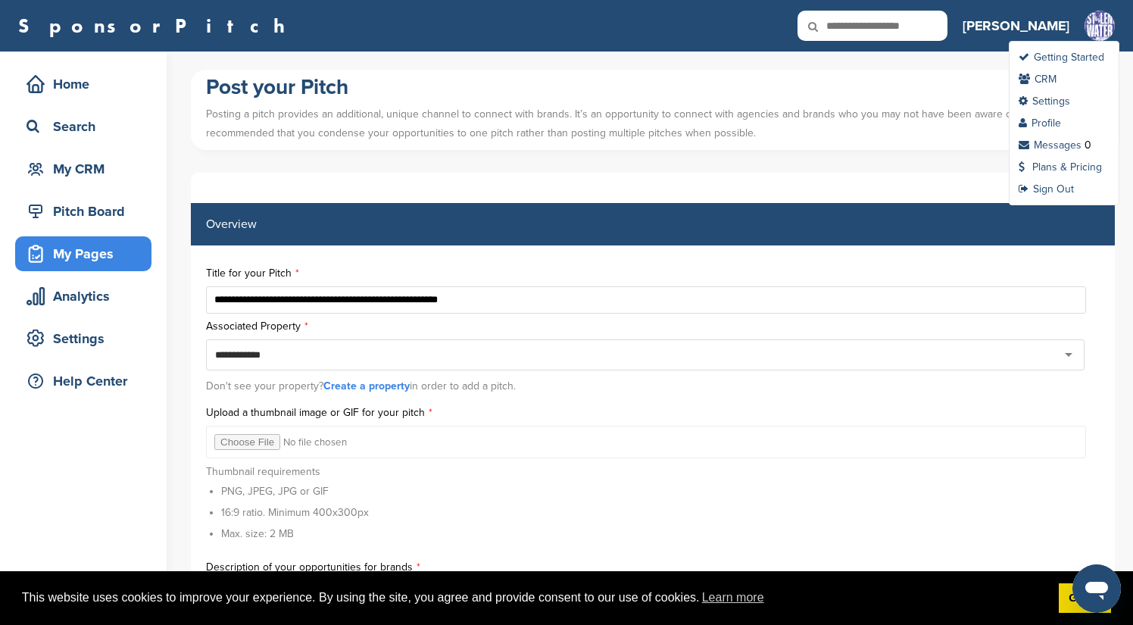
type input "**********"
click at [1090, 32] on img at bounding box center [1099, 27] width 30 height 33
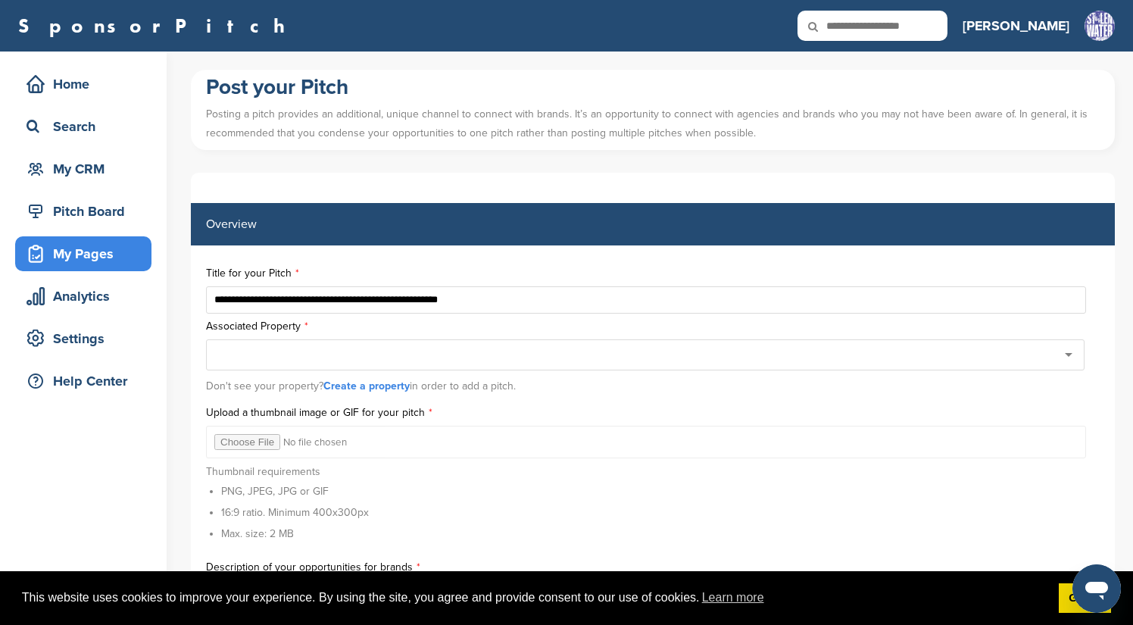
click at [376, 354] on div at bounding box center [645, 354] width 878 height 31
click at [1069, 363] on div "*******" at bounding box center [645, 354] width 878 height 31
type input "*"
click at [398, 383] on link "Create a property" at bounding box center [366, 385] width 86 height 13
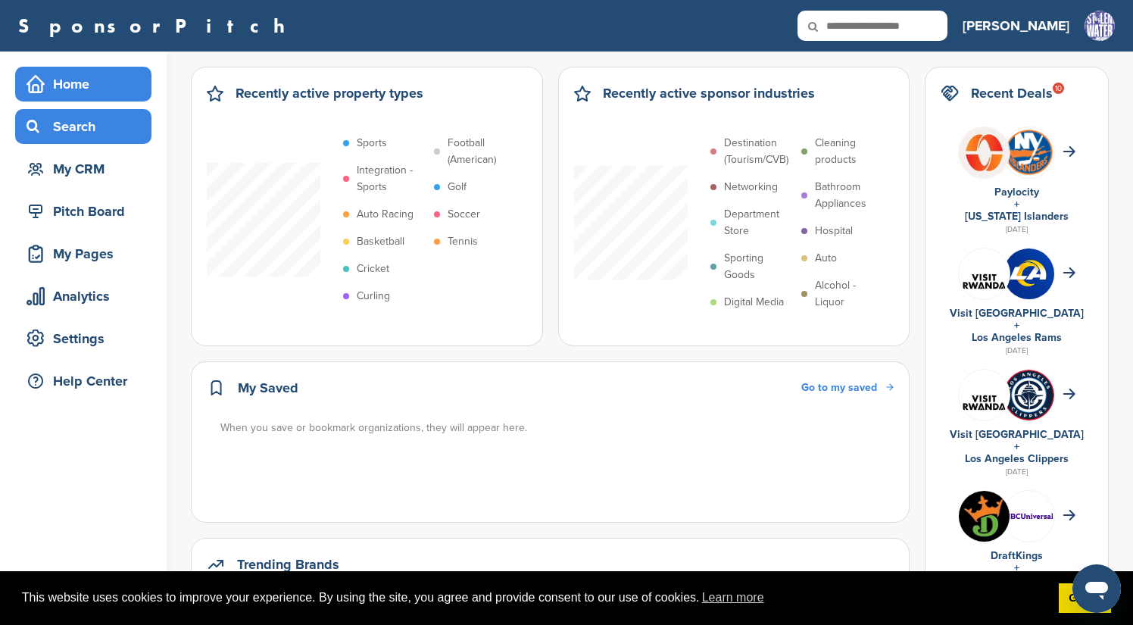
click at [76, 128] on div "Search" at bounding box center [87, 126] width 129 height 27
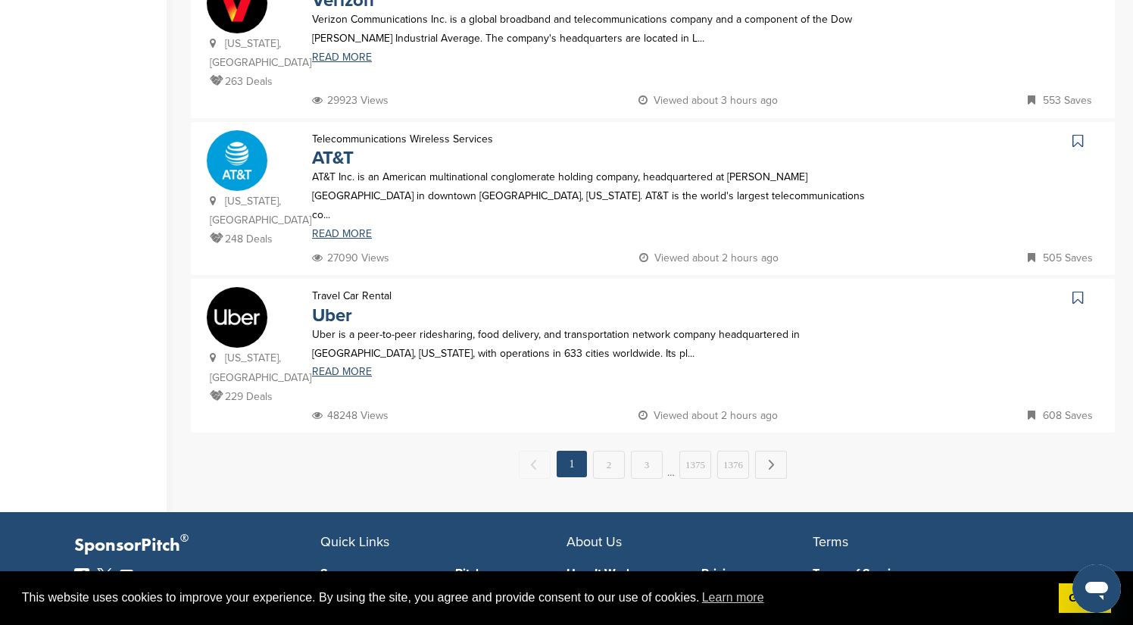
scroll to position [1422, 0]
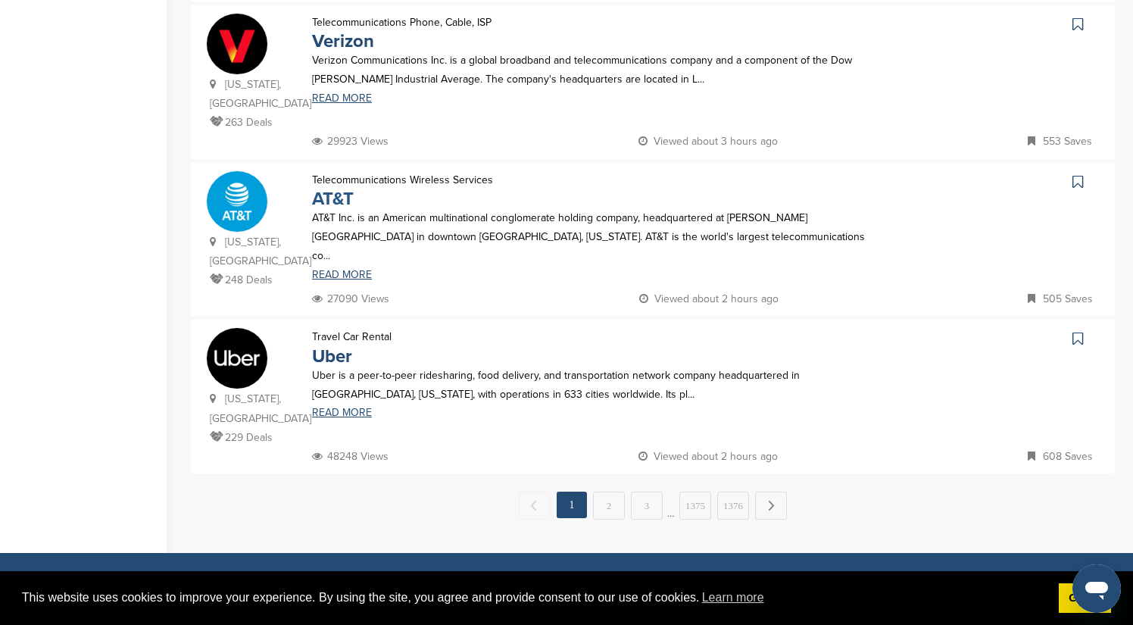
click at [338, 188] on link "AT&T" at bounding box center [333, 199] width 42 height 22
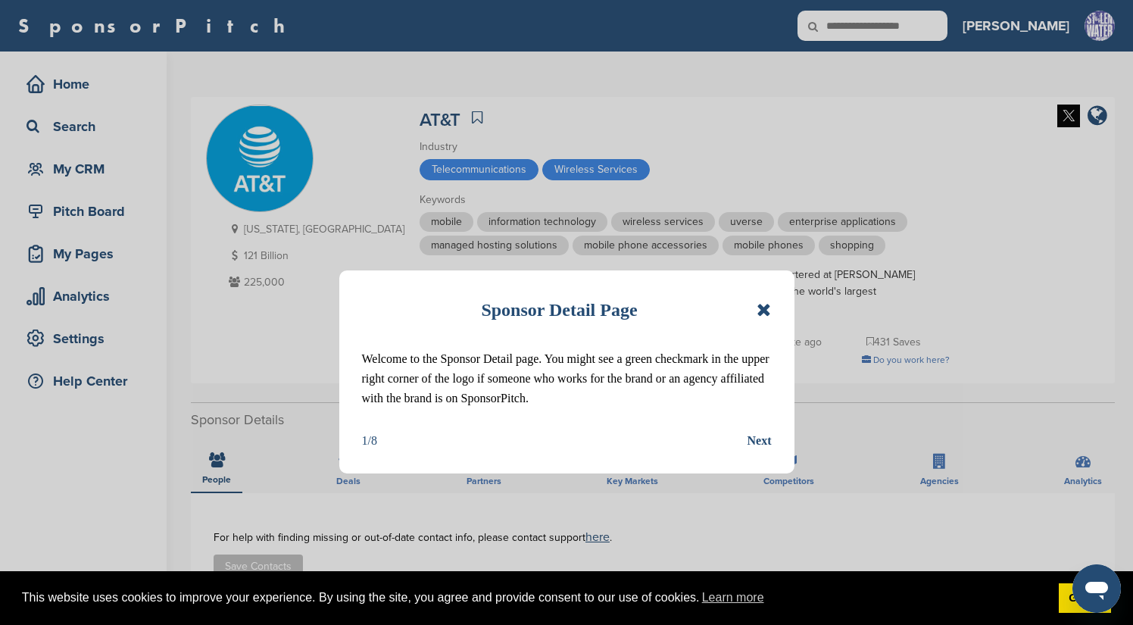
click at [765, 306] on icon at bounding box center [764, 310] width 14 height 18
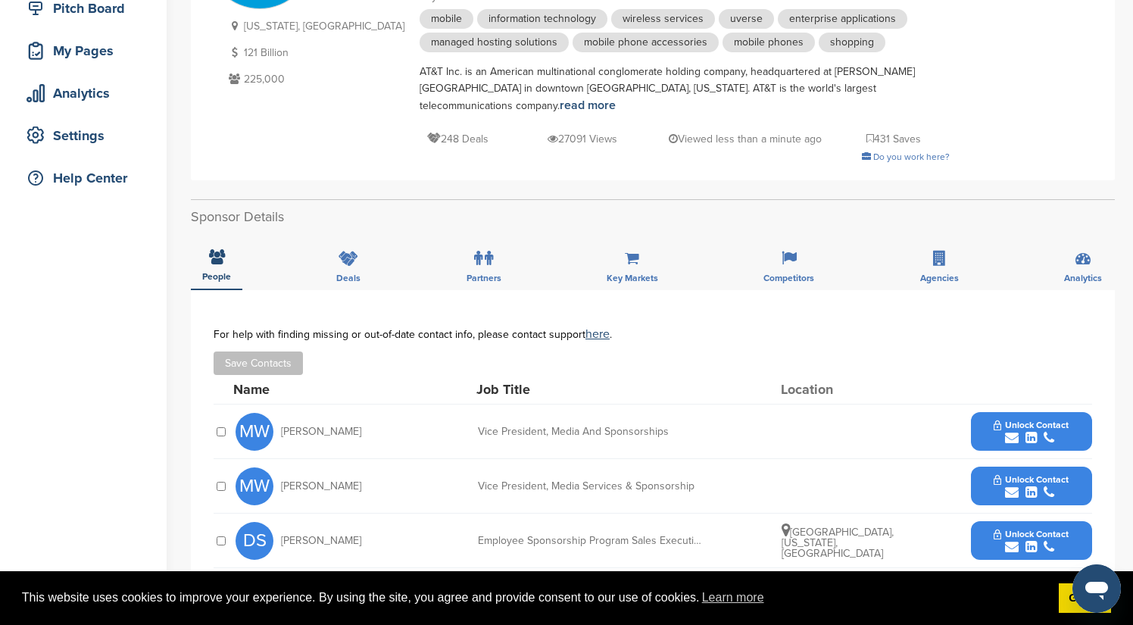
scroll to position [202, 0]
click at [351, 251] on icon at bounding box center [349, 258] width 20 height 15
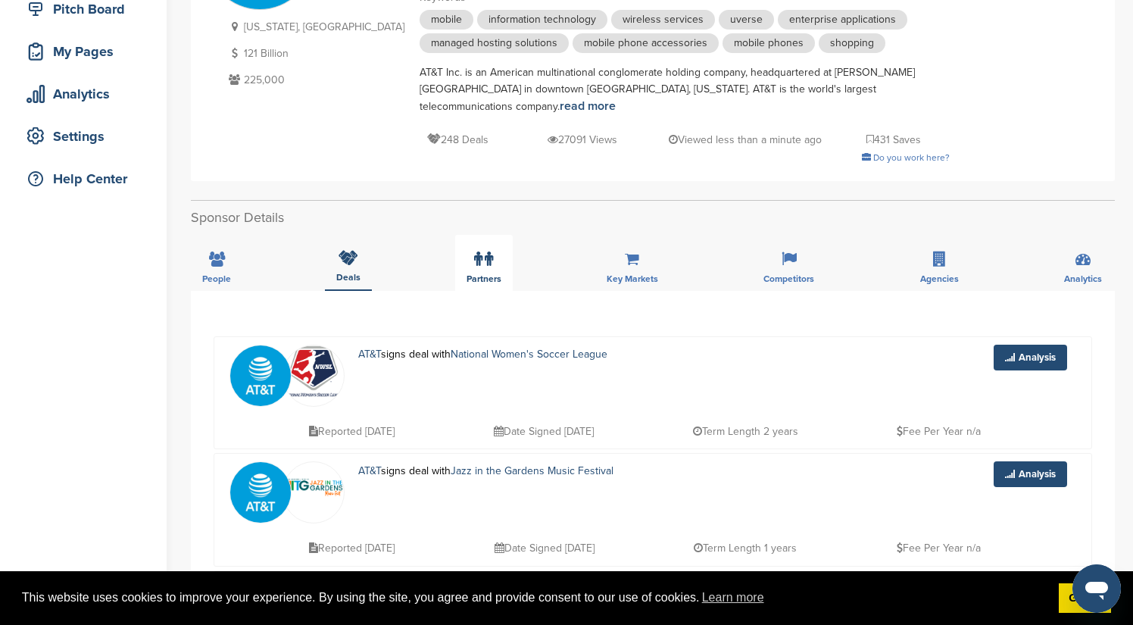
click at [485, 251] on icon at bounding box center [489, 258] width 8 height 15
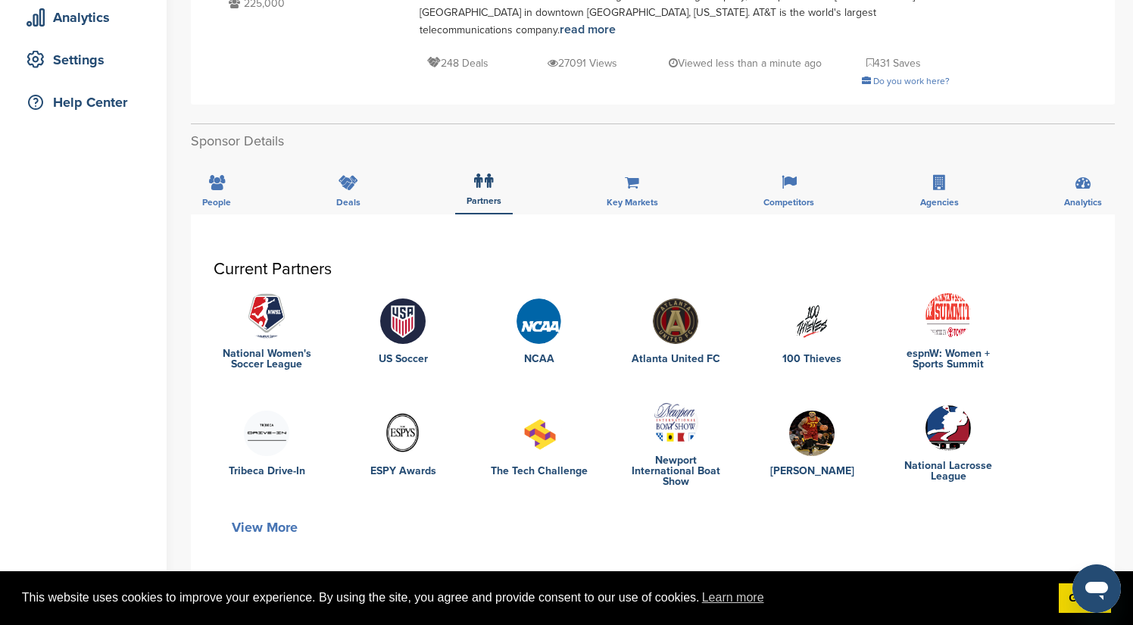
scroll to position [279, 0]
click at [632, 174] on icon at bounding box center [632, 181] width 14 height 15
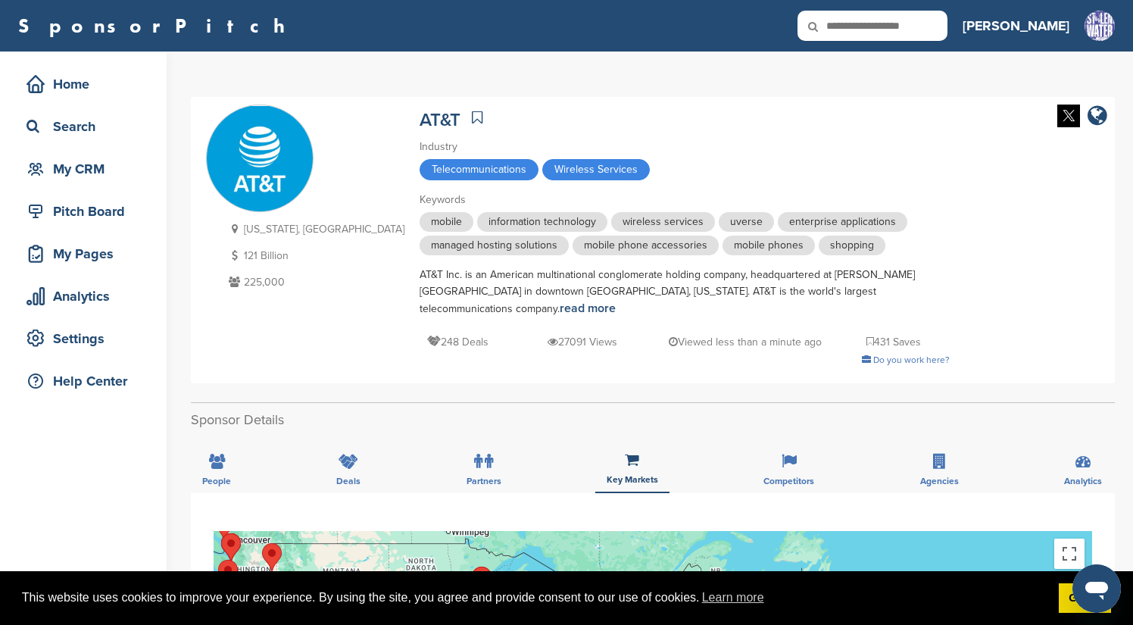
scroll to position [0, 0]
click at [67, 213] on div "Pitch Board" at bounding box center [87, 211] width 129 height 27
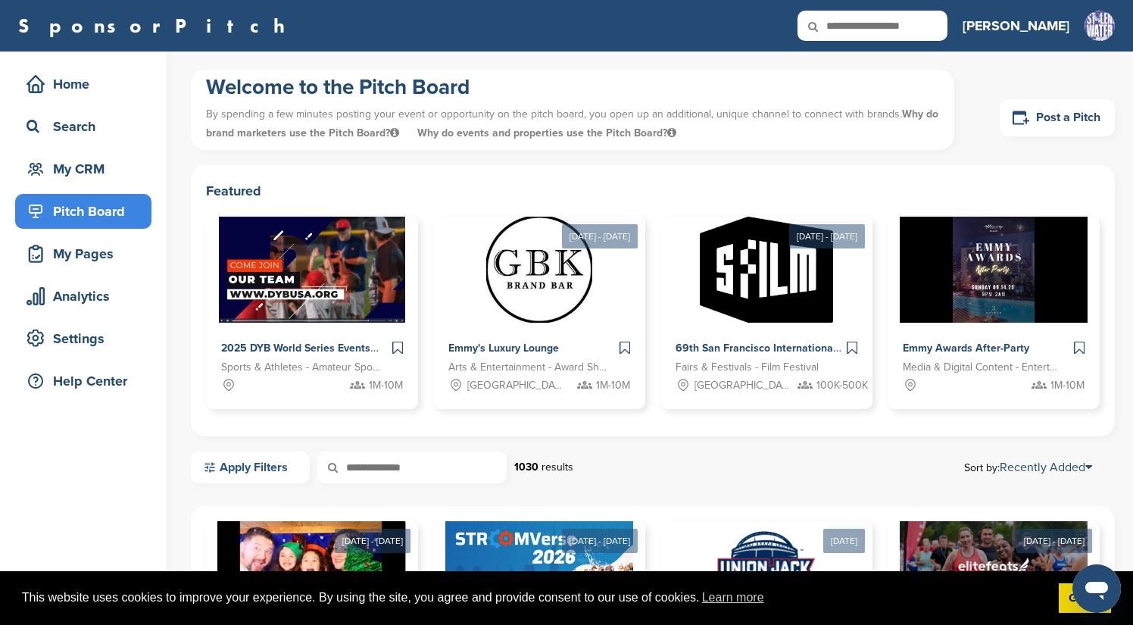
click at [270, 468] on link "Apply Filters" at bounding box center [250, 467] width 119 height 32
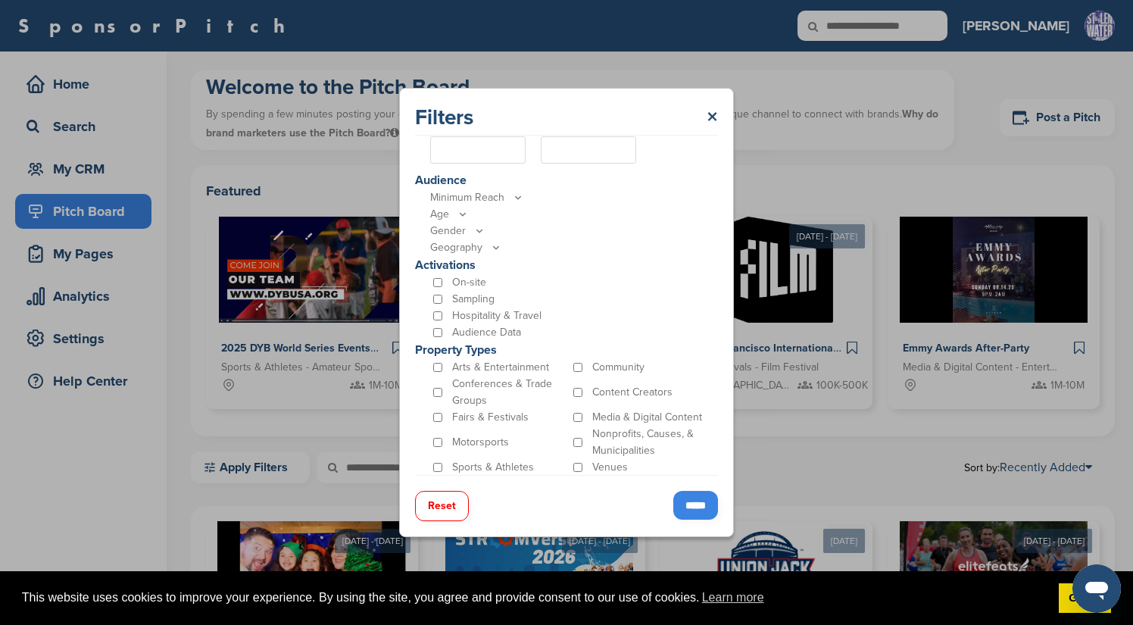
scroll to position [370, 0]
click at [694, 507] on input "*****" at bounding box center [695, 505] width 45 height 29
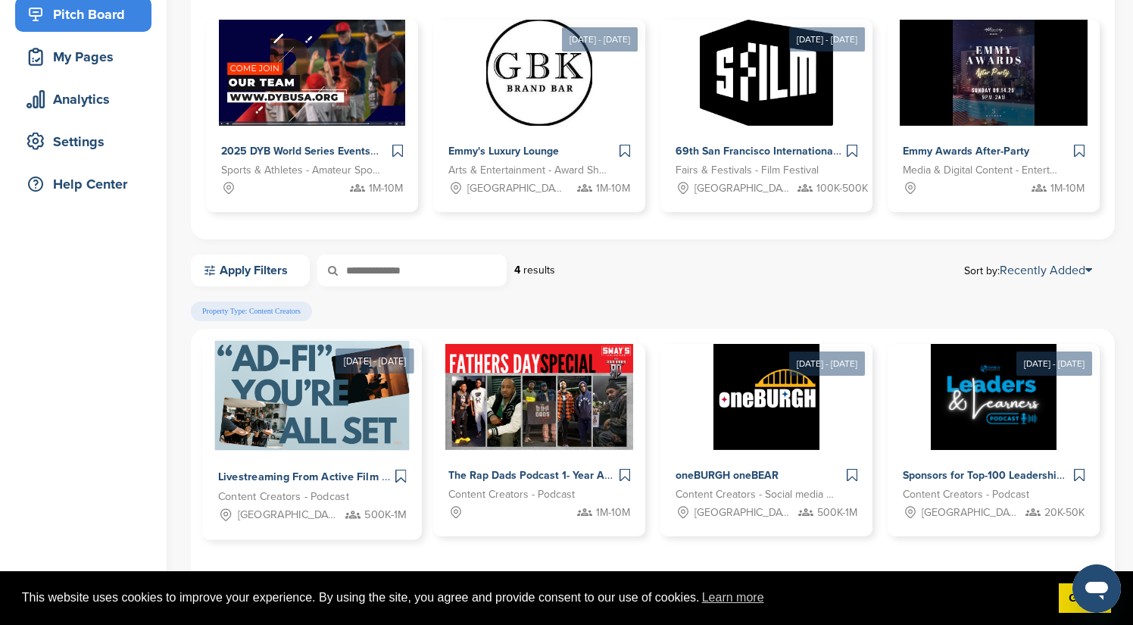
scroll to position [51, 0]
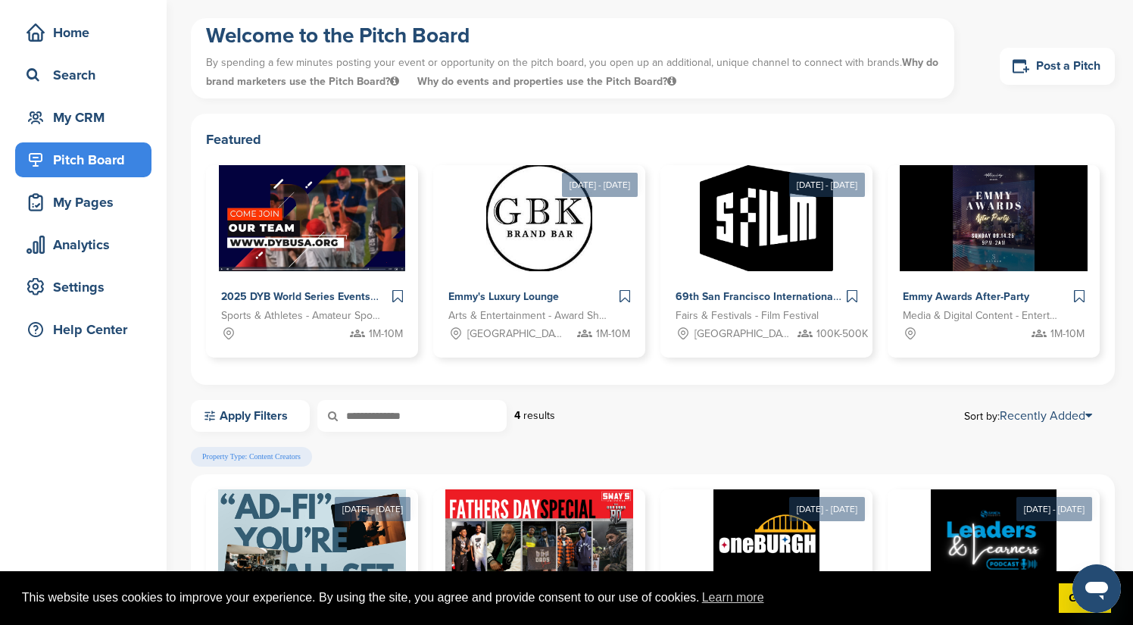
click at [442, 103] on div "Welcome to the Pitch Board By spending a few minutes posting your event or oppo…" at bounding box center [653, 65] width 924 height 95
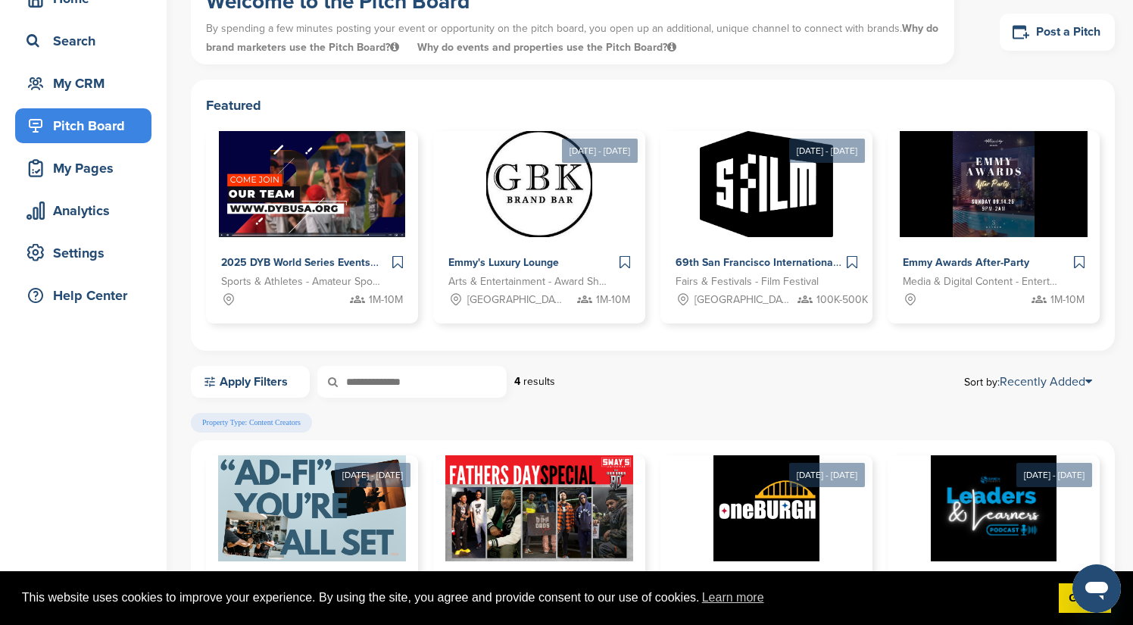
scroll to position [109, 0]
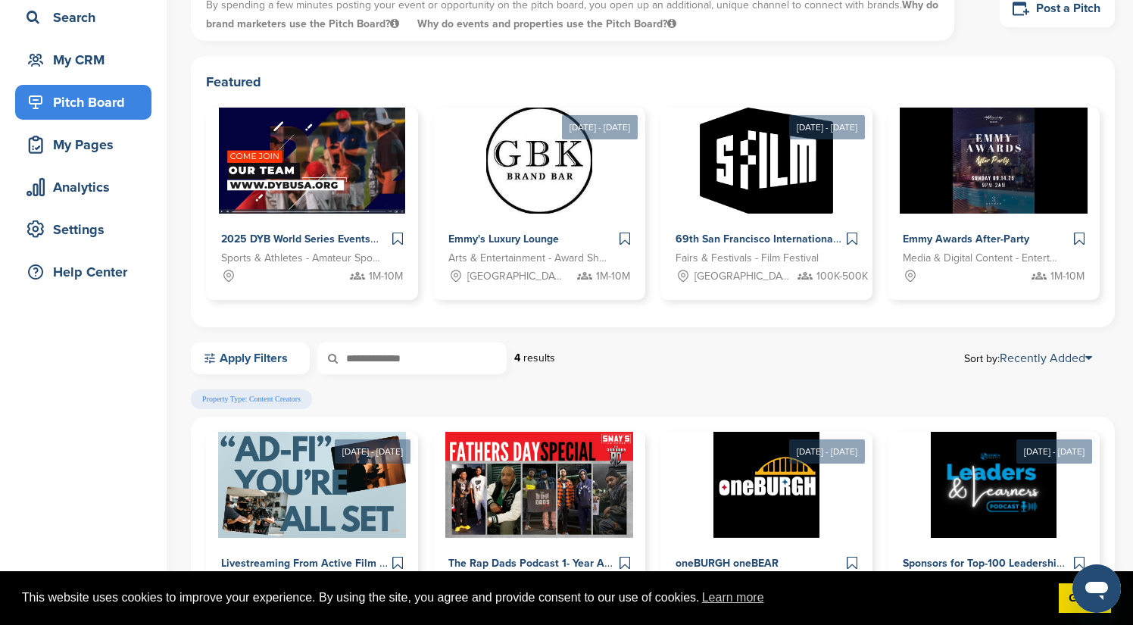
click at [272, 357] on link "Apply Filters" at bounding box center [250, 358] width 119 height 32
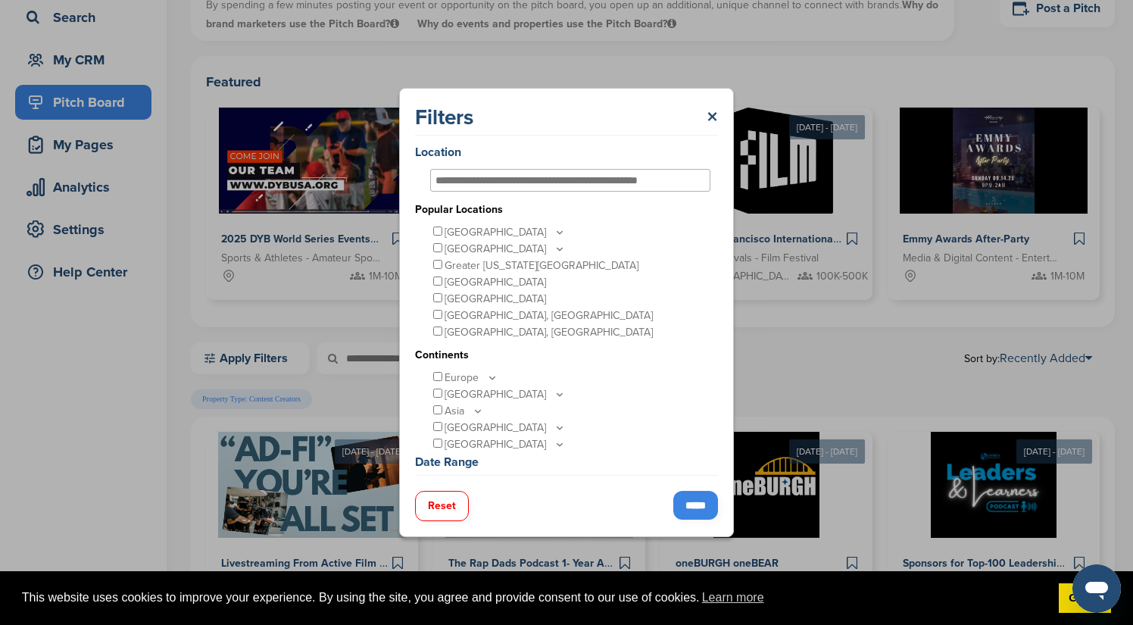
scroll to position [0, 0]
click at [554, 233] on icon at bounding box center [560, 232] width 12 height 13
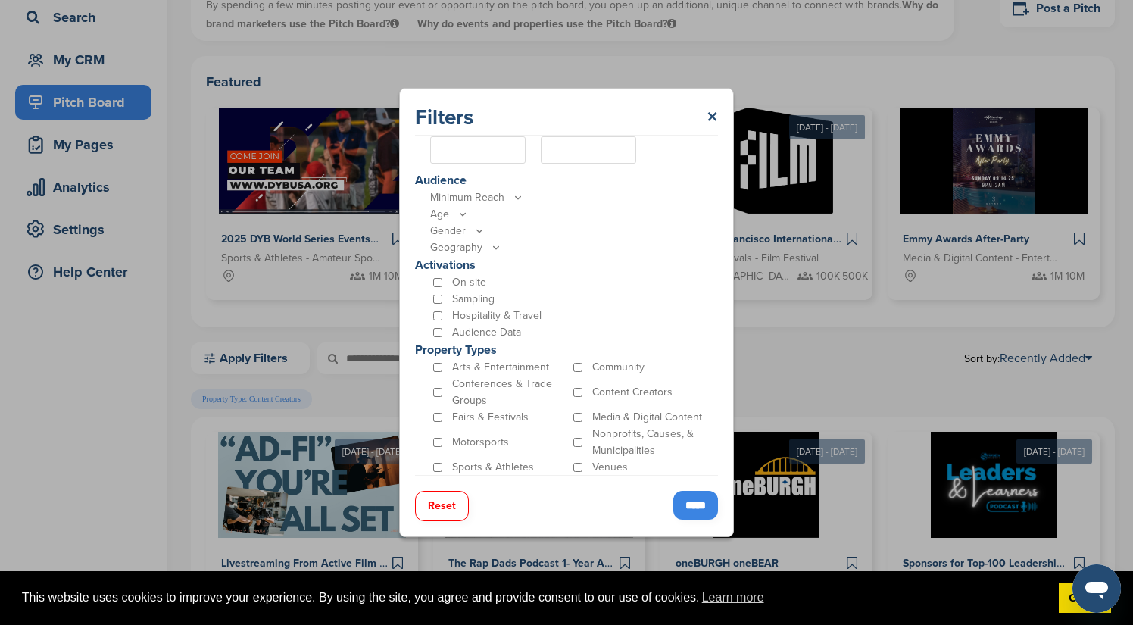
scroll to position [462, 0]
click at [704, 500] on input "*****" at bounding box center [695, 505] width 45 height 29
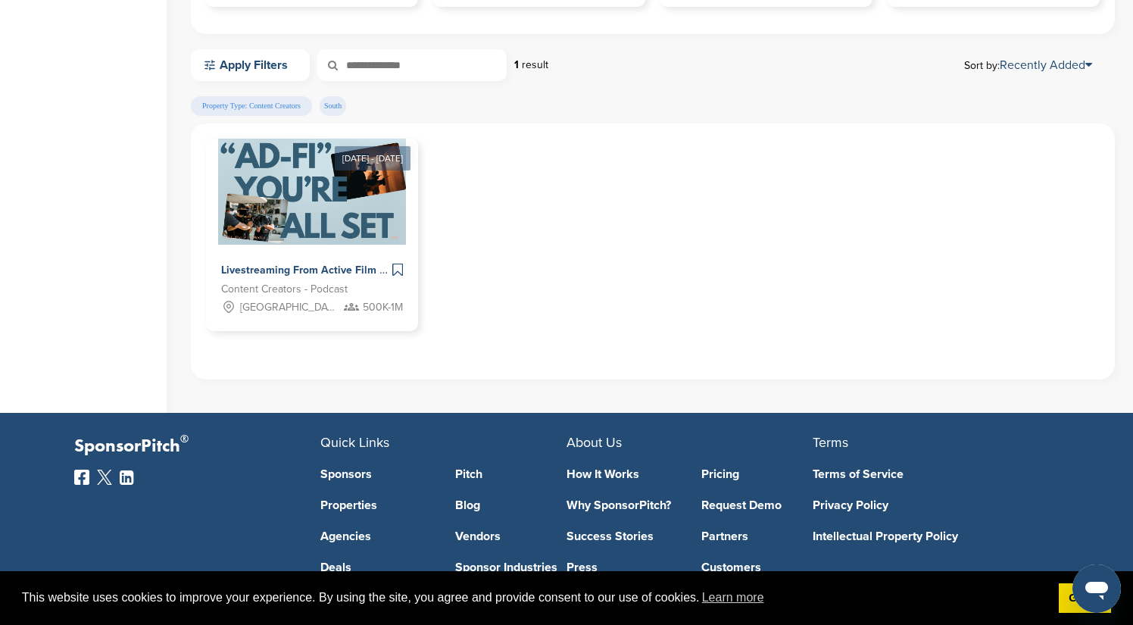
scroll to position [407, 0]
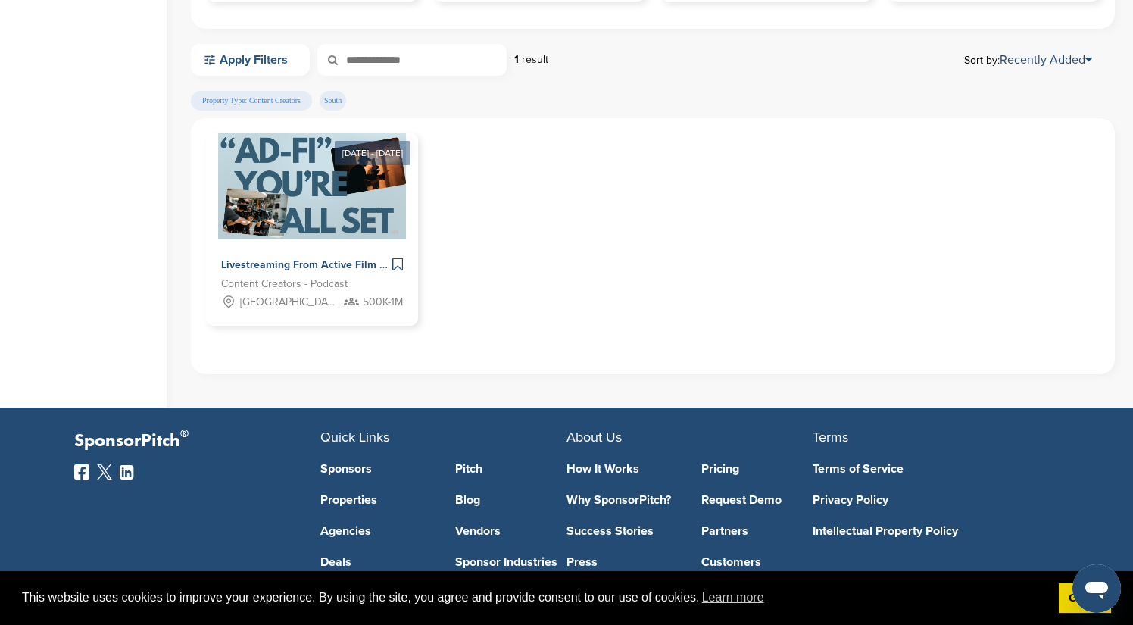
click at [252, 61] on link "Apply Filters" at bounding box center [250, 60] width 119 height 32
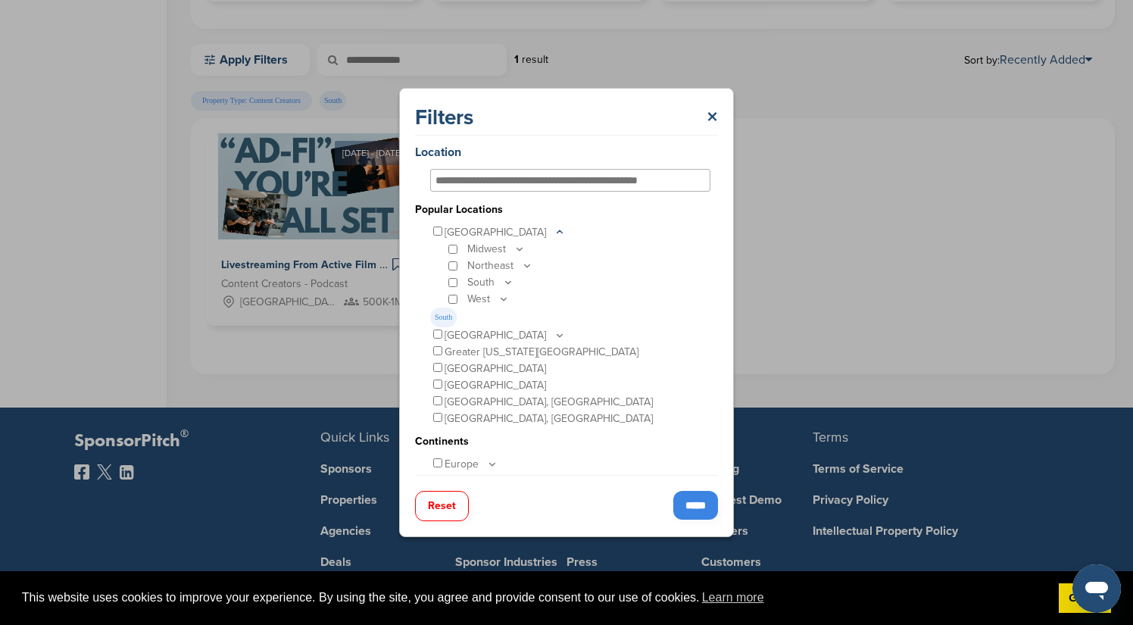
scroll to position [0, 0]
click at [689, 503] on input "*****" at bounding box center [695, 505] width 45 height 29
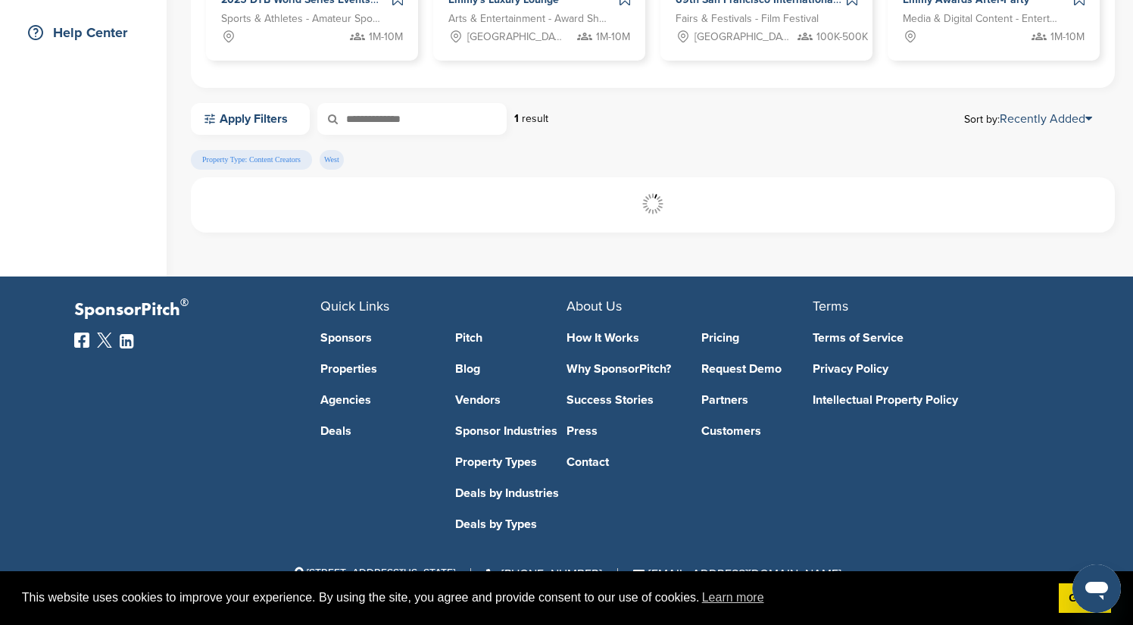
scroll to position [348, 0]
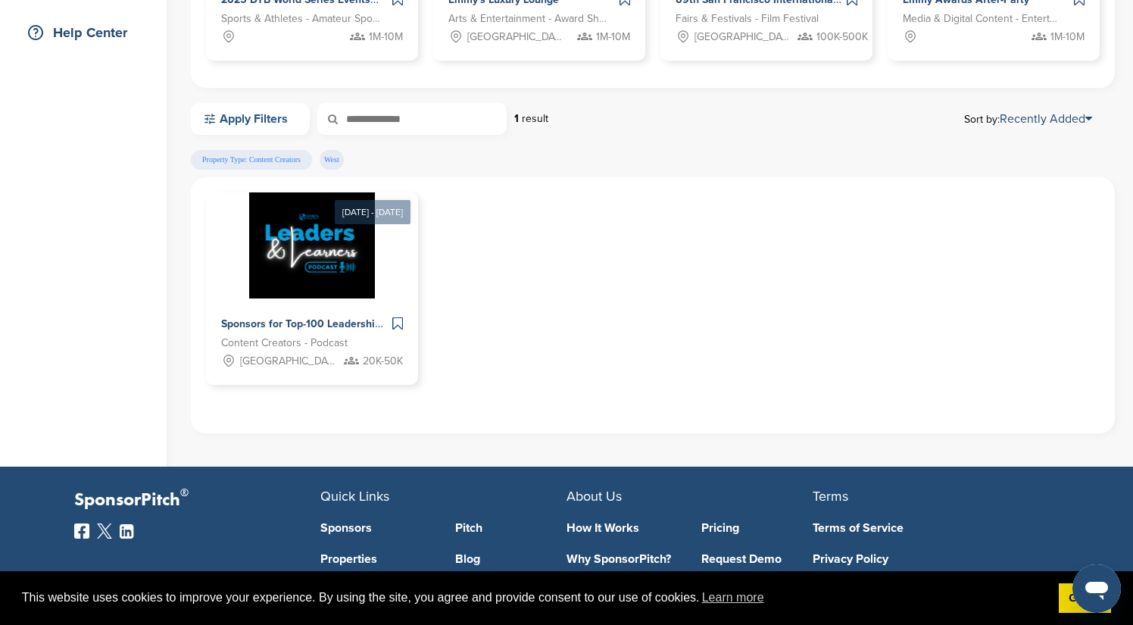
click at [261, 115] on link "Apply Filters" at bounding box center [250, 119] width 119 height 32
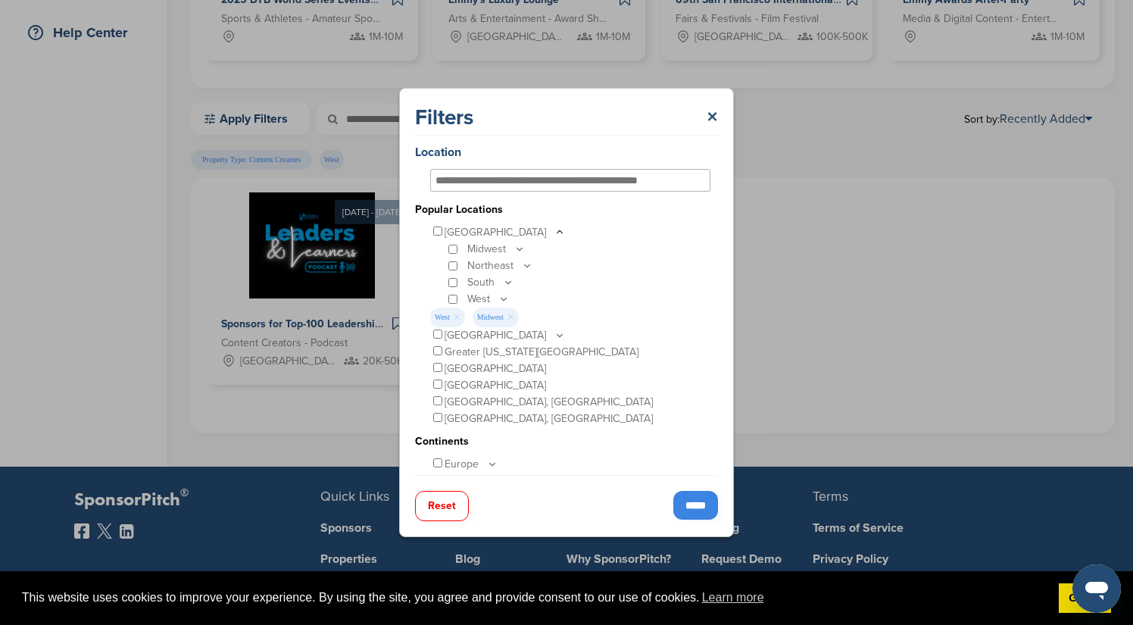
click at [515, 246] on icon at bounding box center [519, 248] width 12 height 13
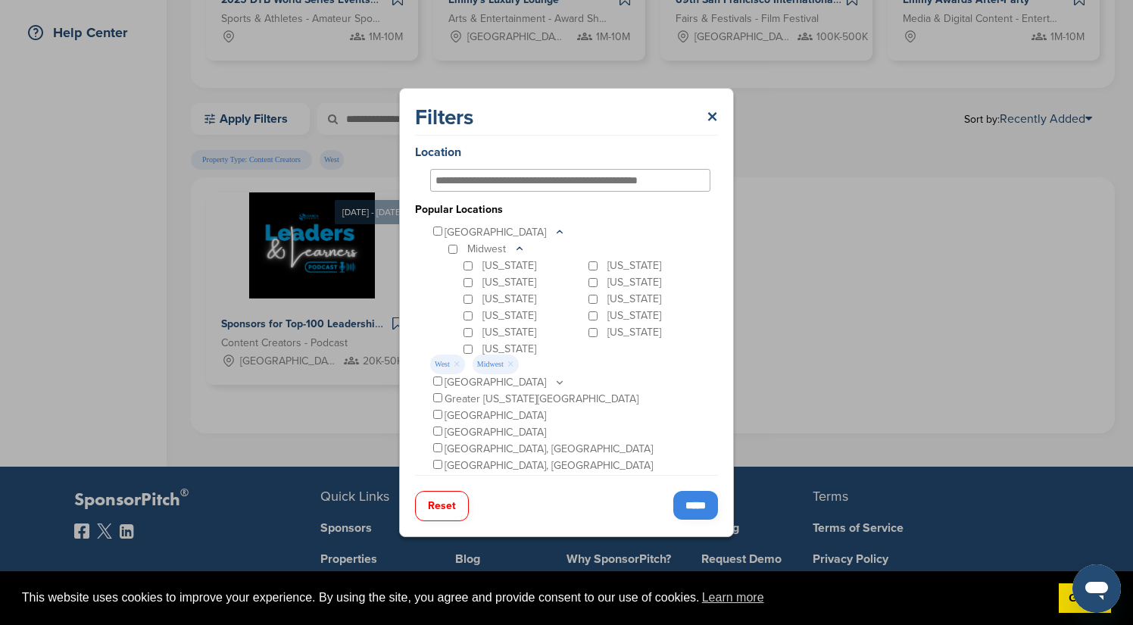
click at [517, 249] on icon at bounding box center [519, 248] width 12 height 13
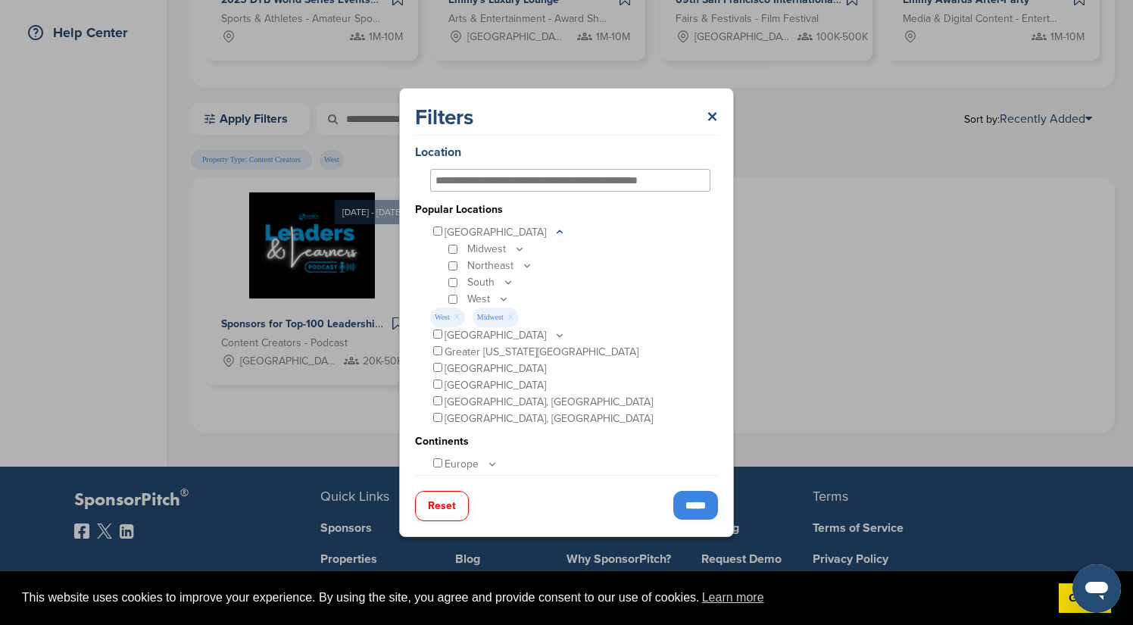
click at [508, 282] on icon at bounding box center [508, 282] width 12 height 13
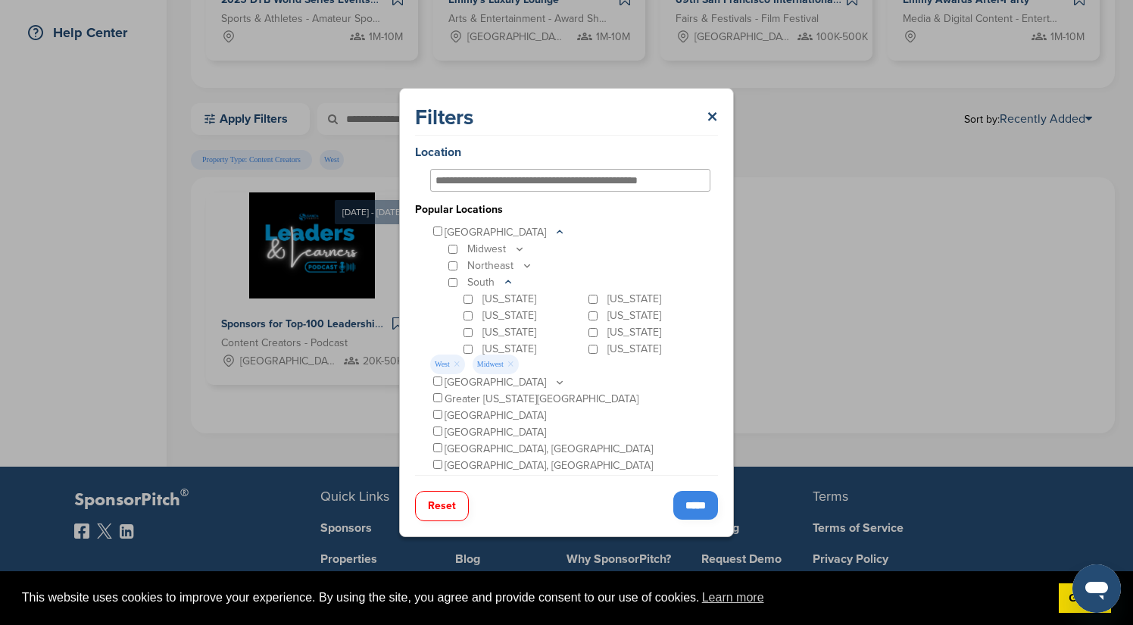
click at [506, 280] on icon at bounding box center [508, 282] width 12 height 13
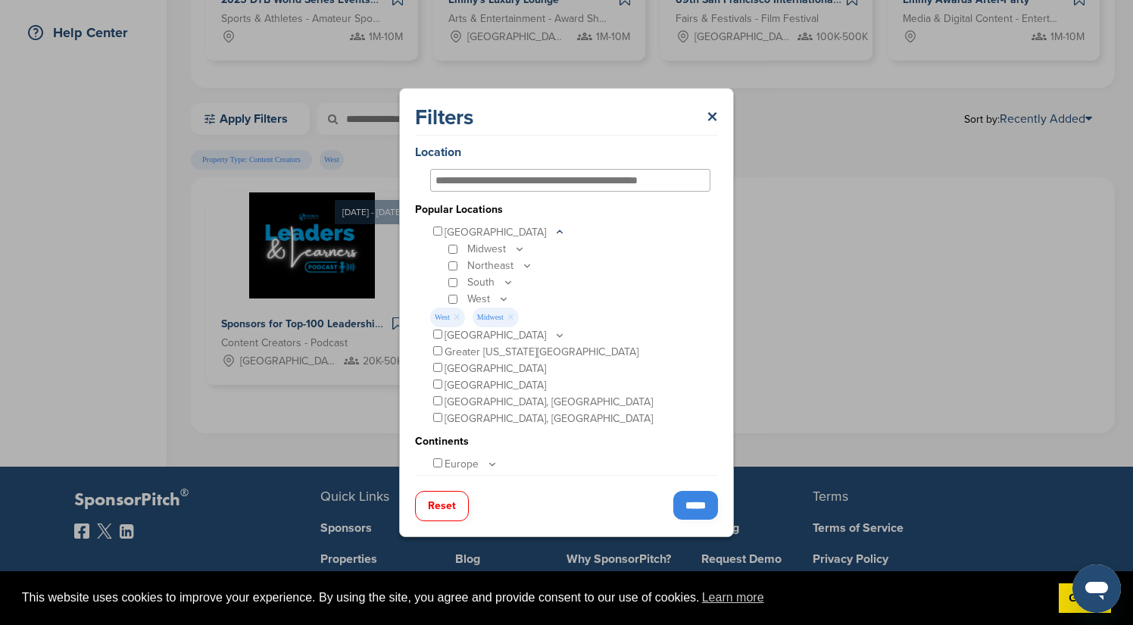
click at [501, 296] on icon at bounding box center [504, 298] width 12 height 13
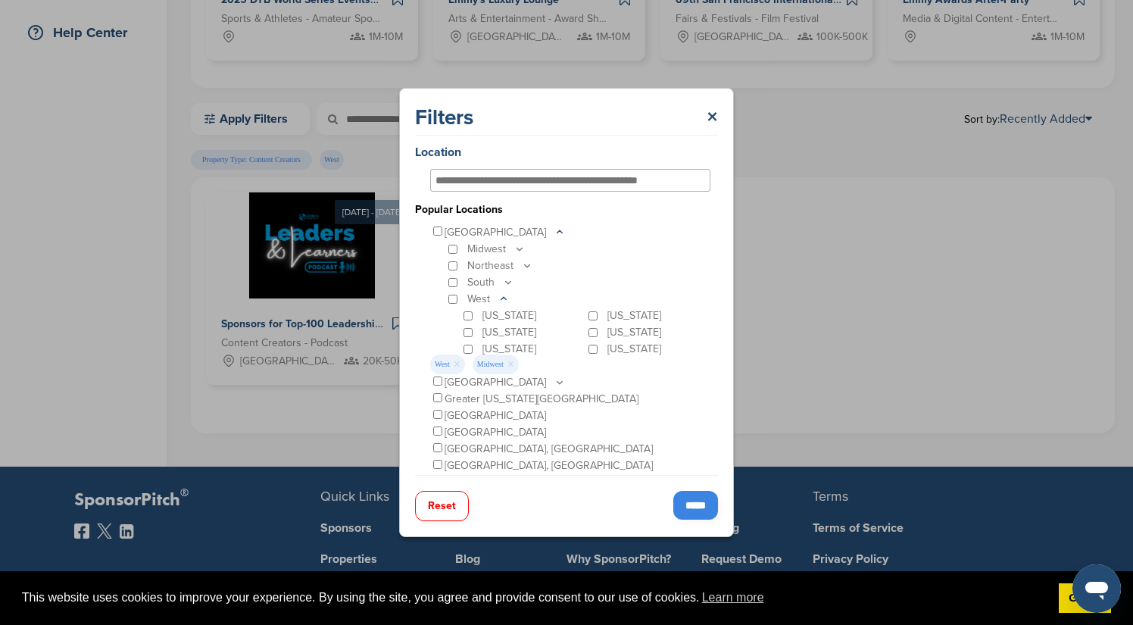
click at [501, 294] on icon at bounding box center [504, 298] width 12 height 13
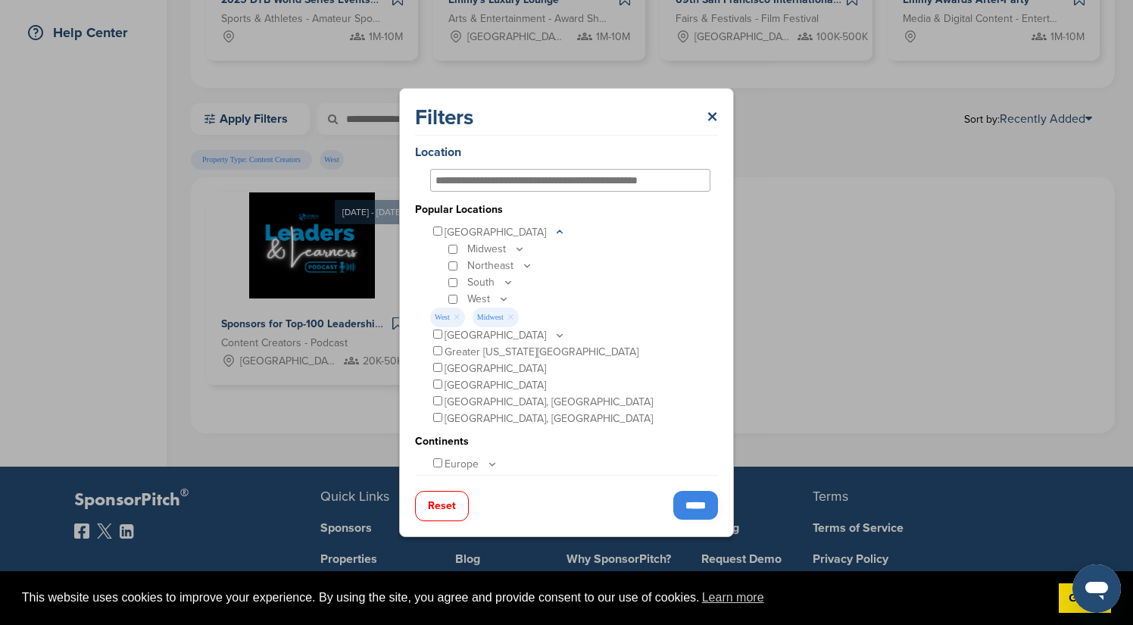
click at [523, 266] on icon at bounding box center [527, 265] width 12 height 13
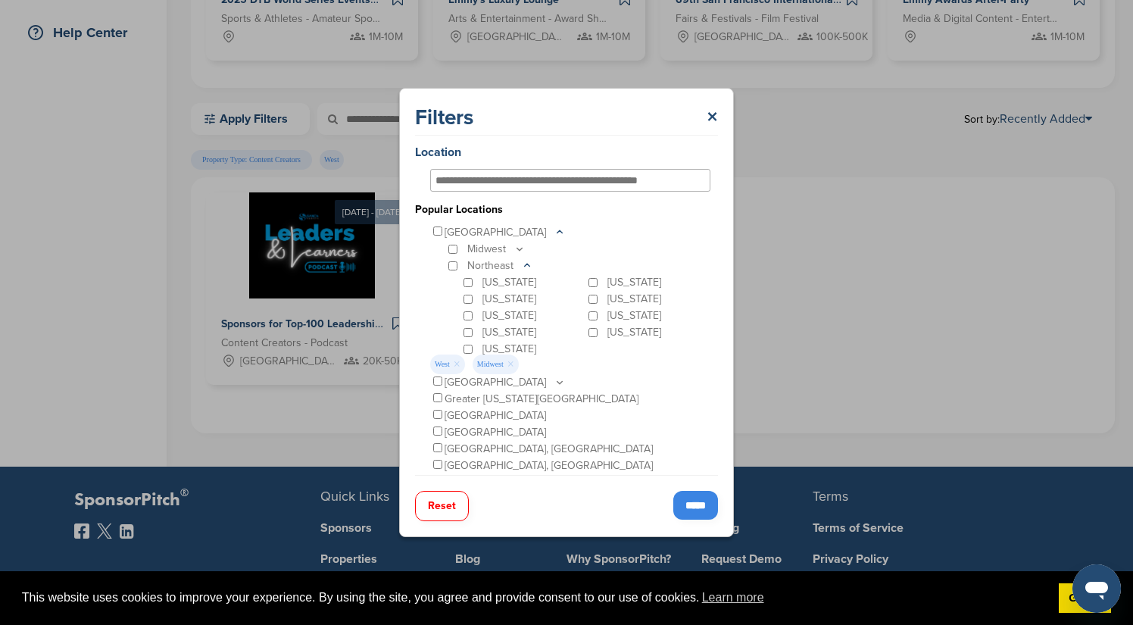
click at [525, 266] on icon at bounding box center [527, 265] width 5 height 2
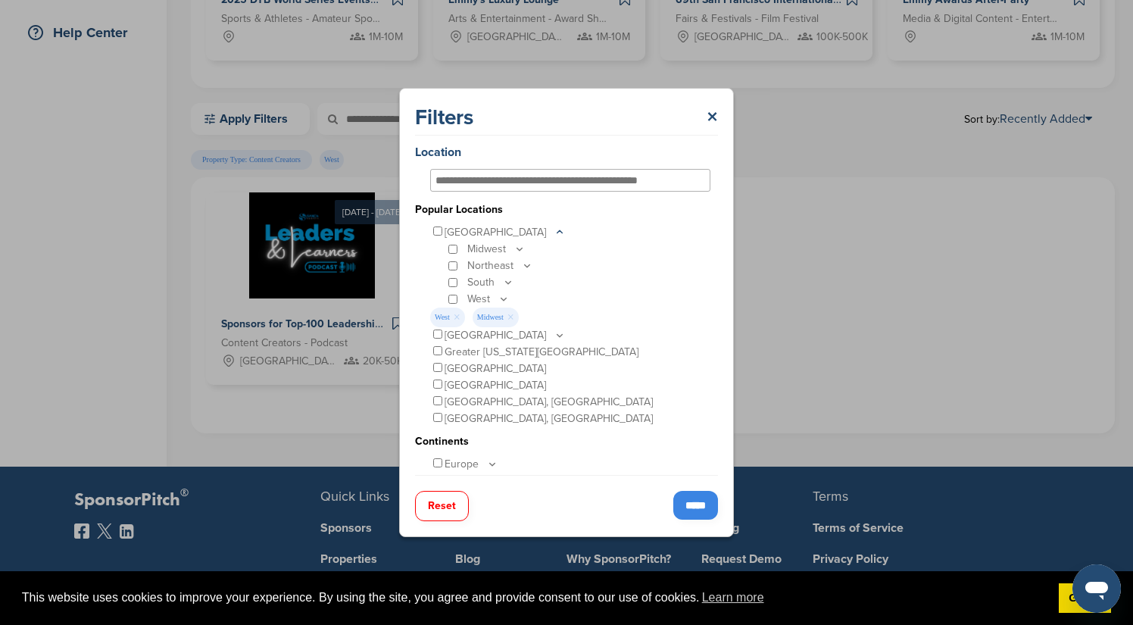
click at [520, 249] on icon at bounding box center [519, 249] width 5 height 2
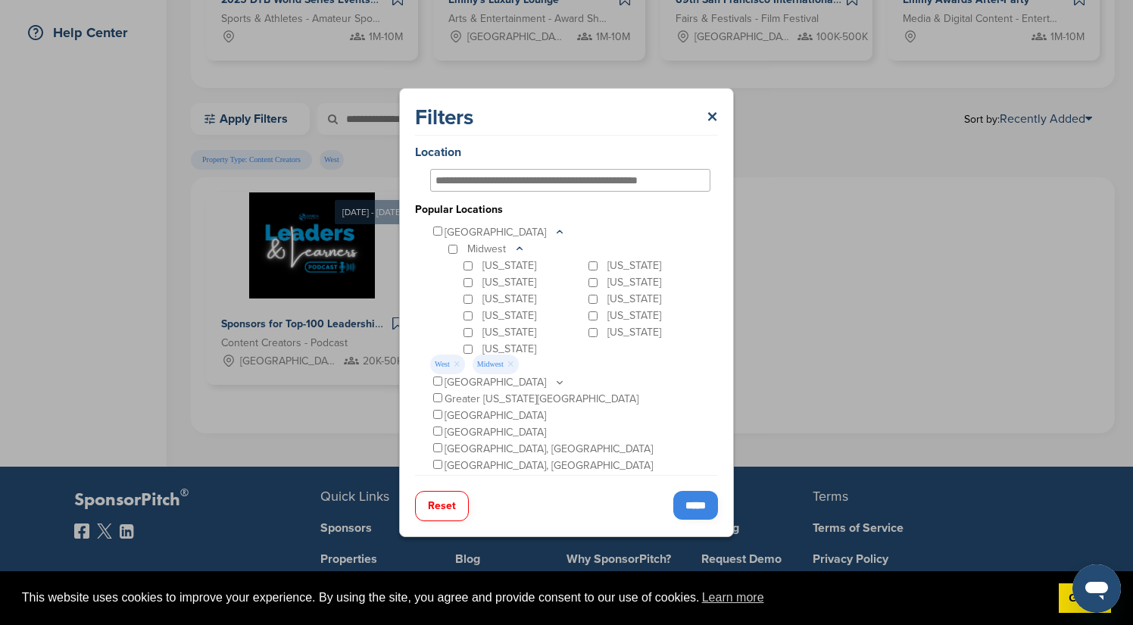
click at [517, 250] on icon at bounding box center [519, 248] width 12 height 13
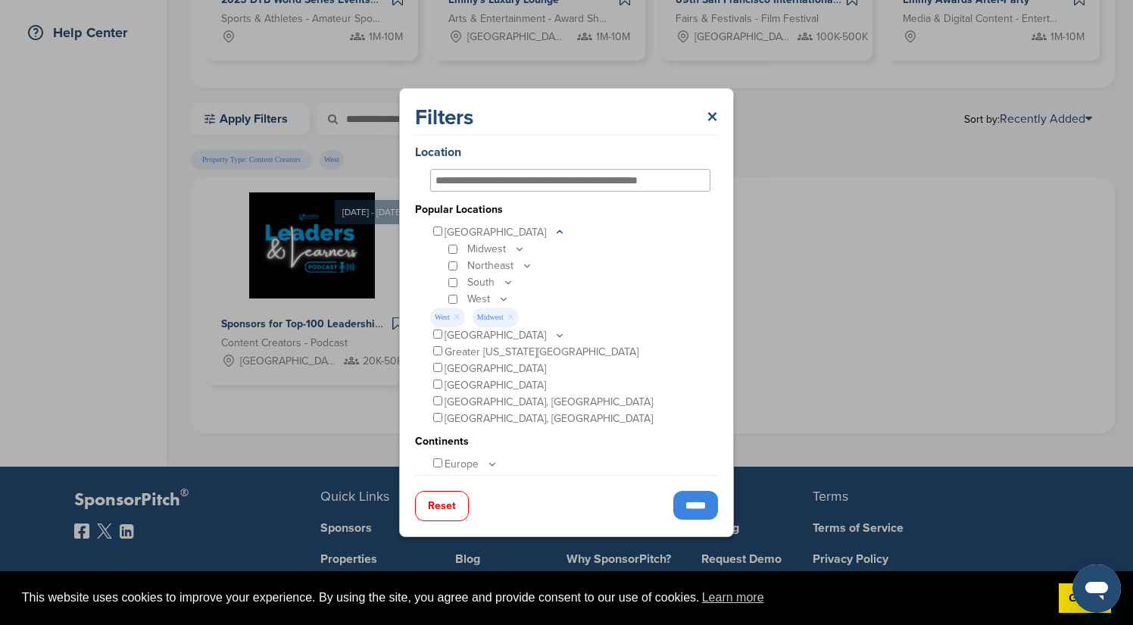
click at [525, 266] on icon at bounding box center [527, 265] width 12 height 13
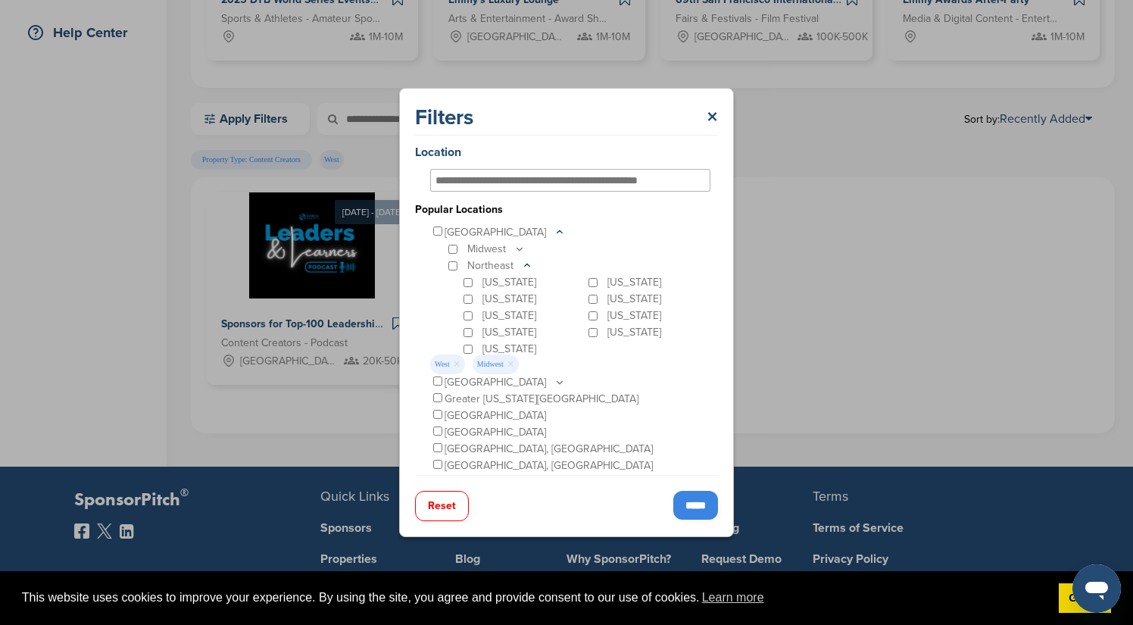
click at [522, 266] on icon at bounding box center [527, 265] width 12 height 13
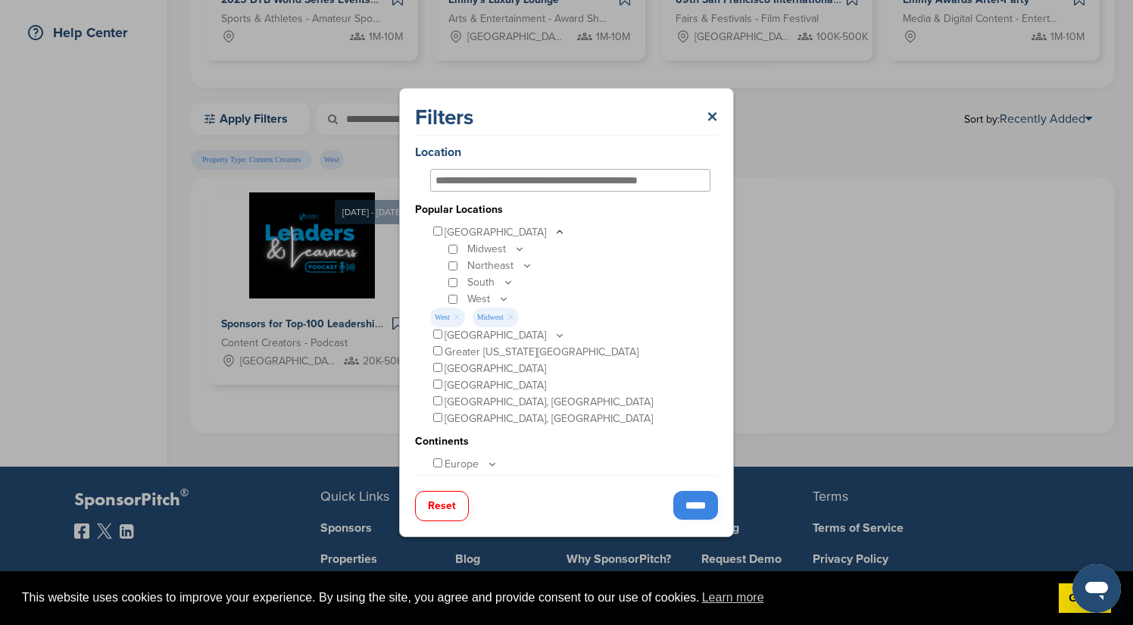
click at [506, 279] on icon at bounding box center [508, 282] width 12 height 13
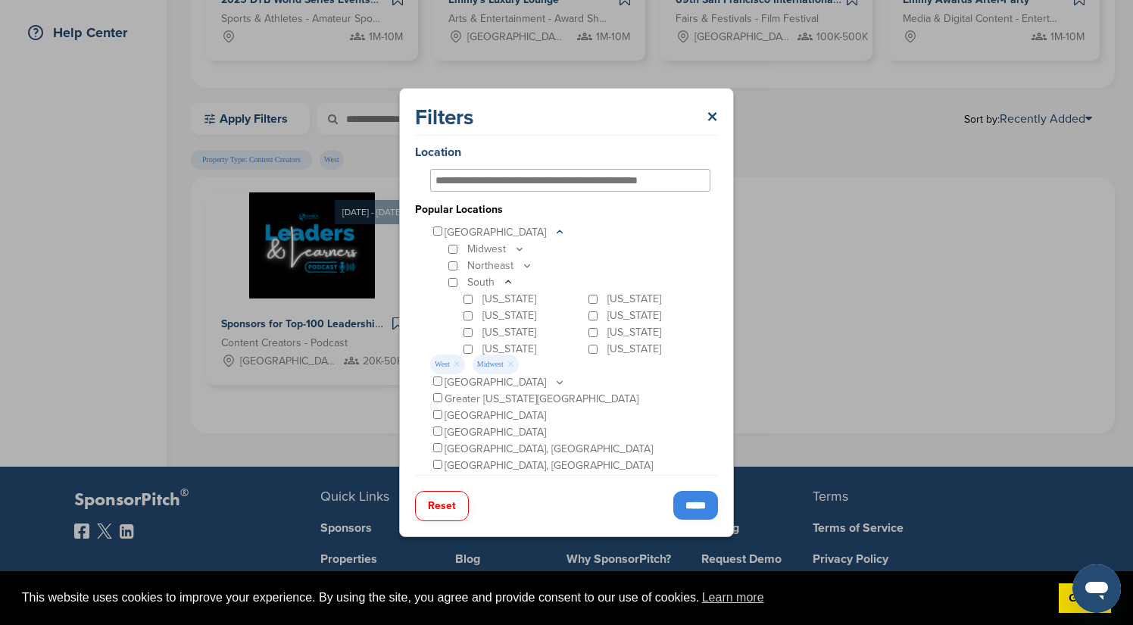
click at [506, 282] on icon at bounding box center [508, 281] width 5 height 2
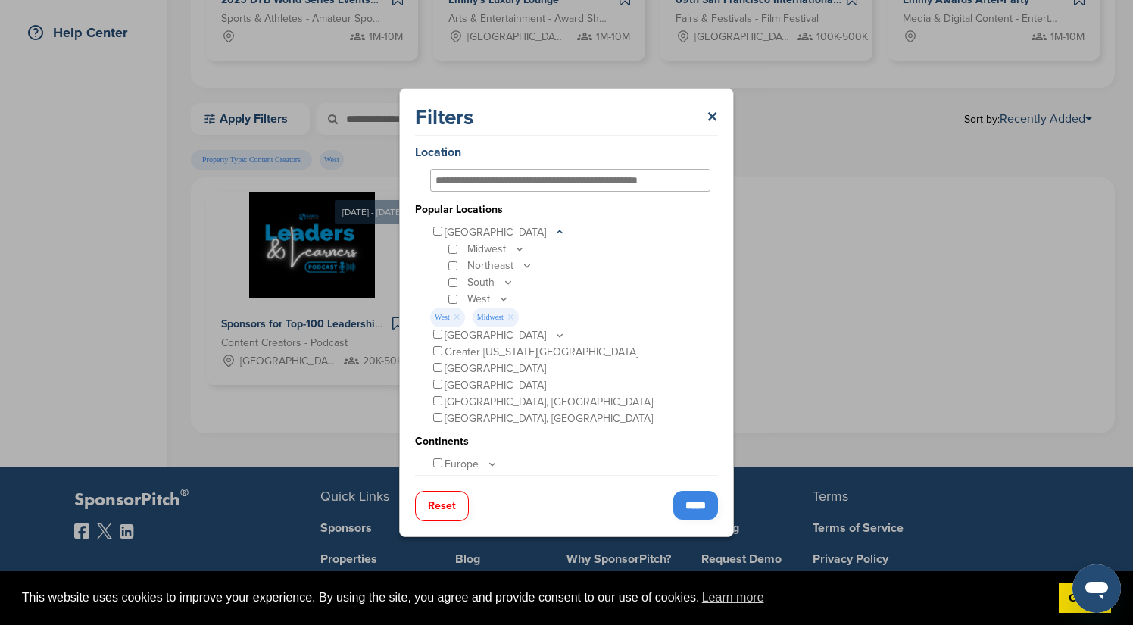
click at [504, 297] on icon at bounding box center [504, 298] width 12 height 13
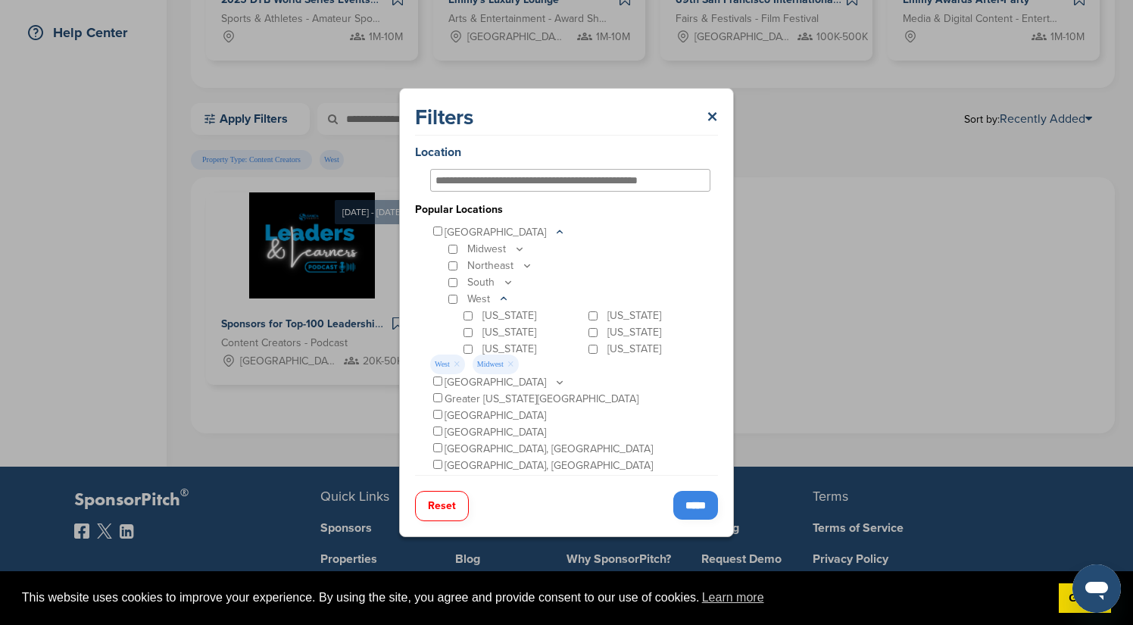
click at [500, 297] on icon at bounding box center [504, 298] width 12 height 13
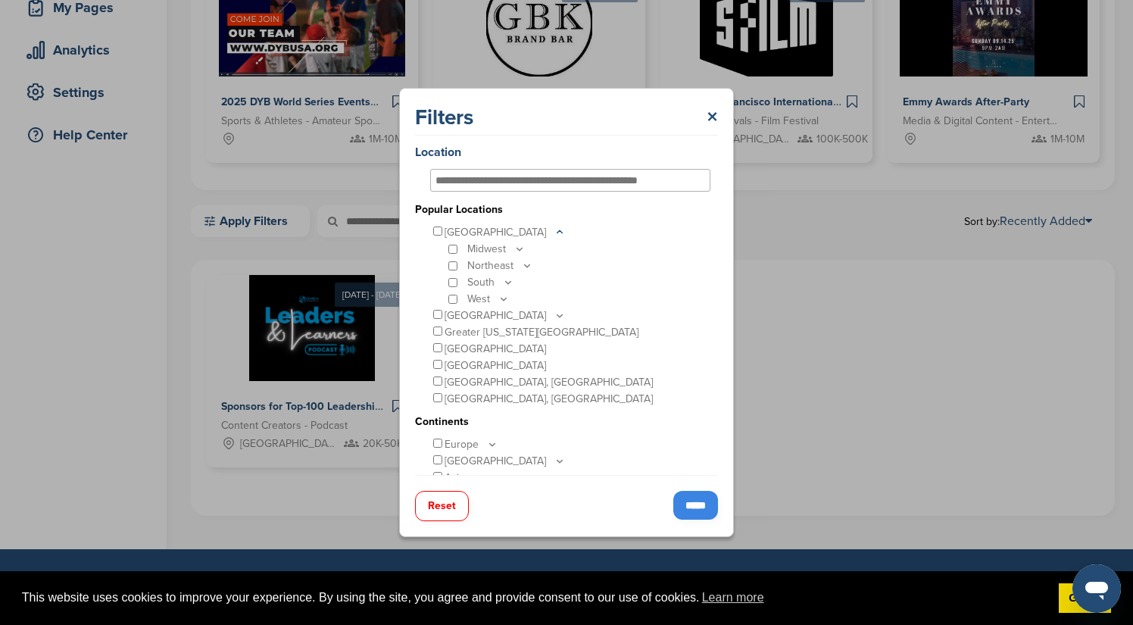
scroll to position [235, 0]
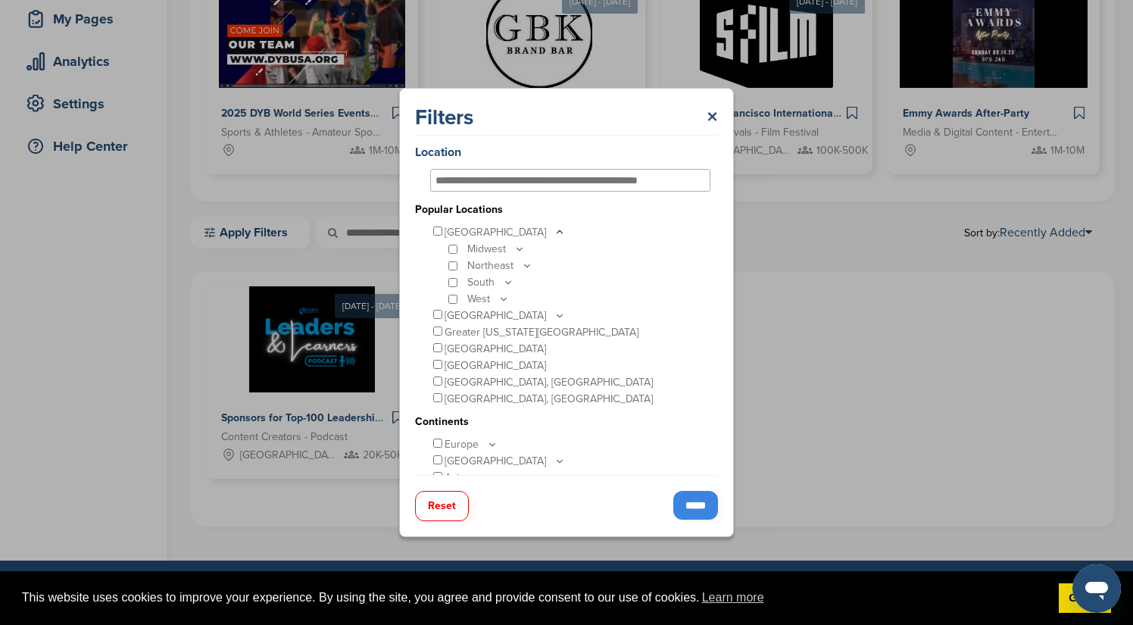
click at [507, 179] on input "text" at bounding box center [554, 180] width 239 height 14
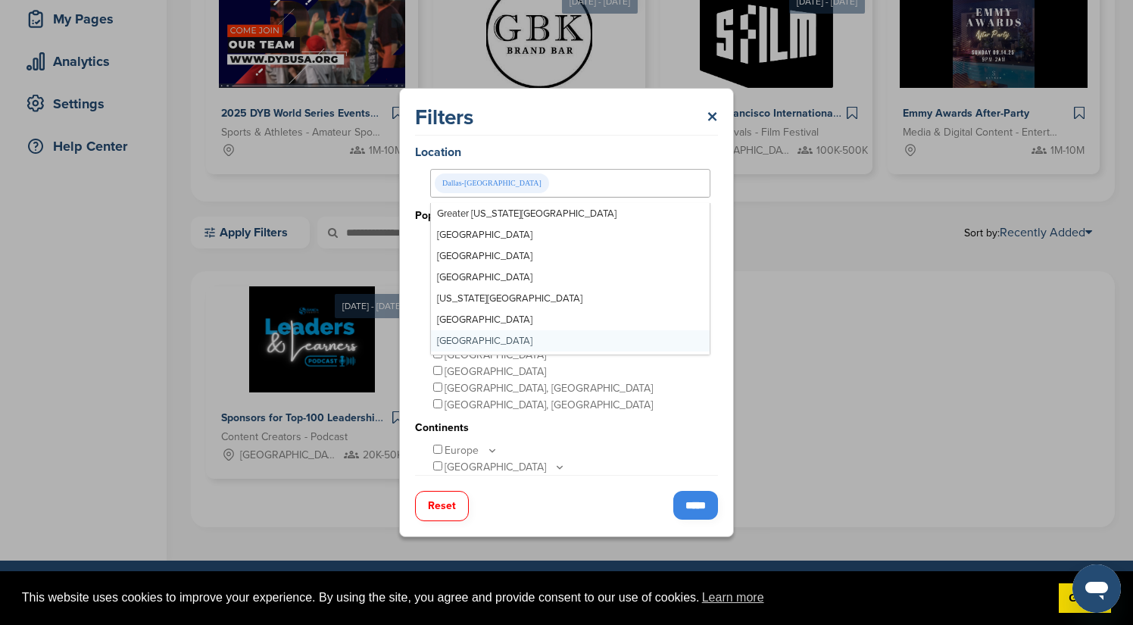
click at [592, 404] on div "[GEOGRAPHIC_DATA], [GEOGRAPHIC_DATA]" at bounding box center [570, 405] width 280 height 17
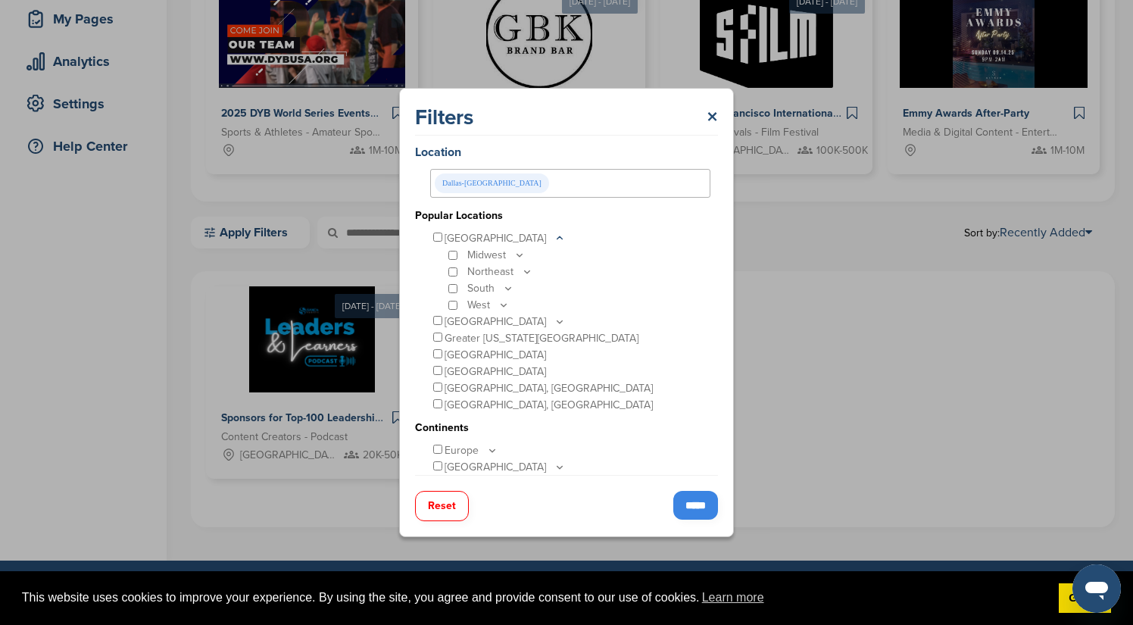
click at [691, 507] on input "*****" at bounding box center [695, 505] width 45 height 29
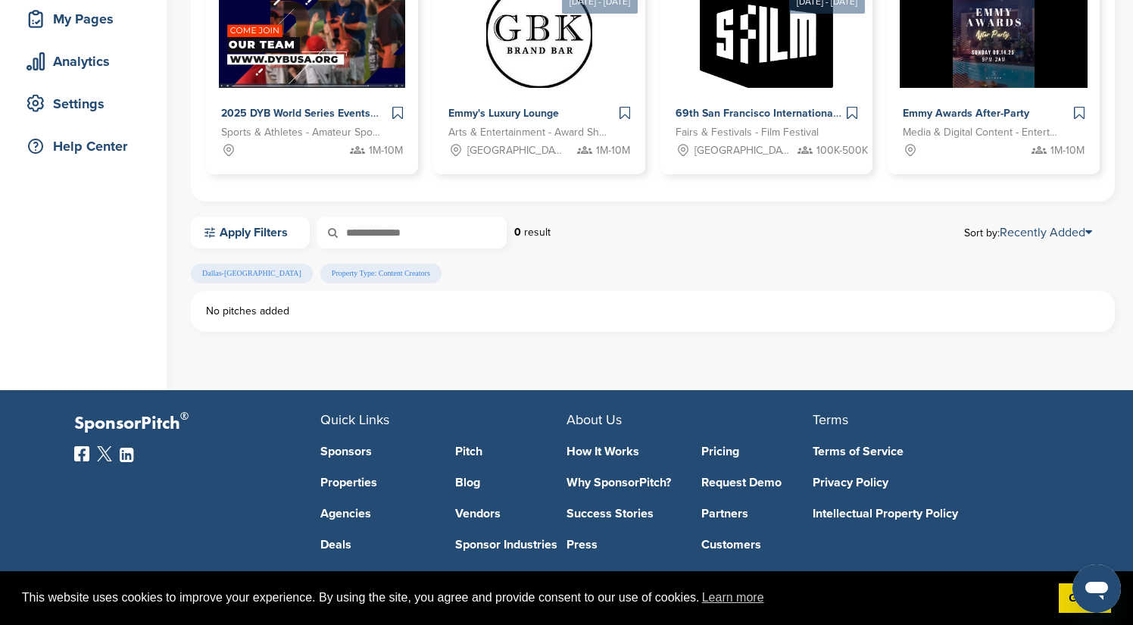
click at [288, 279] on span "Dallas-[GEOGRAPHIC_DATA]" at bounding box center [252, 274] width 122 height 20
click at [259, 226] on link "Apply Filters" at bounding box center [250, 233] width 119 height 32
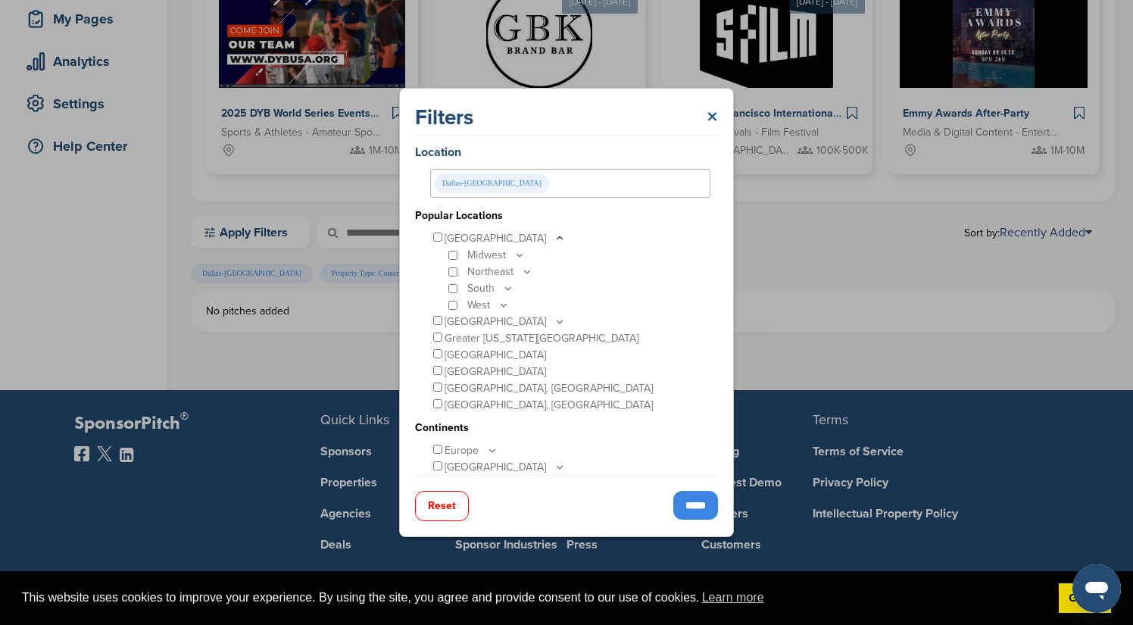
click at [708, 114] on link "×" at bounding box center [712, 117] width 11 height 27
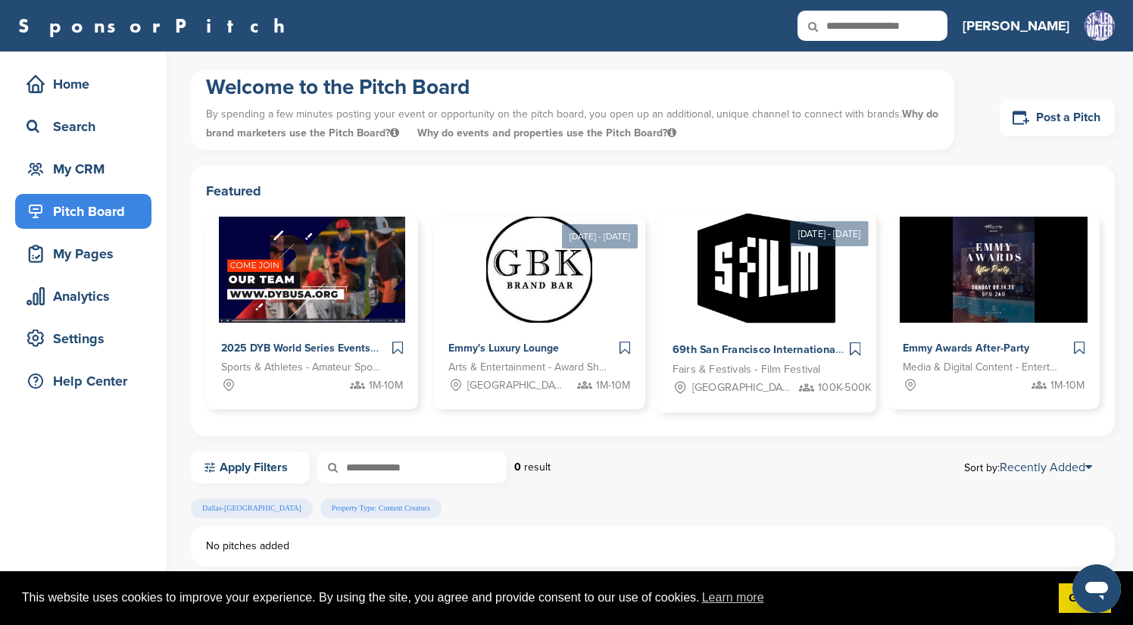
scroll to position [0, 0]
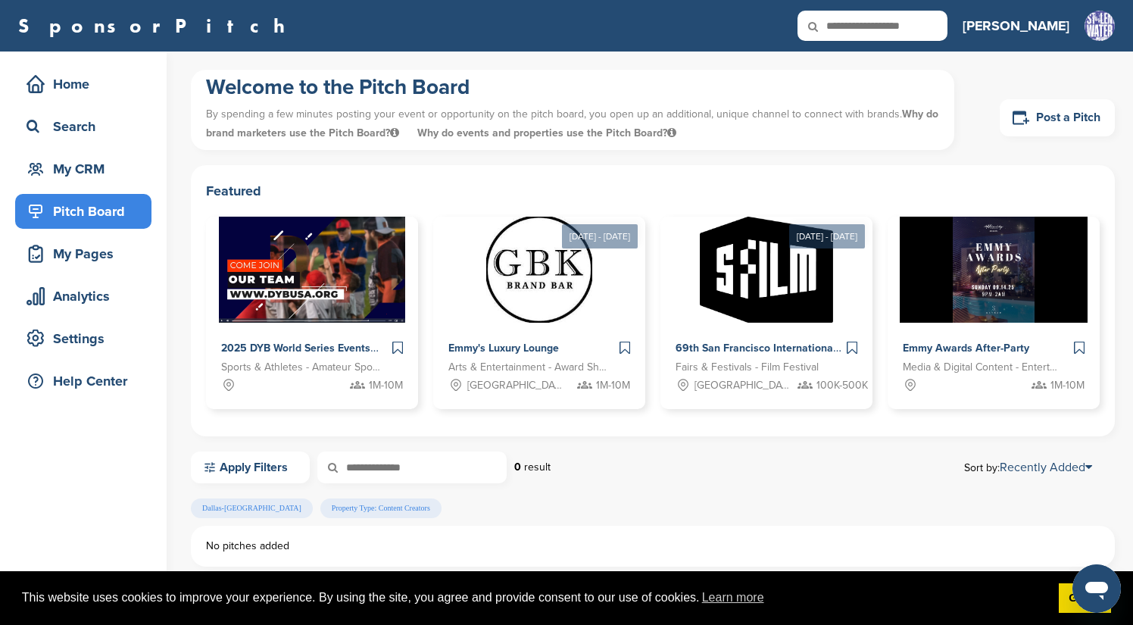
click at [376, 152] on div "Welcome to the Pitch Board By spending a few minutes posting your event or oppo…" at bounding box center [653, 117] width 924 height 95
click at [264, 468] on link "Apply Filters" at bounding box center [250, 467] width 119 height 32
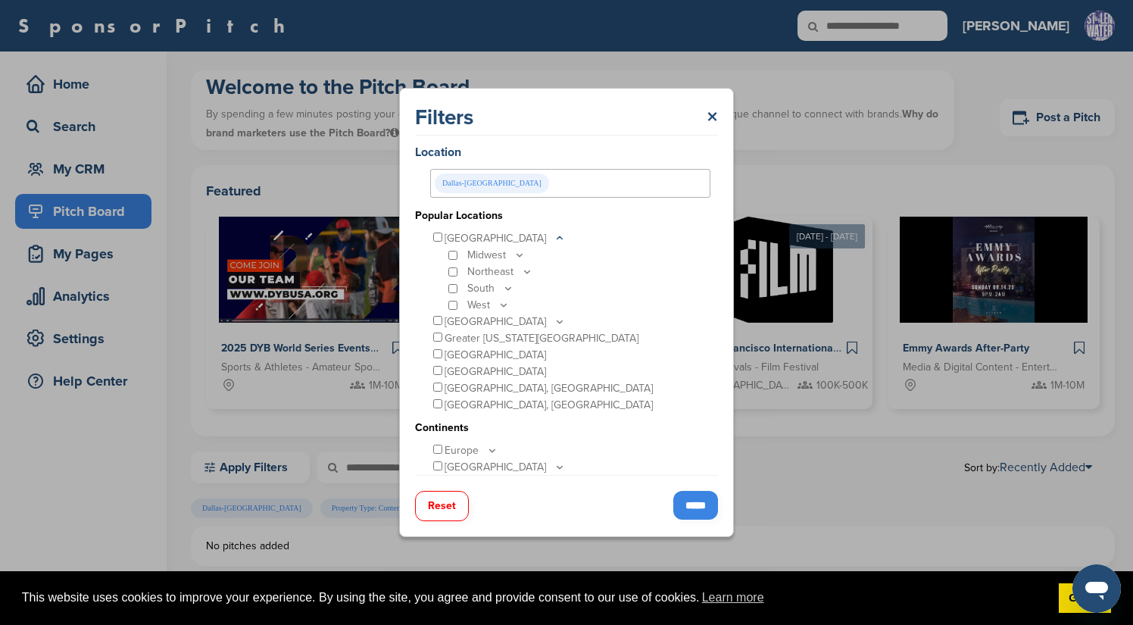
click at [441, 511] on button "Reset" at bounding box center [442, 506] width 54 height 30
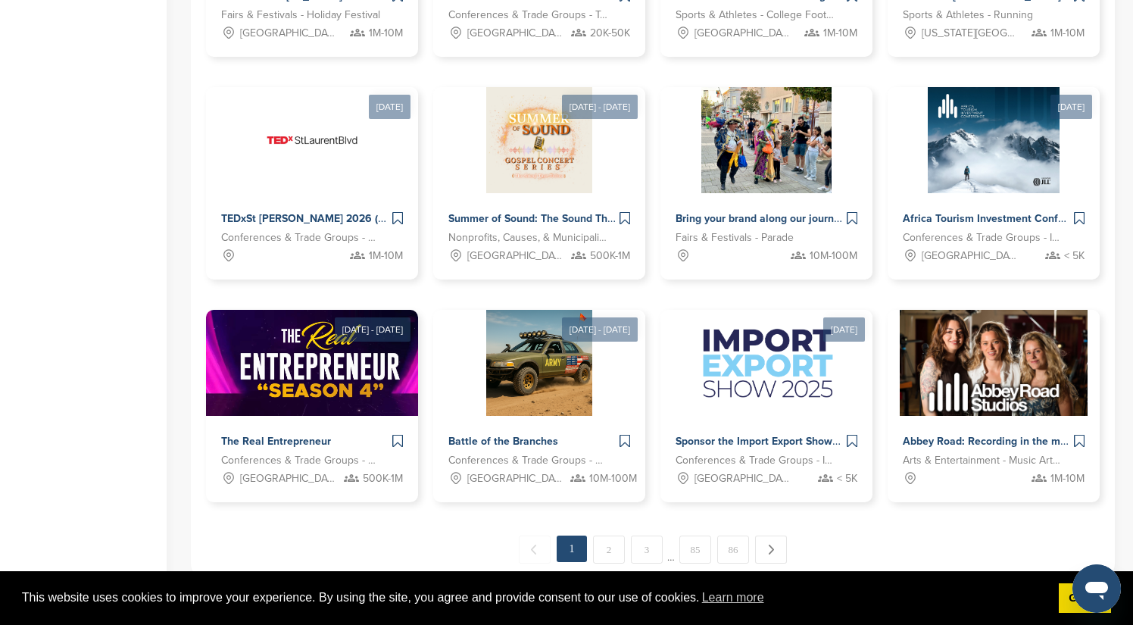
scroll to position [682, 0]
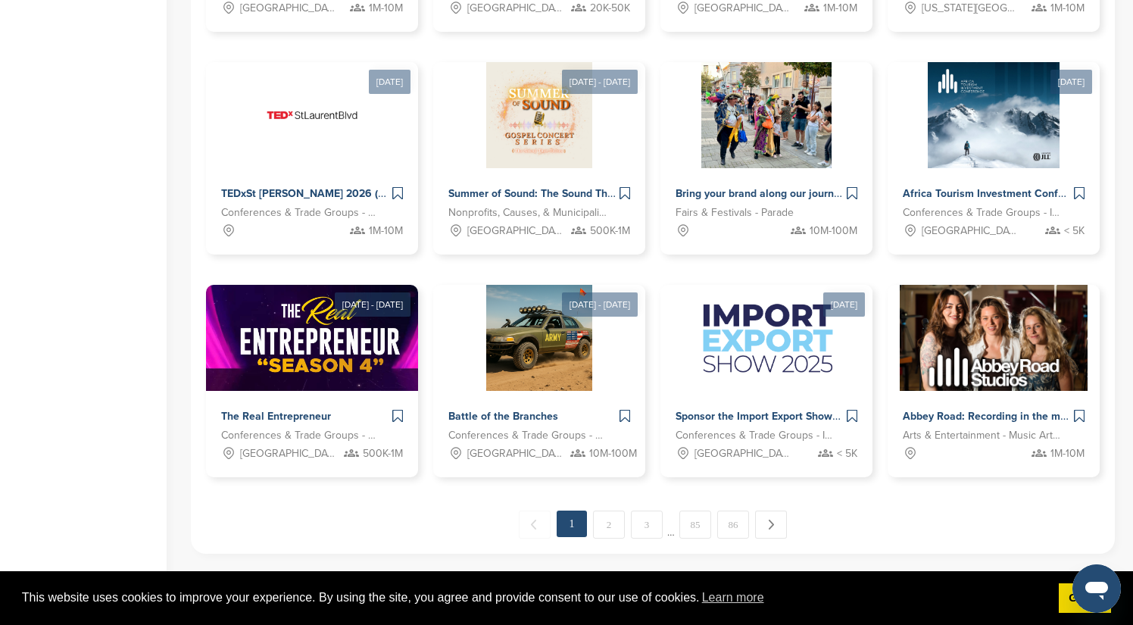
click at [357, 523] on div "← Previous 1 2 3 … 85 86 Next →" at bounding box center [653, 524] width 894 height 28
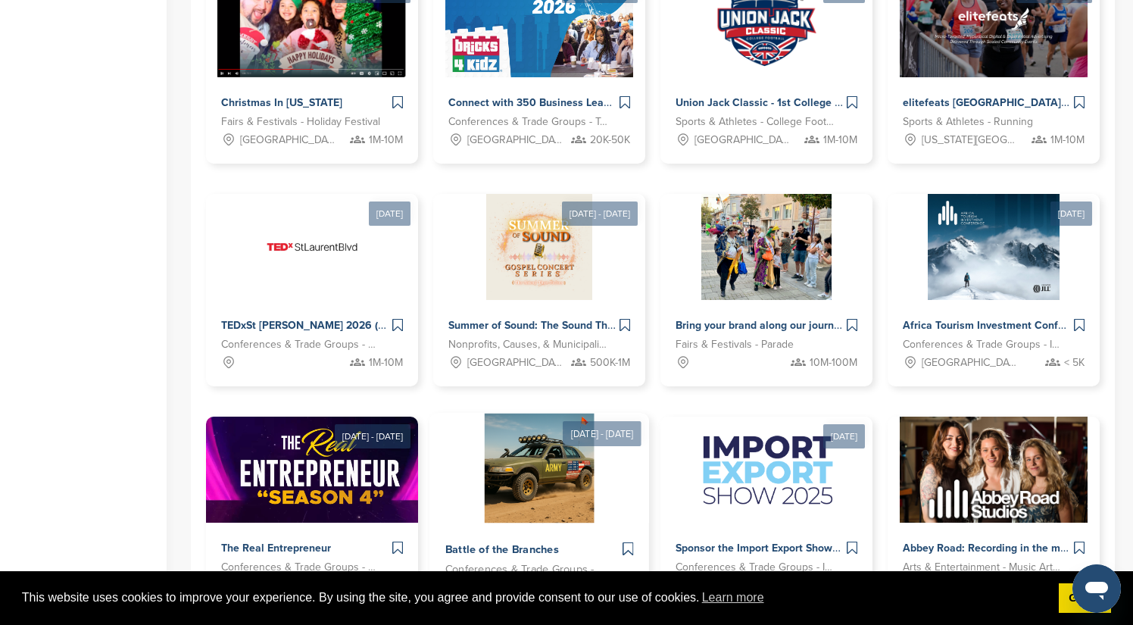
scroll to position [542, 0]
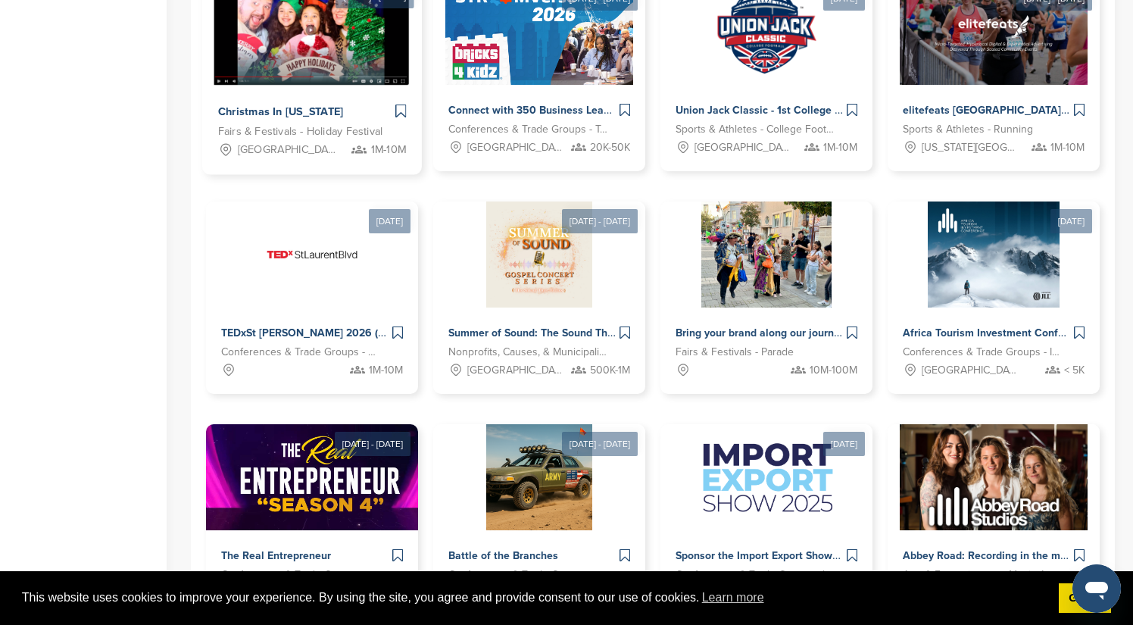
click at [266, 110] on span "Christmas In [US_STATE]" at bounding box center [281, 112] width 126 height 14
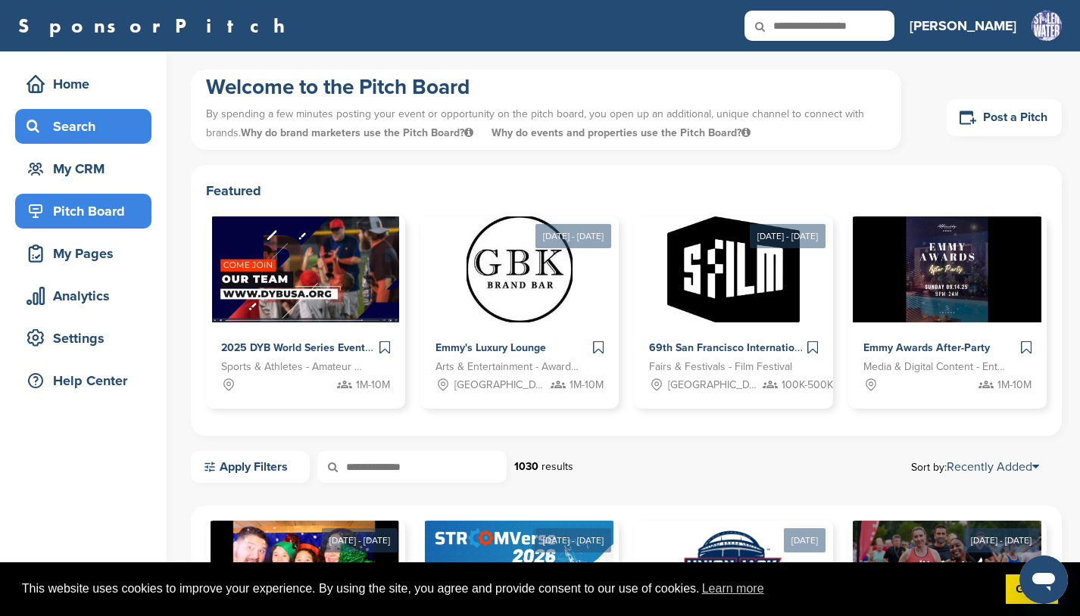
click at [70, 118] on div "Search" at bounding box center [87, 126] width 129 height 27
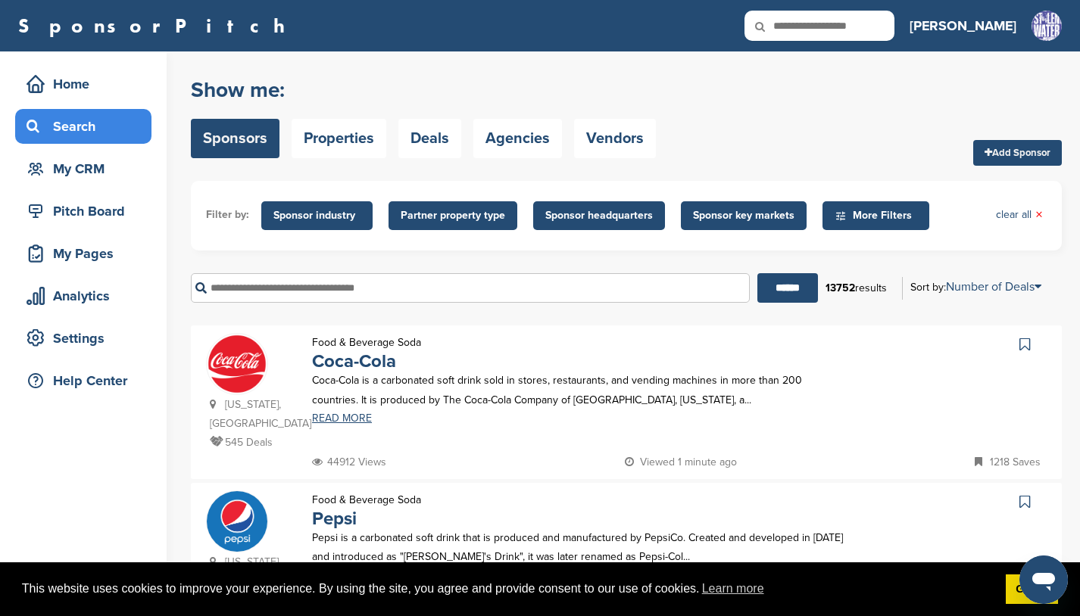
click at [348, 211] on span "Sponsor industry" at bounding box center [316, 215] width 87 height 17
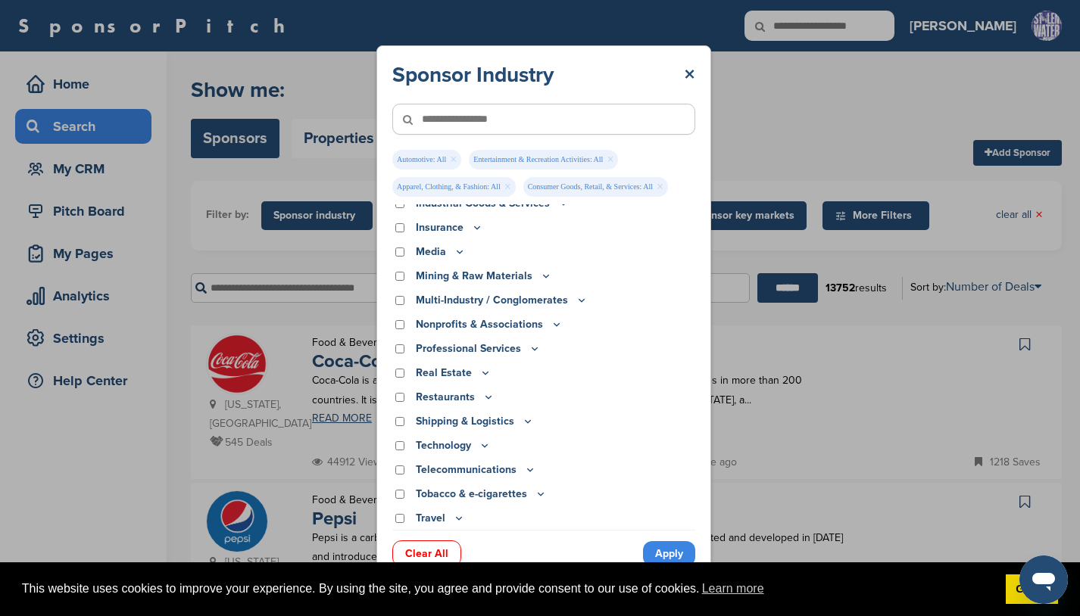
scroll to position [476, 0]
click at [395, 401] on div "Restaurants" at bounding box center [543, 397] width 303 height 17
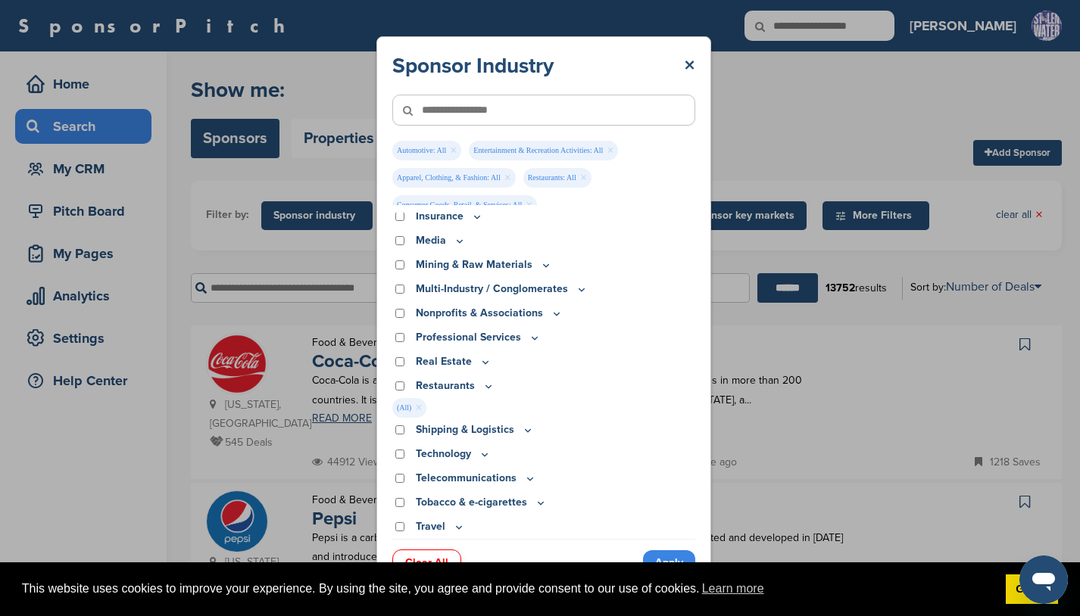
scroll to position [501, 0]
click at [657, 552] on link "Apply" at bounding box center [669, 563] width 52 height 25
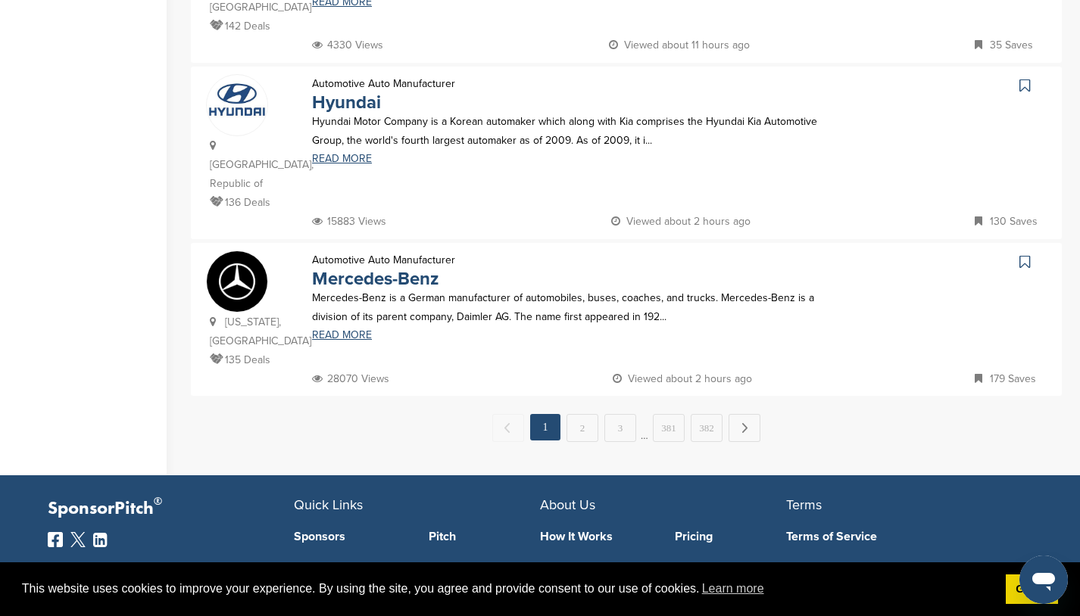
scroll to position [1595, 0]
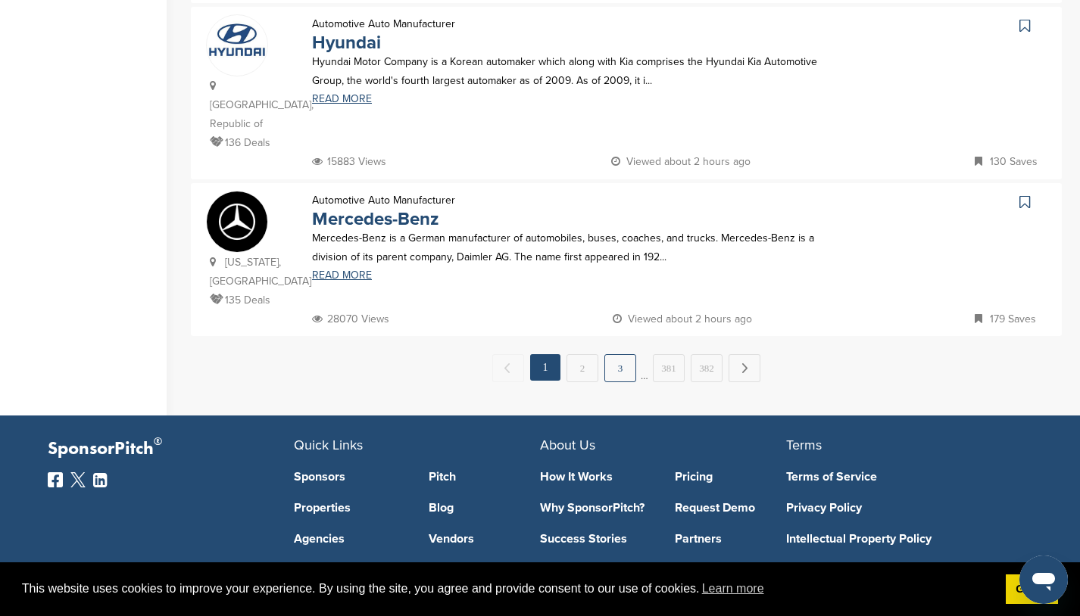
click at [621, 354] on link "3" at bounding box center [620, 368] width 32 height 28
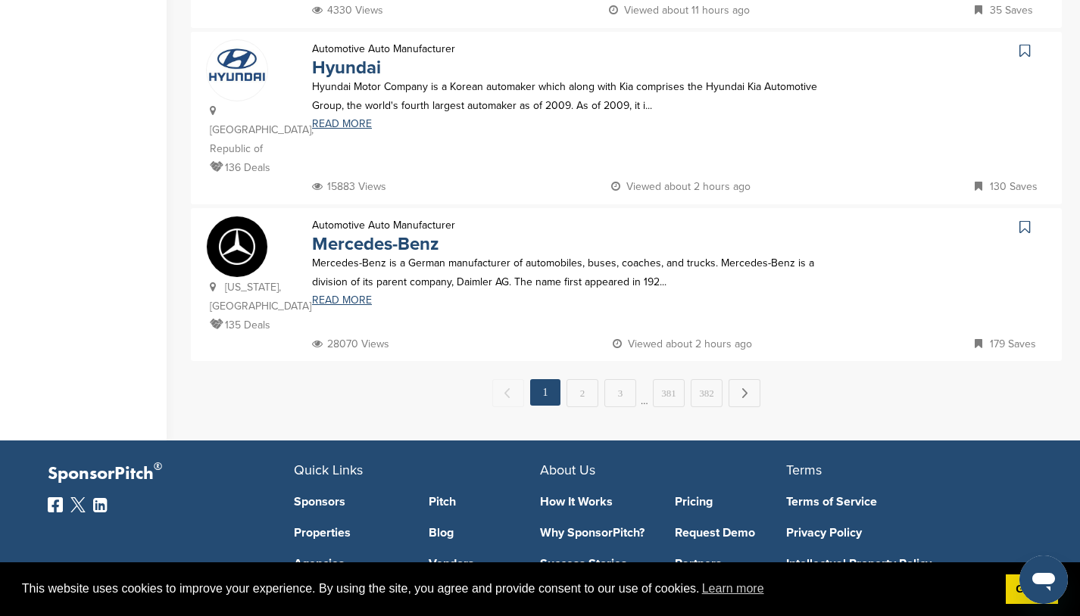
scroll to position [0, 0]
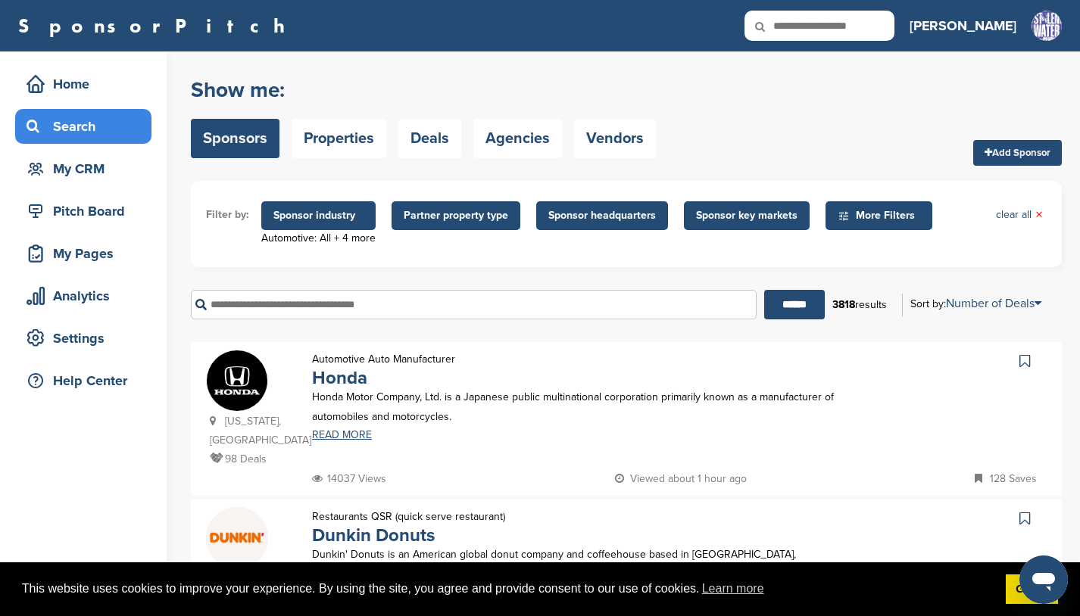
click at [595, 213] on span "Sponsor headquarters" at bounding box center [602, 215] width 108 height 17
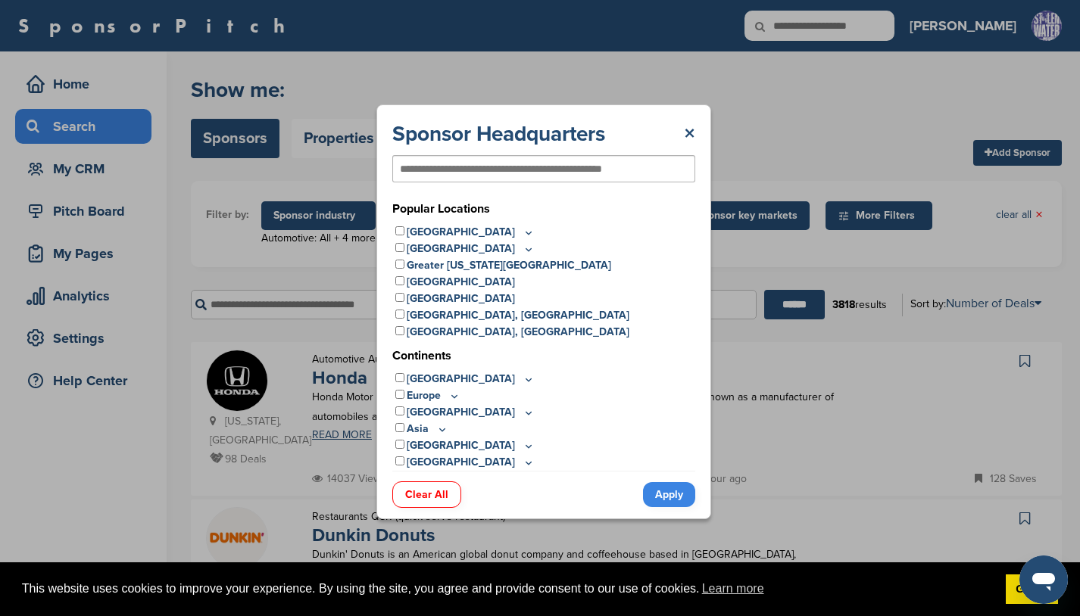
click at [497, 169] on input "text" at bounding box center [519, 169] width 239 height 14
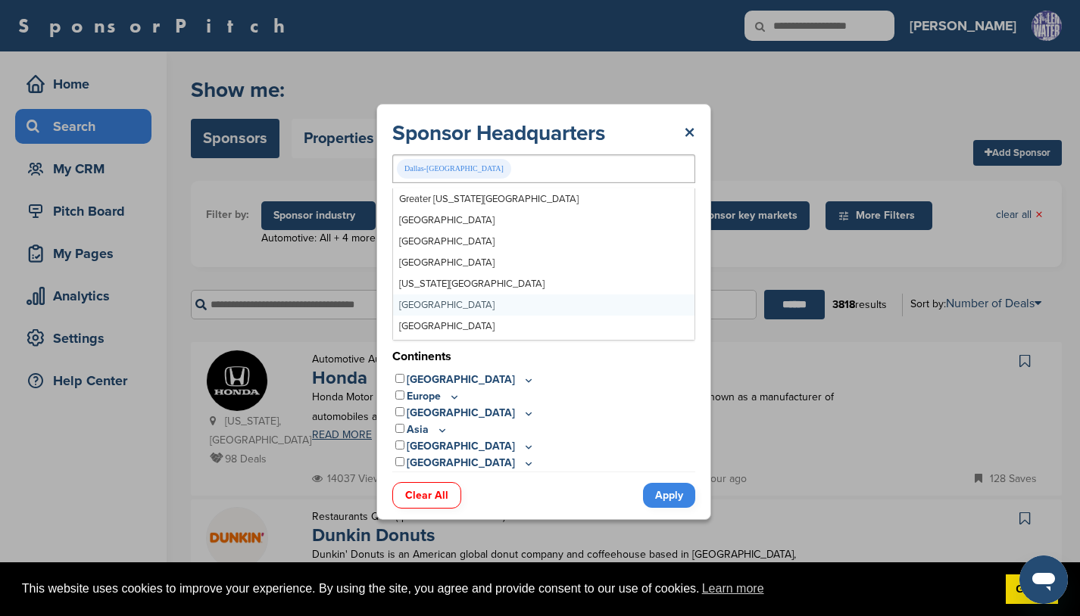
click at [655, 498] on link "Apply" at bounding box center [669, 495] width 52 height 25
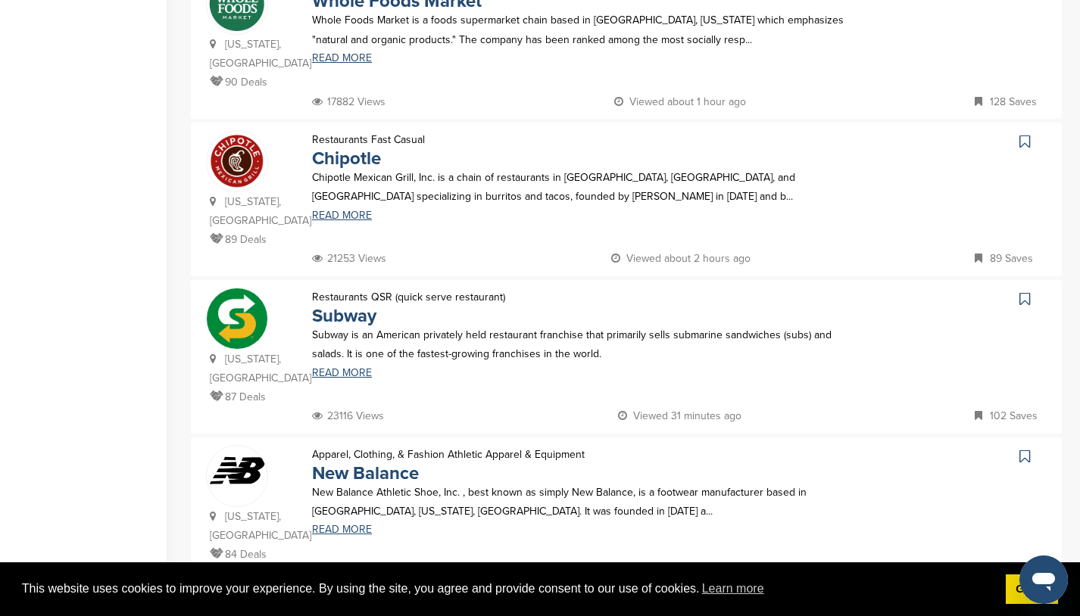
scroll to position [1165, 0]
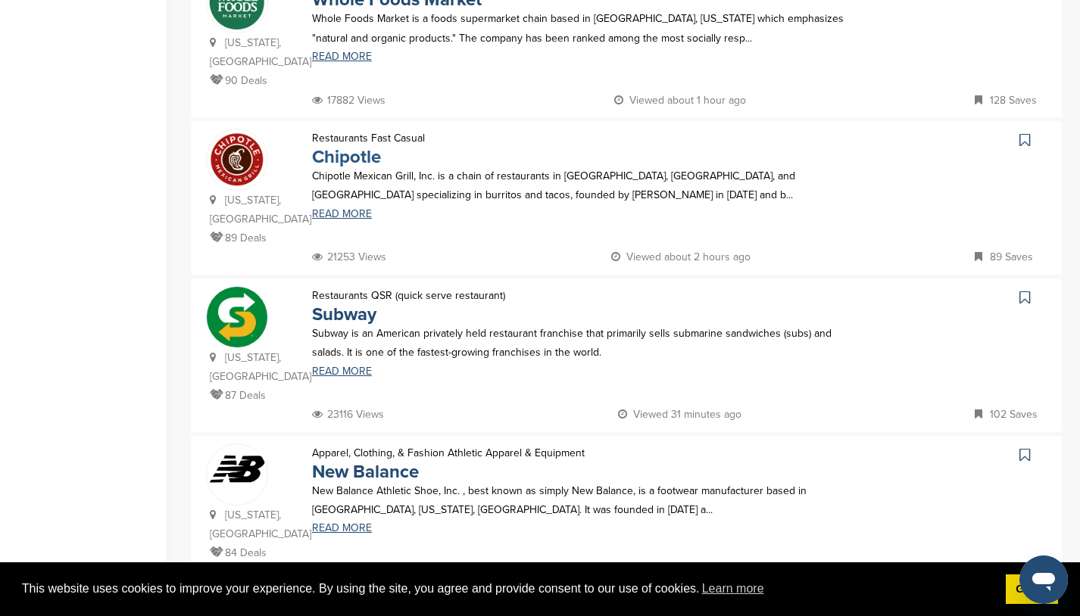
click at [317, 146] on link "Chipotle" at bounding box center [346, 157] width 69 height 22
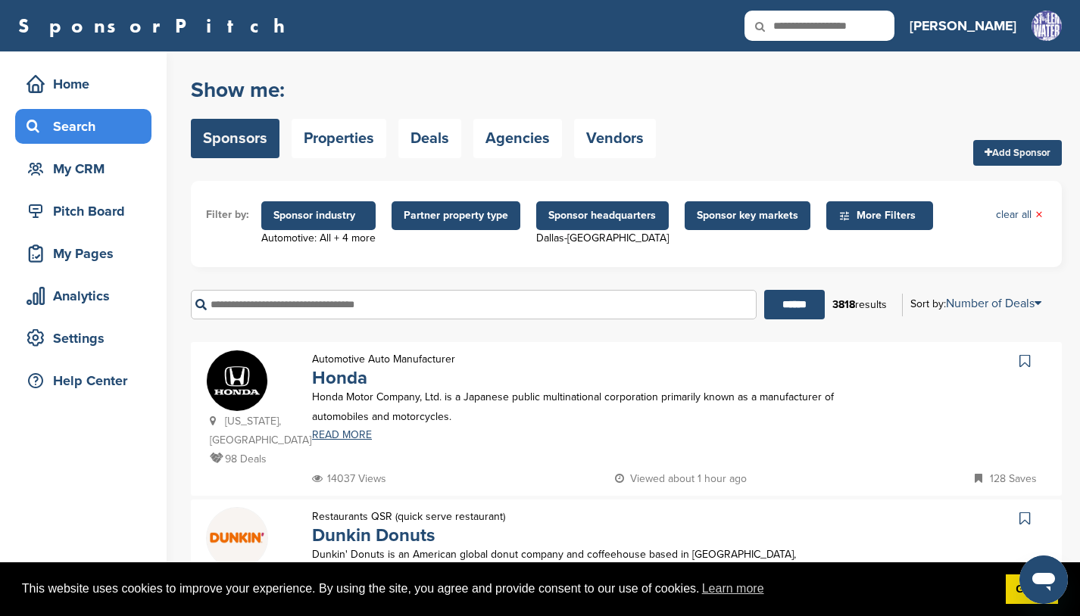
scroll to position [0, 0]
click at [862, 217] on span "More Filters" at bounding box center [881, 215] width 87 height 17
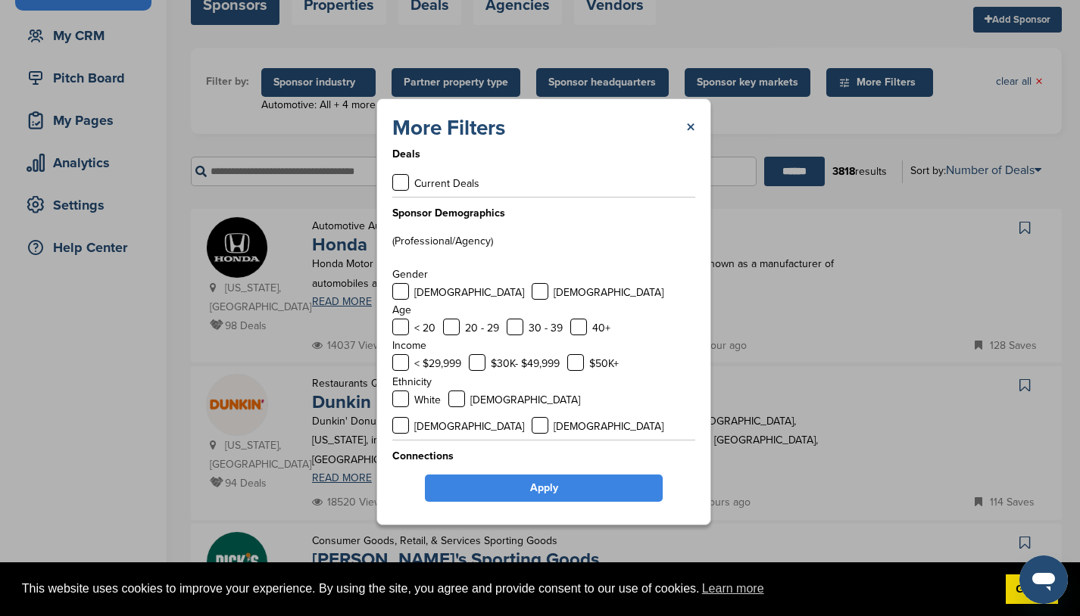
scroll to position [150, 0]
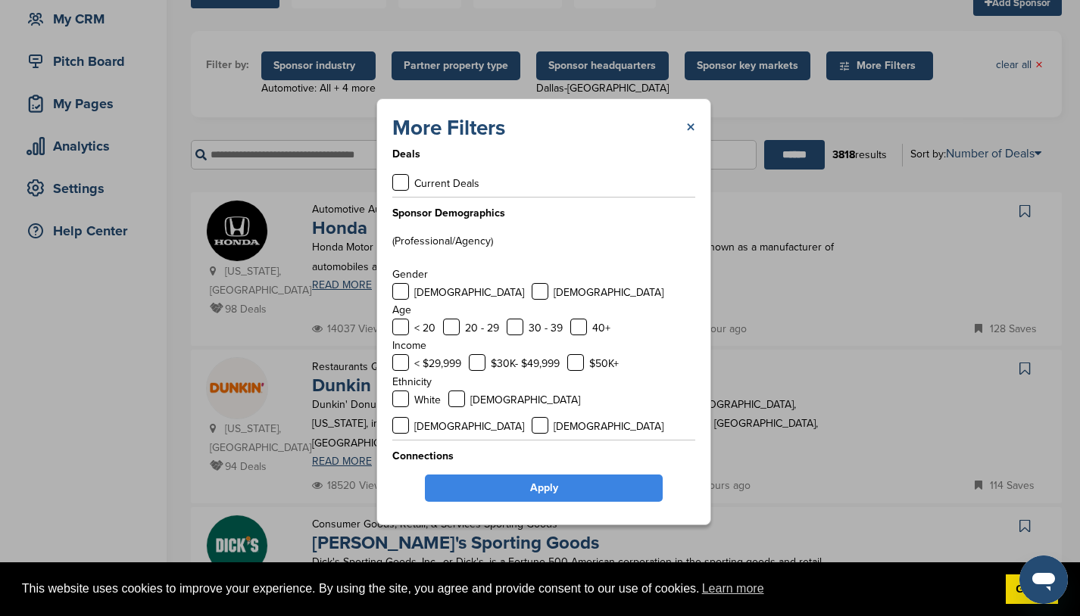
click at [693, 127] on link "×" at bounding box center [690, 127] width 9 height 27
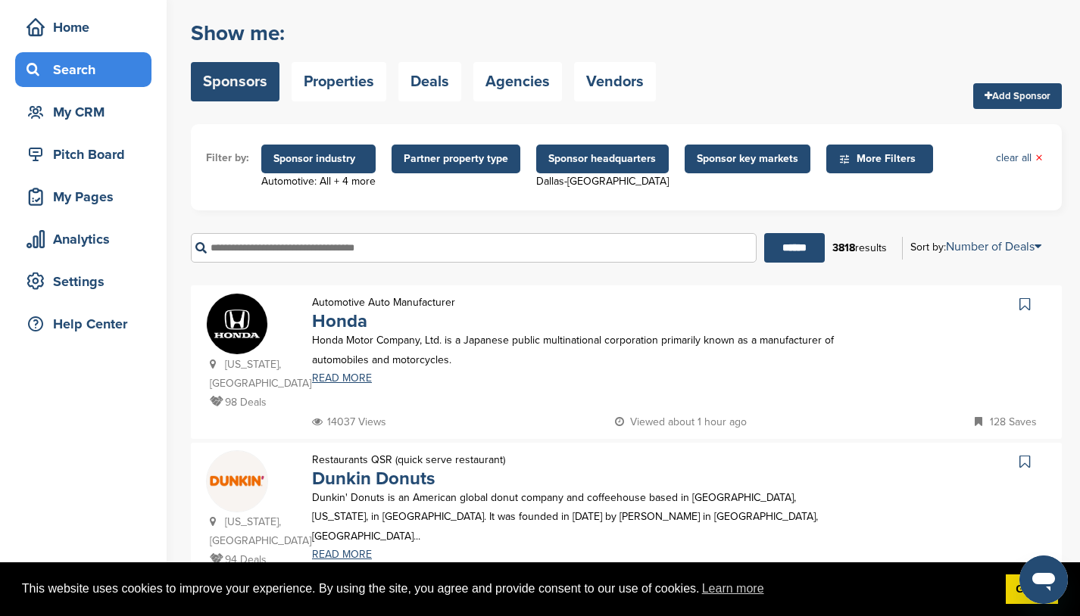
scroll to position [41, 0]
